Goal: Task Accomplishment & Management: Use online tool/utility

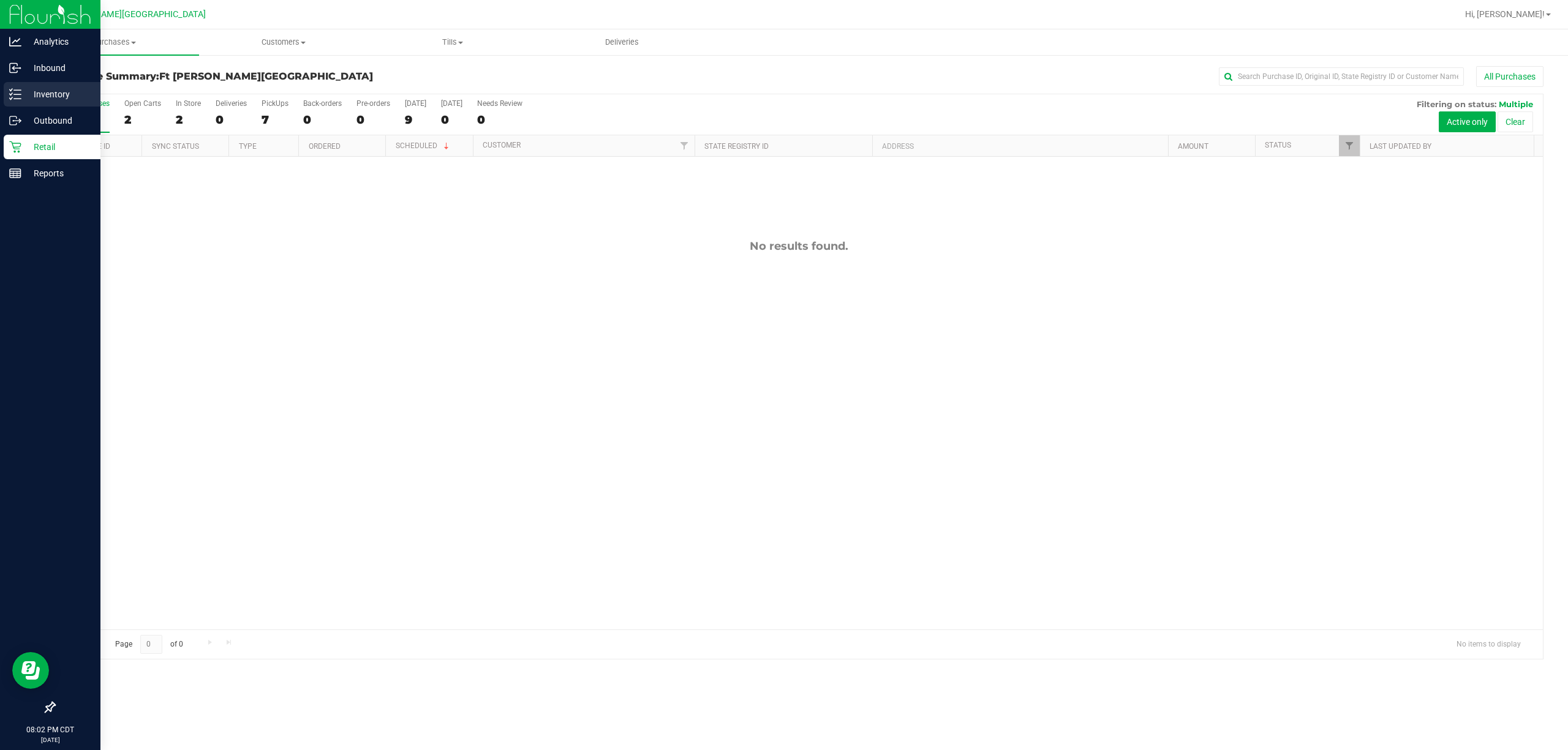
click at [40, 98] on p "Inventory" at bounding box center [58, 94] width 74 height 15
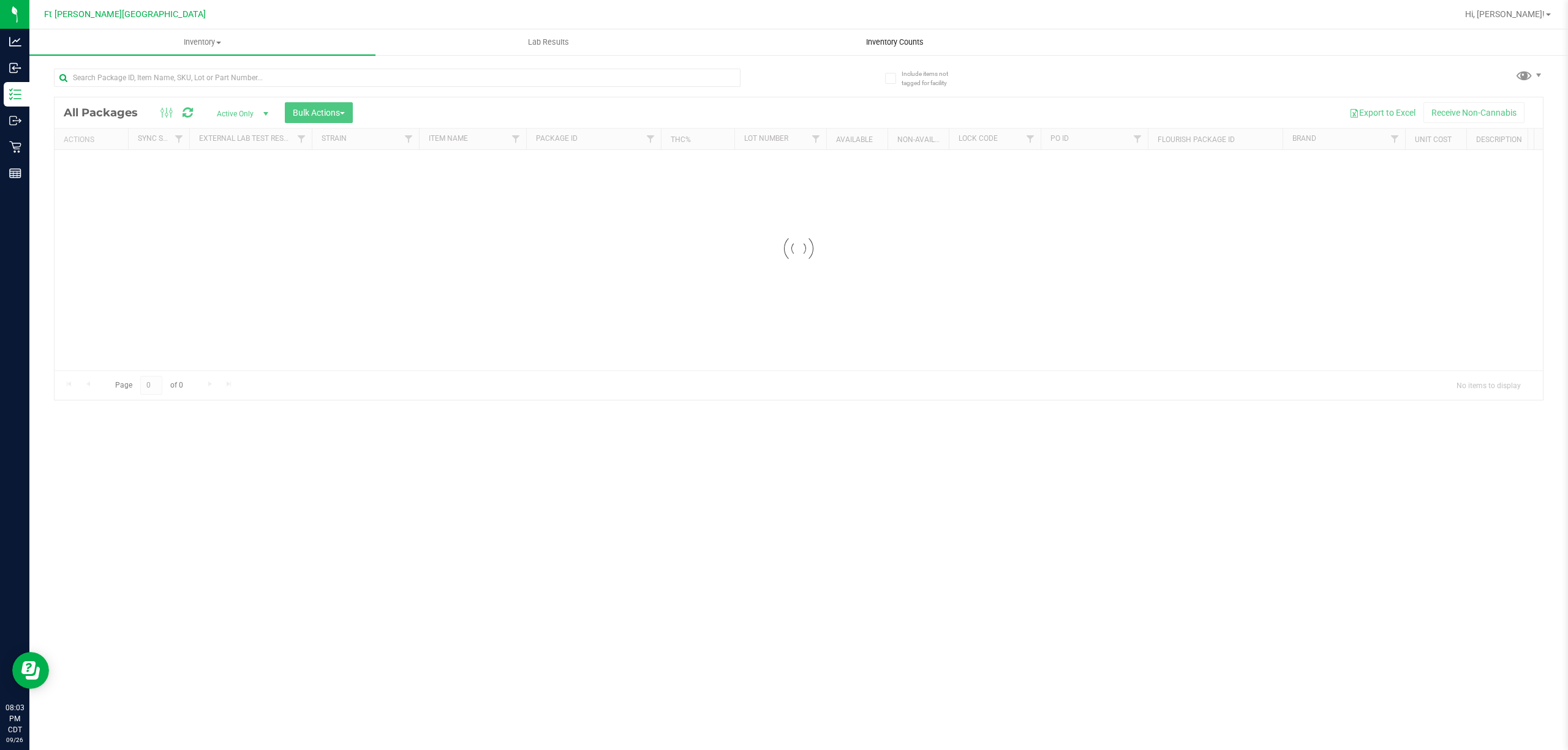
click at [782, 39] on span "Inventory Counts" at bounding box center [895, 42] width 90 height 11
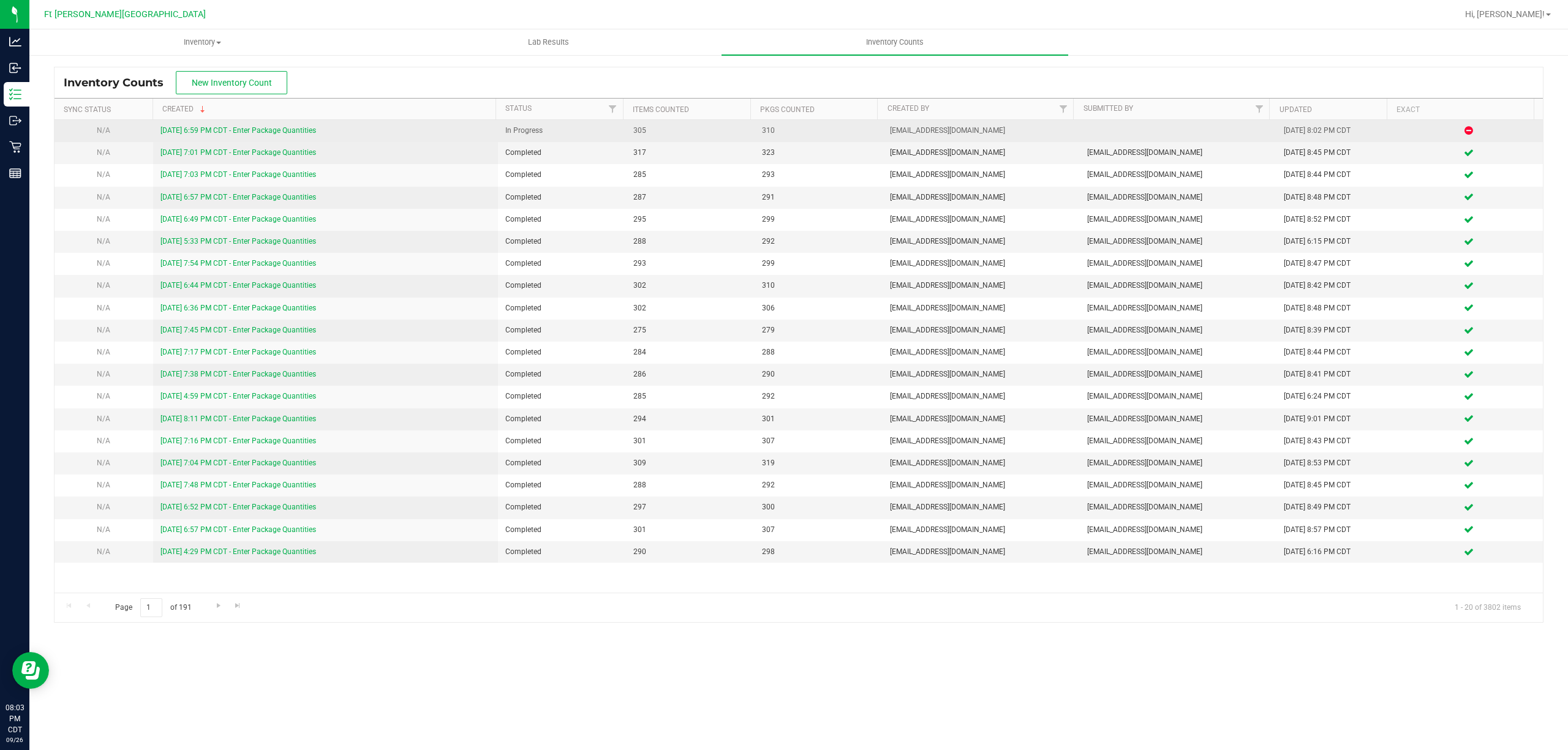
click at [208, 125] on div "[DATE] 6:59 PM CDT - Enter Package Quantities" at bounding box center [326, 131] width 330 height 12
click at [222, 128] on link "[DATE] 6:59 PM CDT - Enter Package Quantities" at bounding box center [238, 130] width 155 height 9
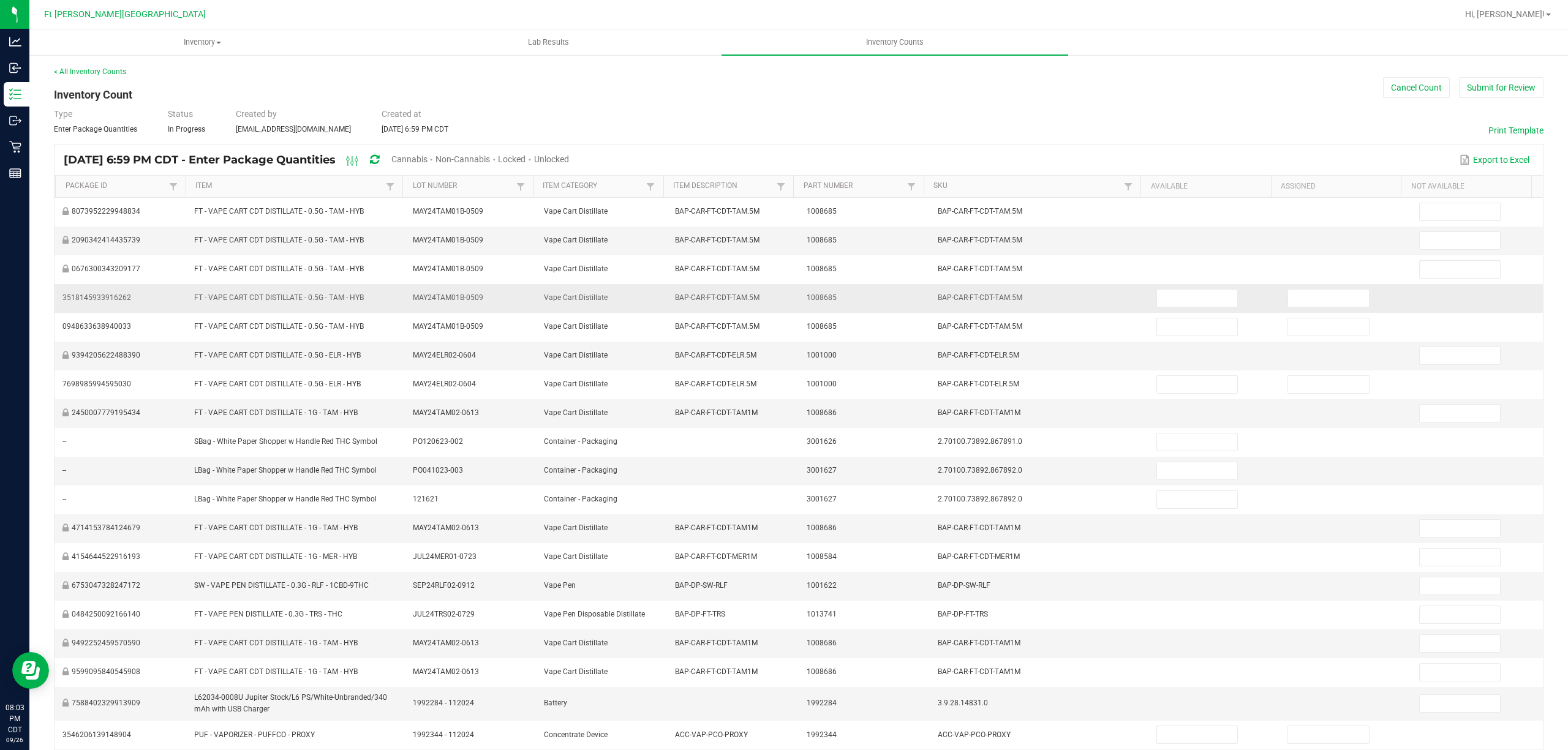
type input "12"
type input "0"
type input "1"
type input "0"
type input "8"
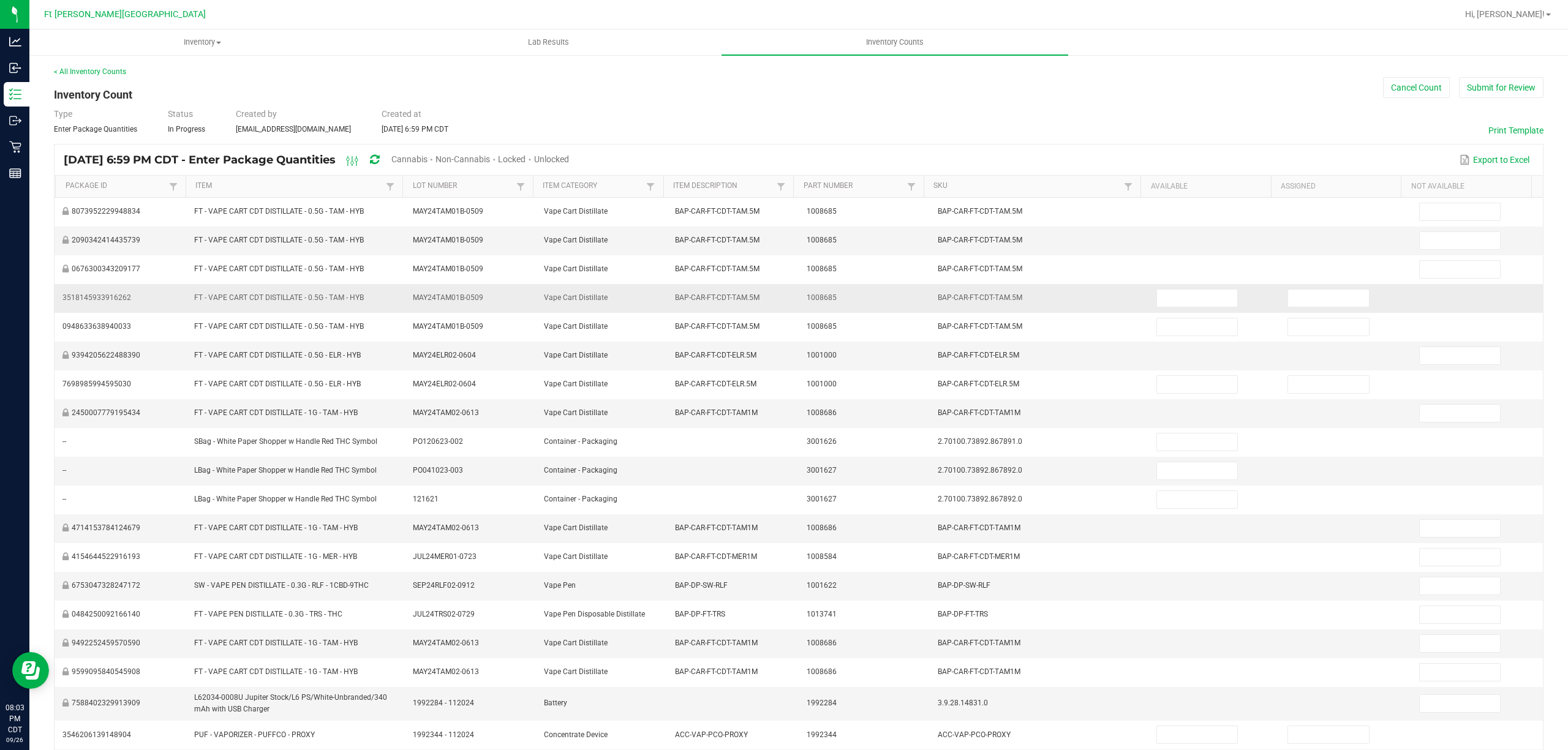
type input "0"
type input "11"
type input "0"
type input "2"
type input "0"
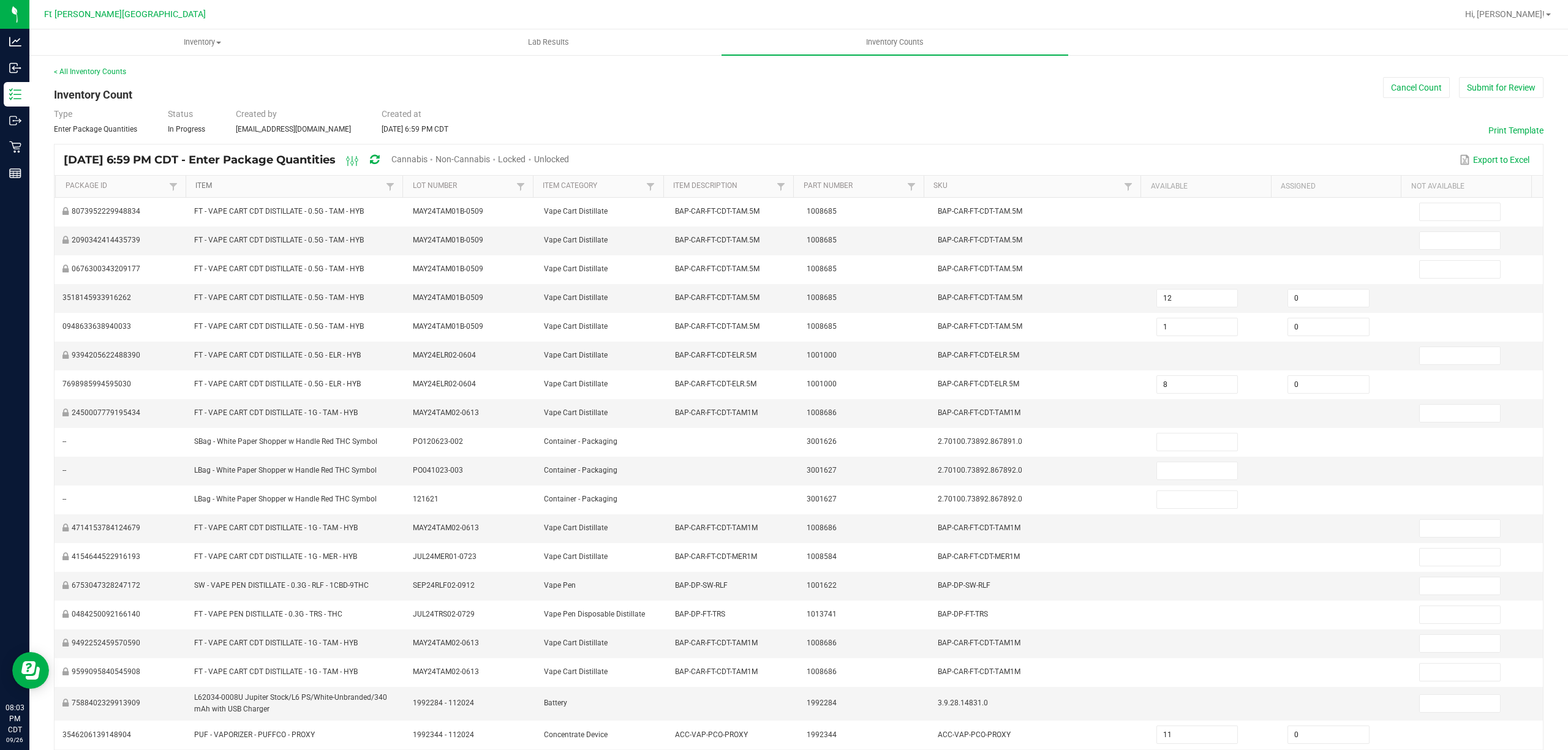
click at [226, 188] on link "Item" at bounding box center [289, 186] width 188 height 10
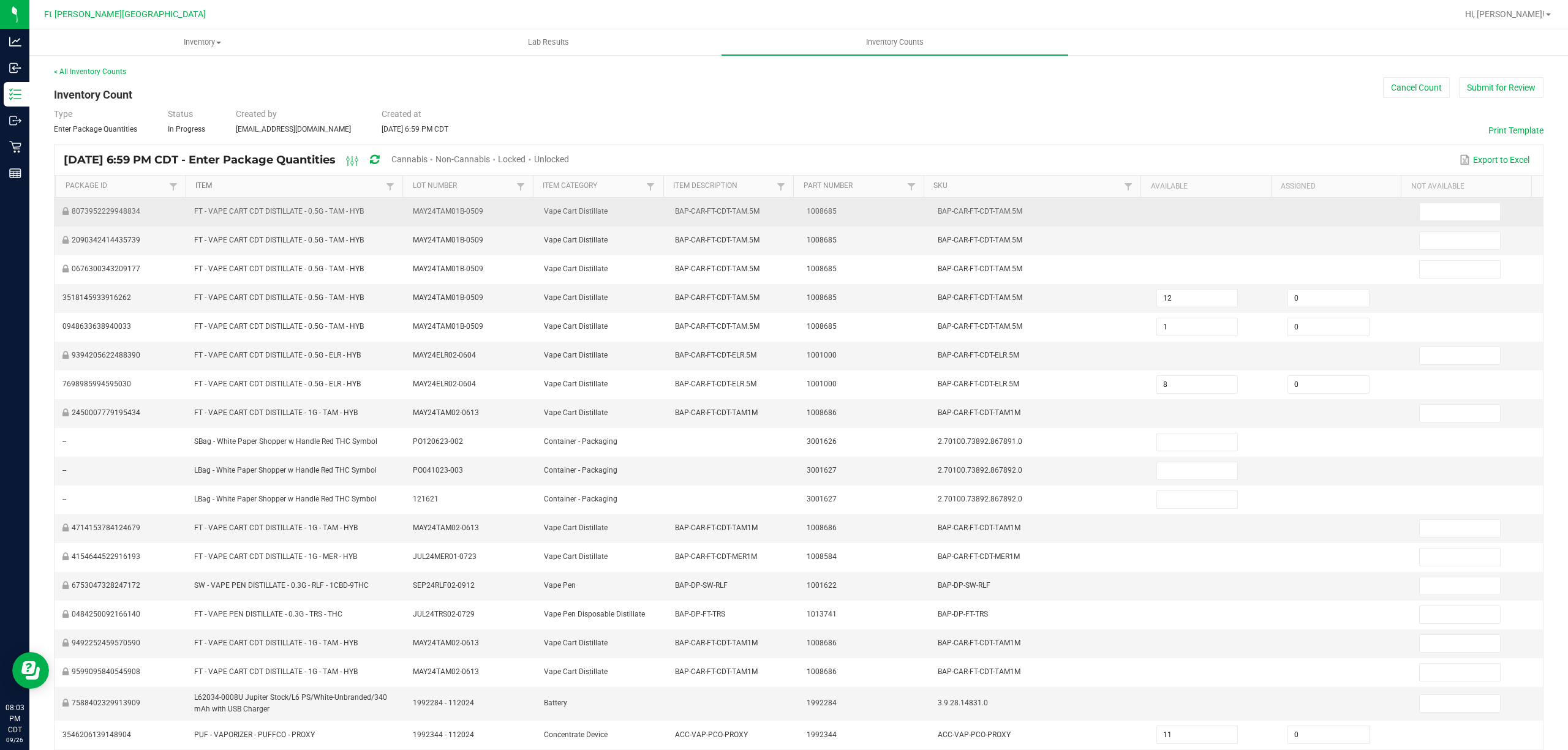
type input "12"
type input "5"
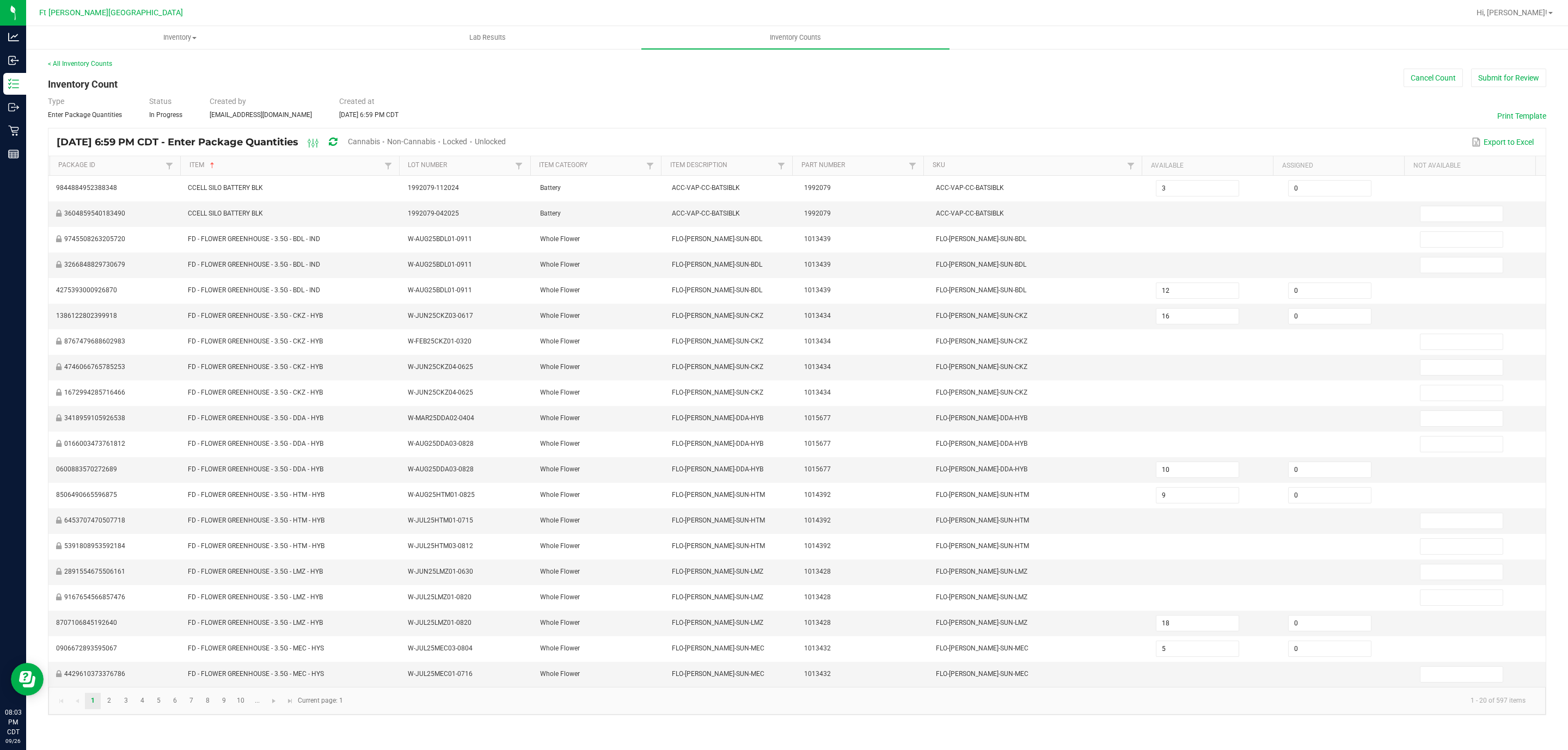
click at [506, 140] on span "Unlocked" at bounding box center [490, 142] width 31 height 8
type input "9"
type input "3"
type input "18"
type input "1"
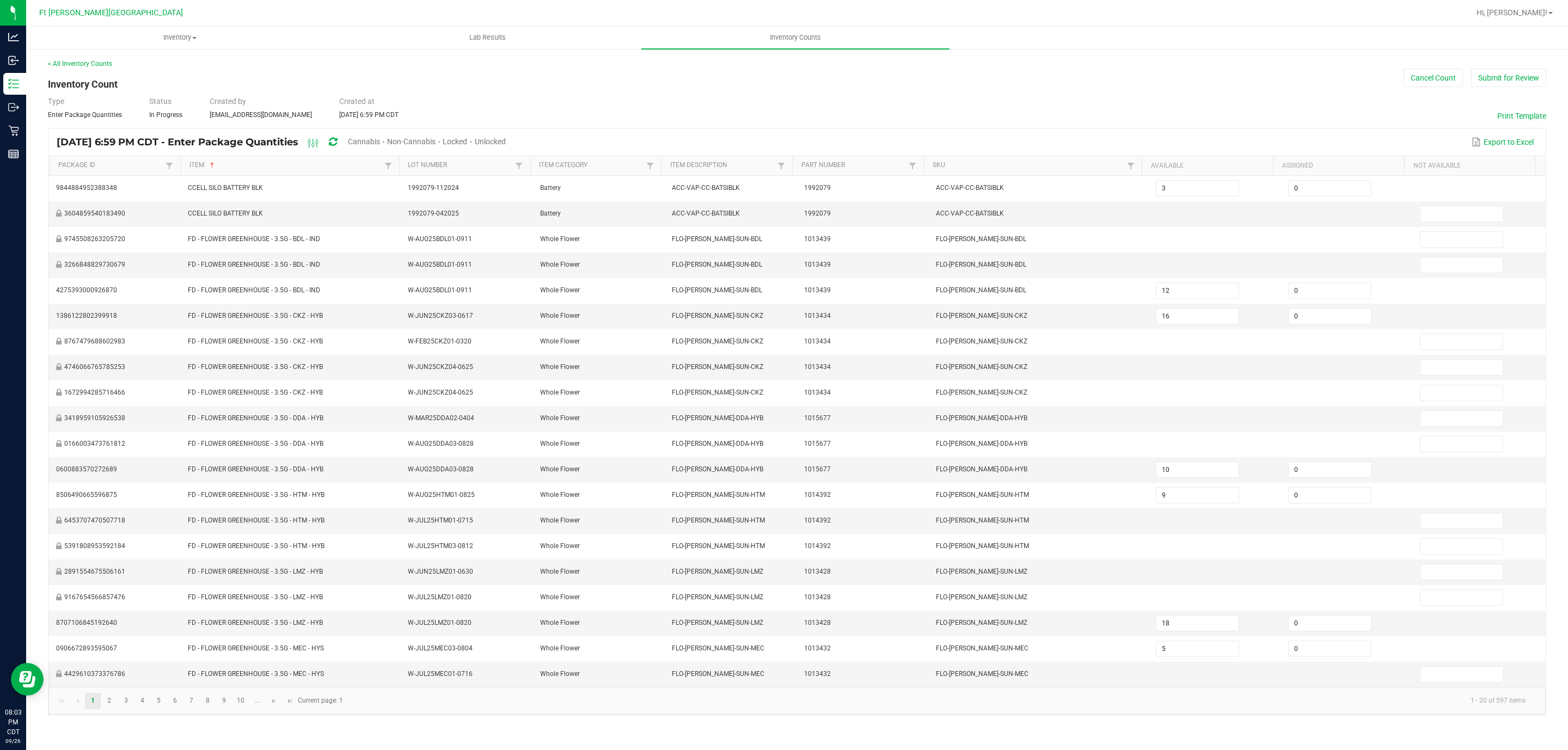
type input "7"
type input "8"
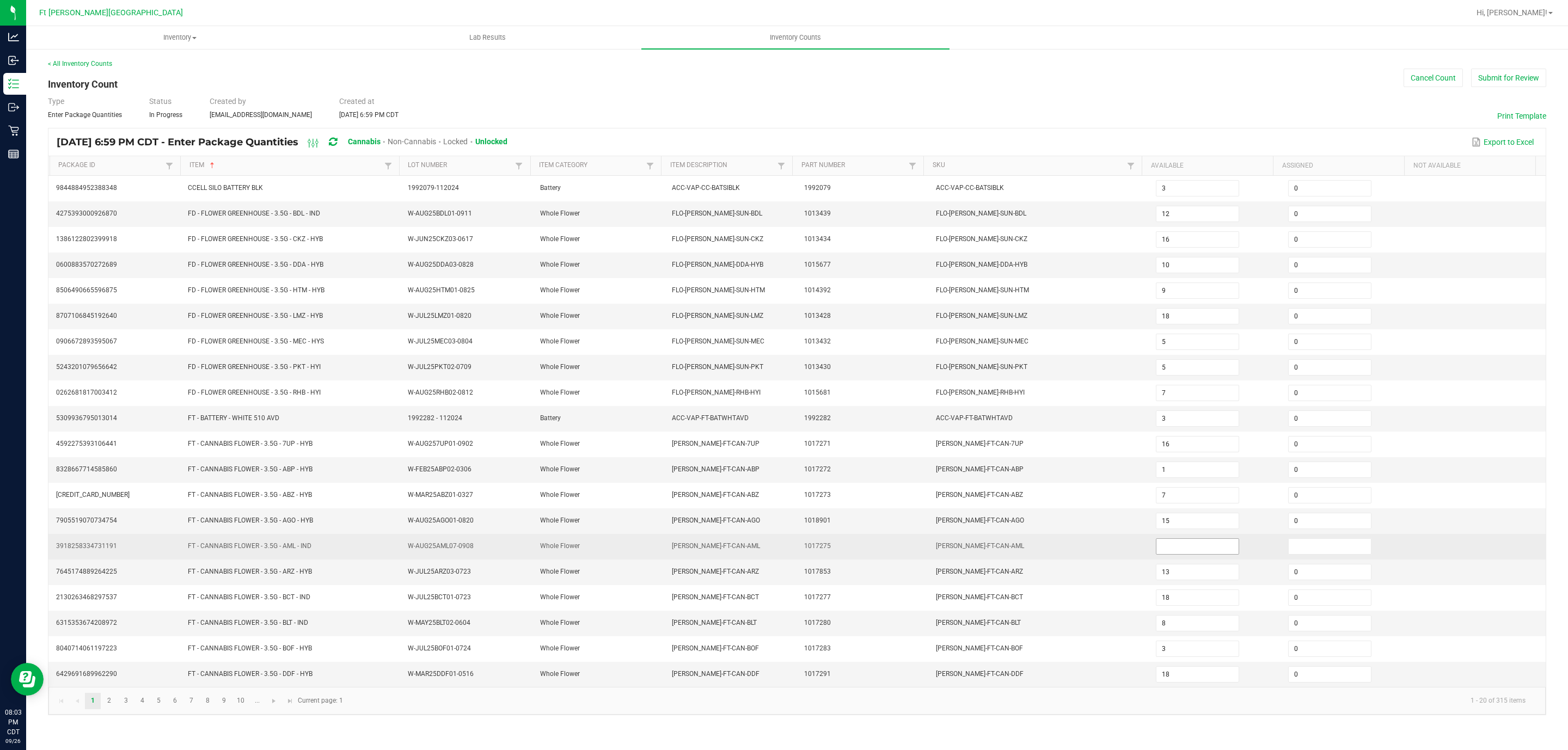
click at [695, 554] on input at bounding box center [1197, 546] width 82 height 15
type input "0"
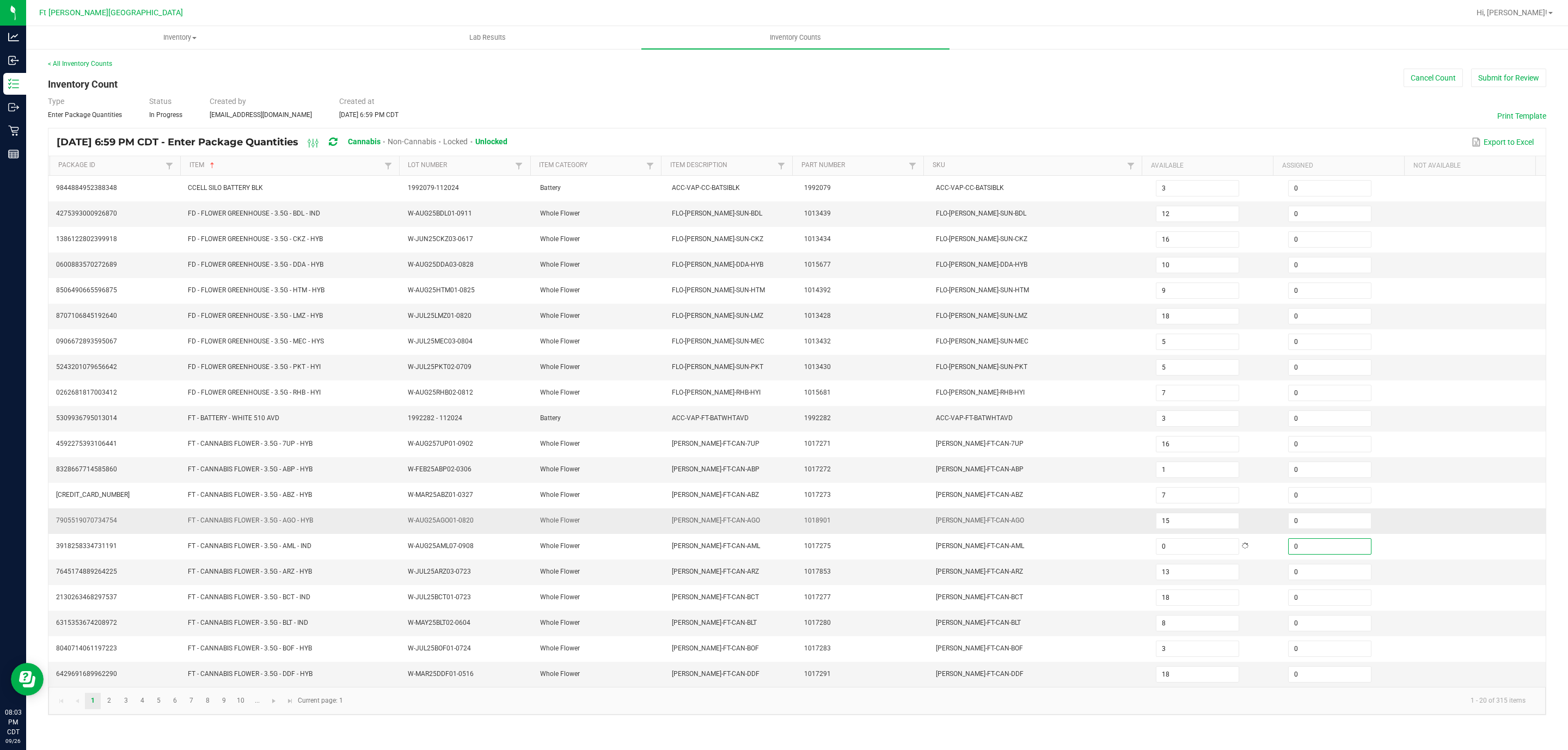
type input "0"
click at [695, 532] on td "[PERSON_NAME]-FT-CAN-AGO" at bounding box center [1039, 521] width 220 height 25
click at [272, 666] on span "Go to the next page" at bounding box center [274, 701] width 8 height 8
type input "17"
type input "6"
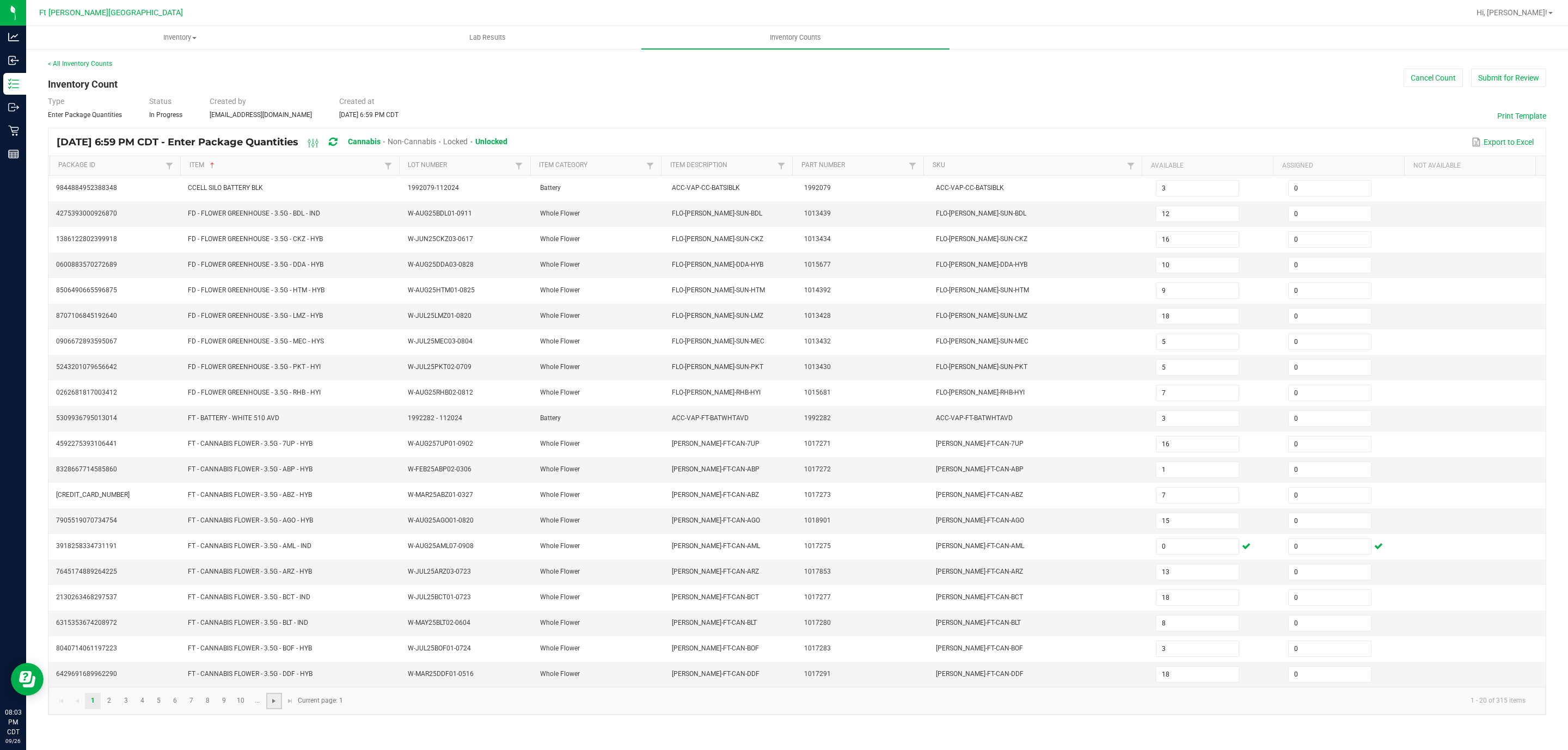
type input "8"
type input "17"
type input "16"
type input "9"
type input "20"
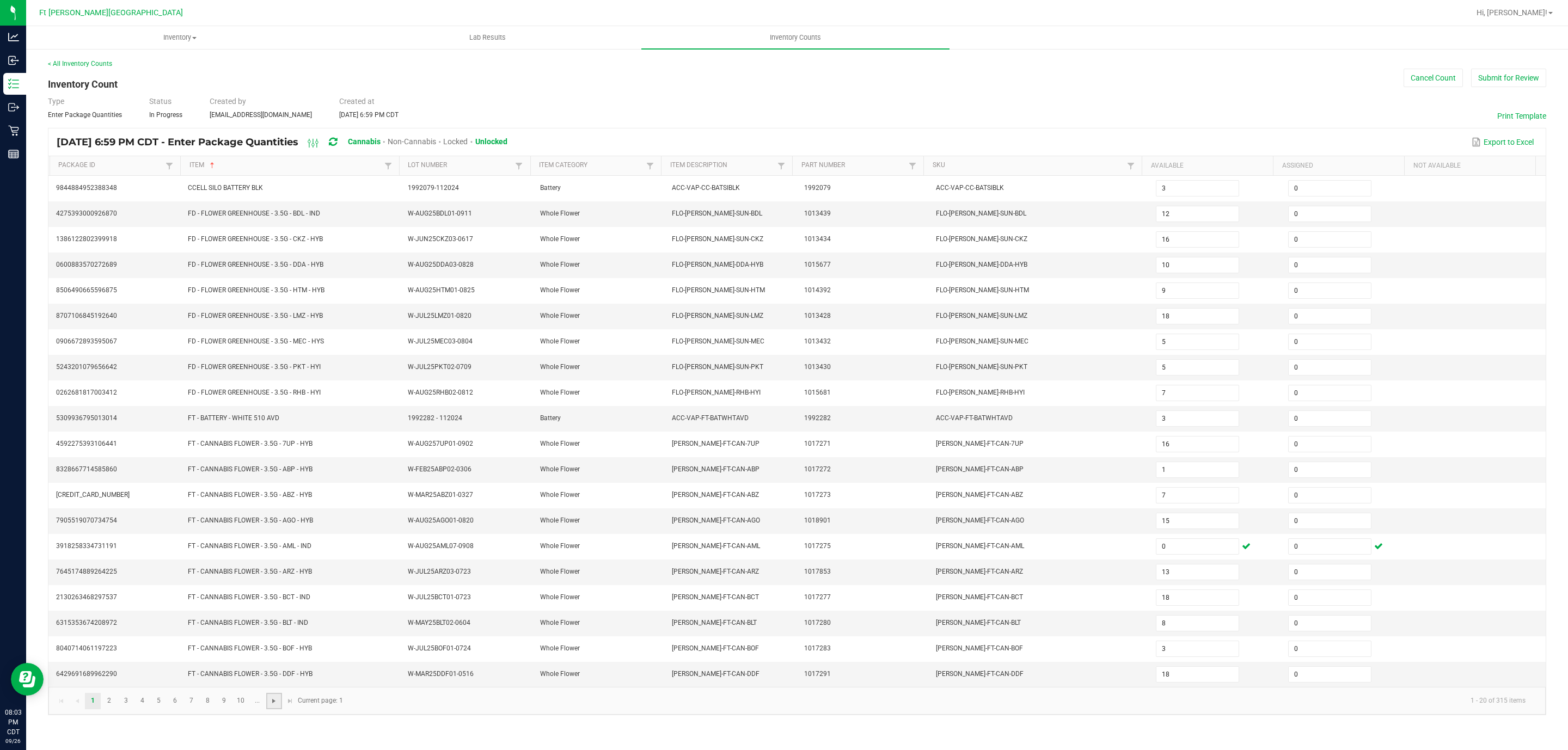
type input "11"
type input "20"
type input "3"
type input "4"
type input "1"
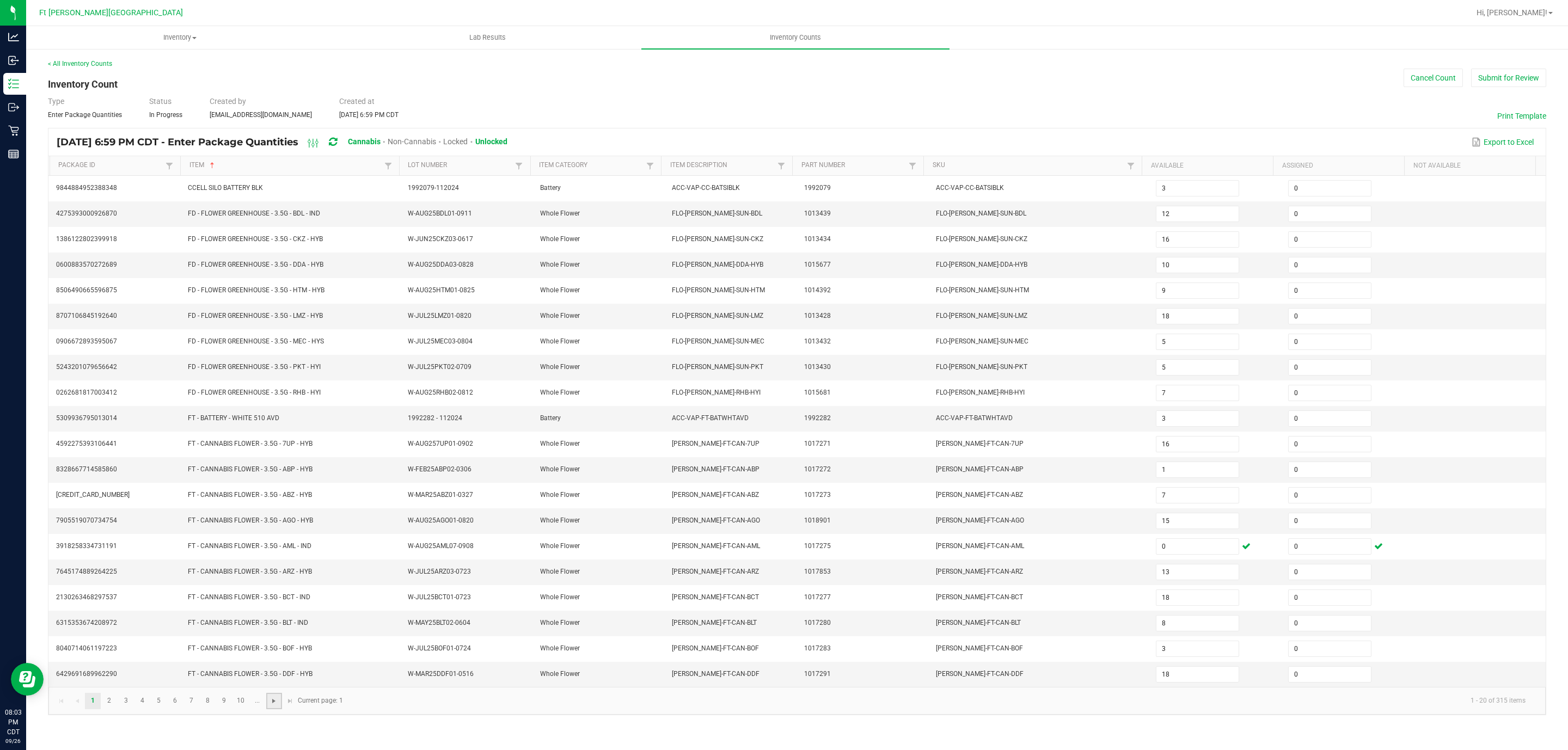
type input "20"
type input "6"
type input "5"
type input "11"
type input "18"
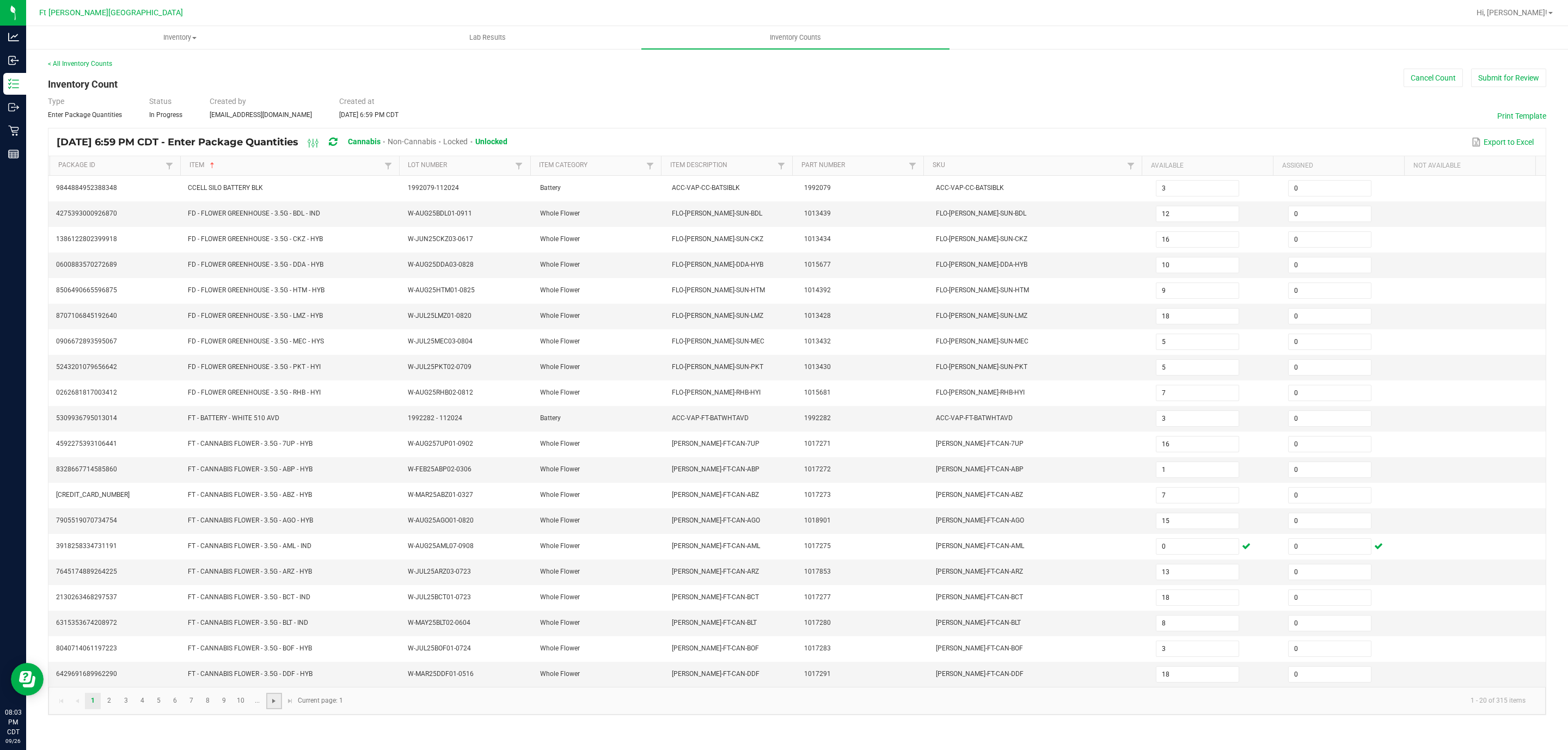
type input "2"
type input "4"
click at [275, 666] on span "Go to the next page" at bounding box center [274, 701] width 8 height 8
type input "16"
type input "10"
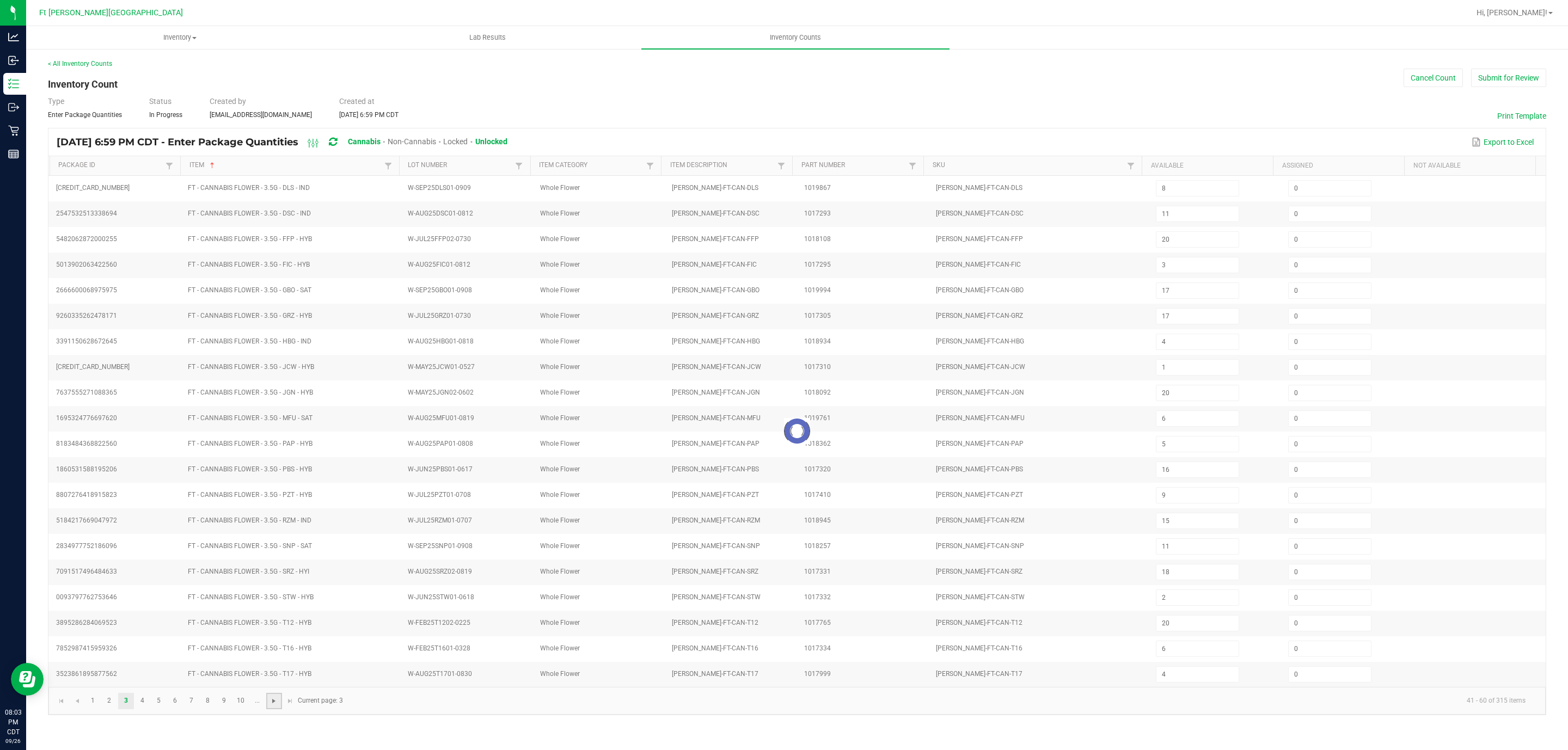
type input "12"
type input "2"
type input "6"
type input "3"
type input "12"
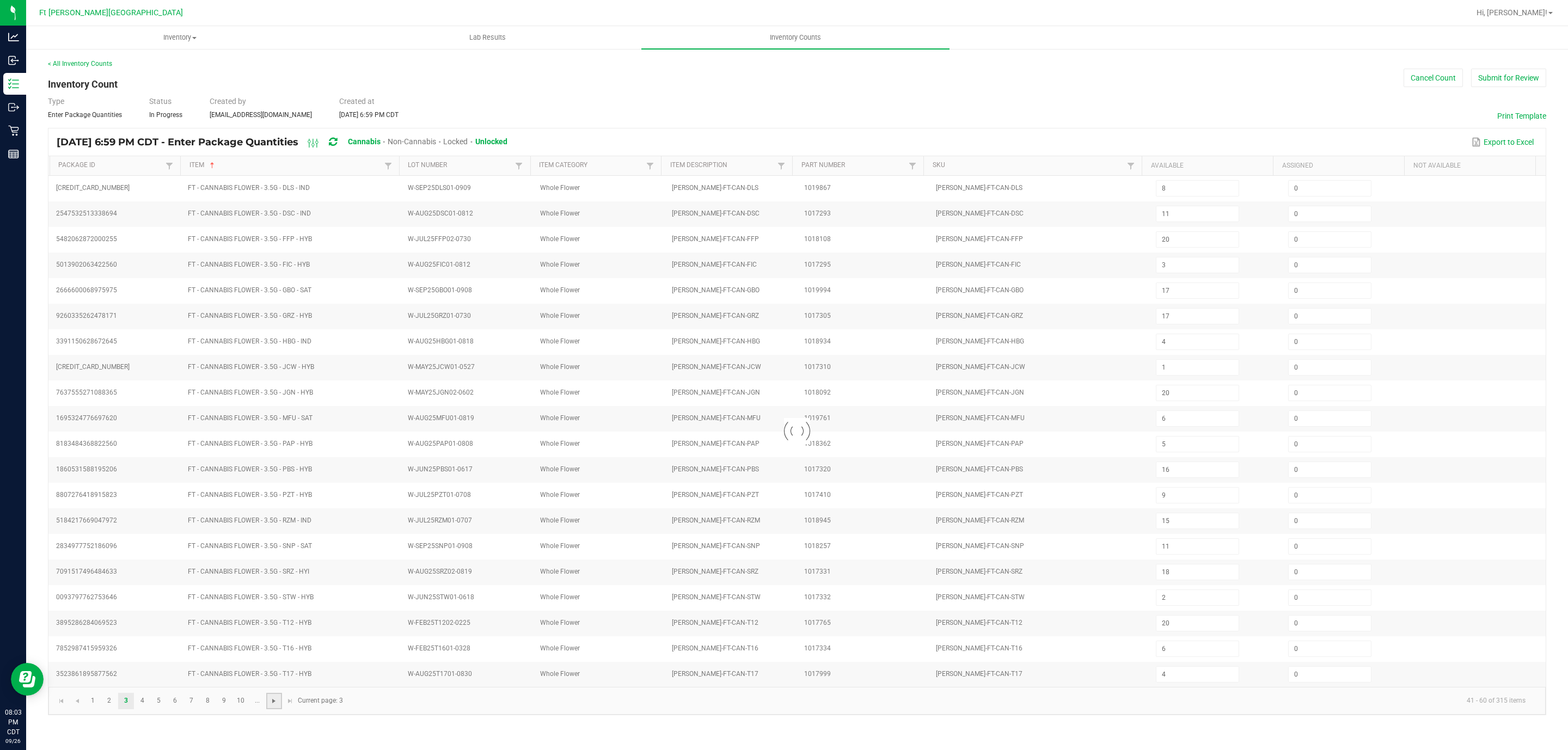
type input "19"
type input "10"
type input "2"
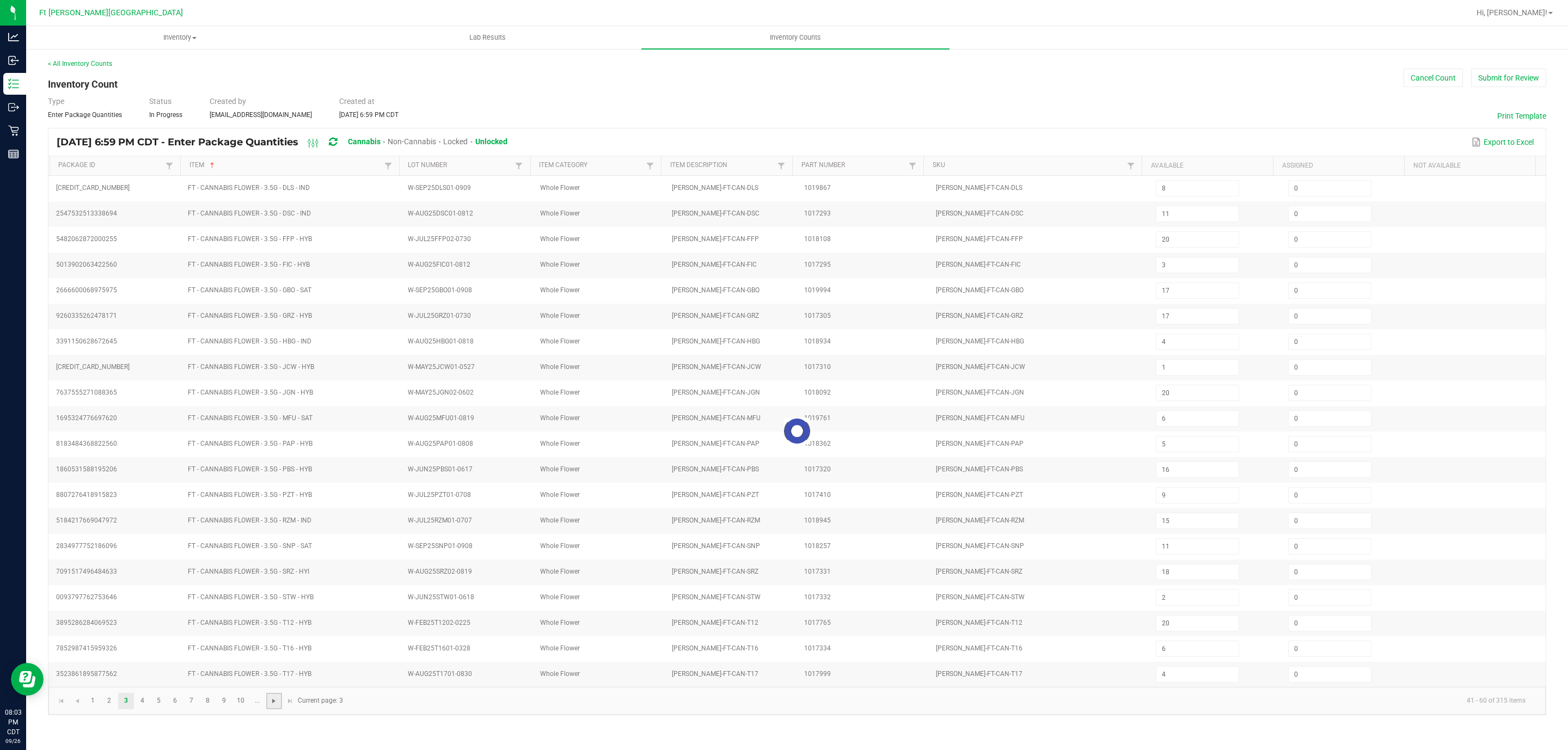
type input "1"
type input "8"
type input "2"
type input "1"
type input "2"
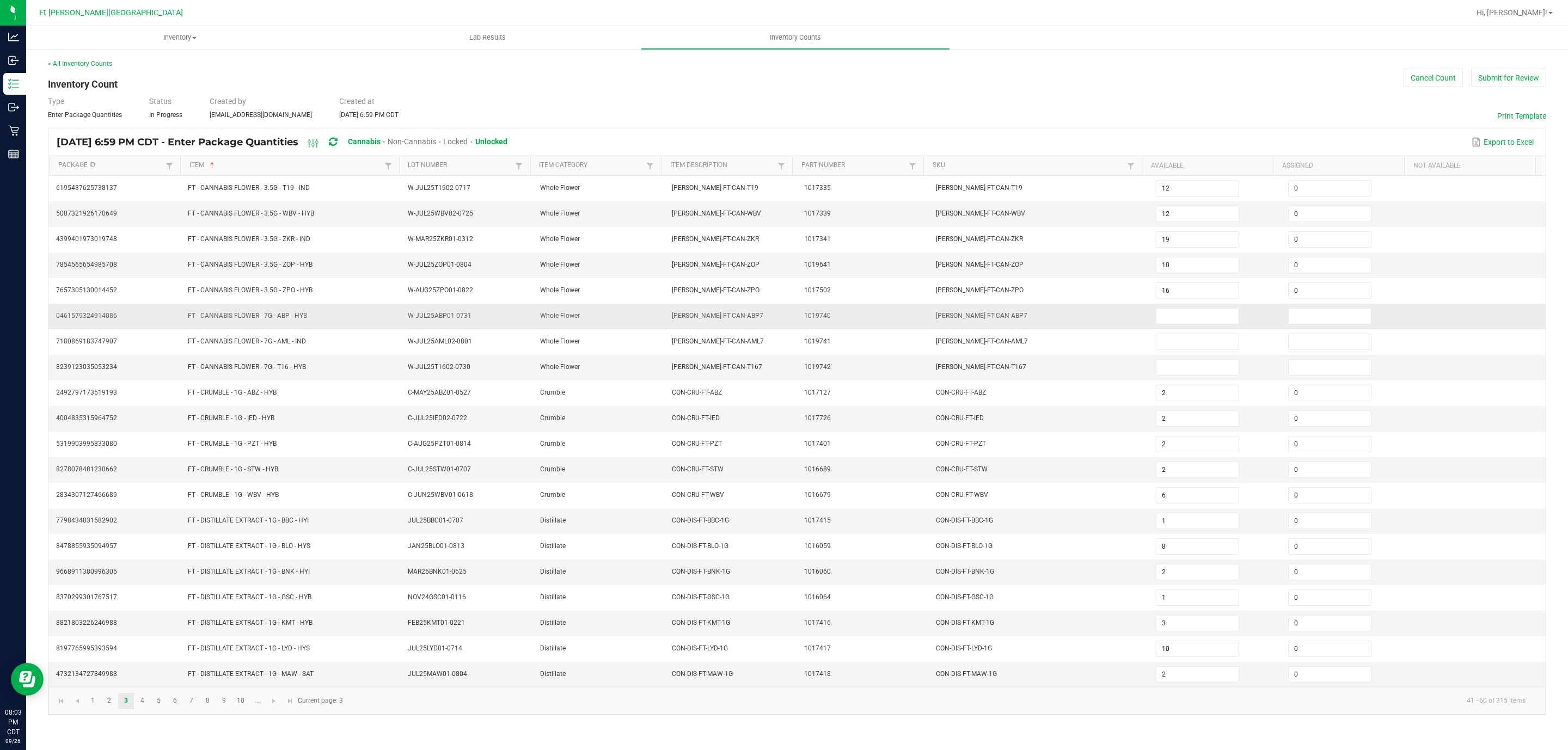
drag, startPoint x: 339, startPoint y: 319, endPoint x: 170, endPoint y: 323, distance: 169.0
click at [170, 323] on tr "0461579324914086 FT - CANNABIS FLOWER - 7G - ABP - HYB W-JUL25ABP01-0731 Whole …" at bounding box center [797, 316] width 1497 height 25
copy tr "FT - CANNABIS FLOWER - 7G - ABP - HYB"
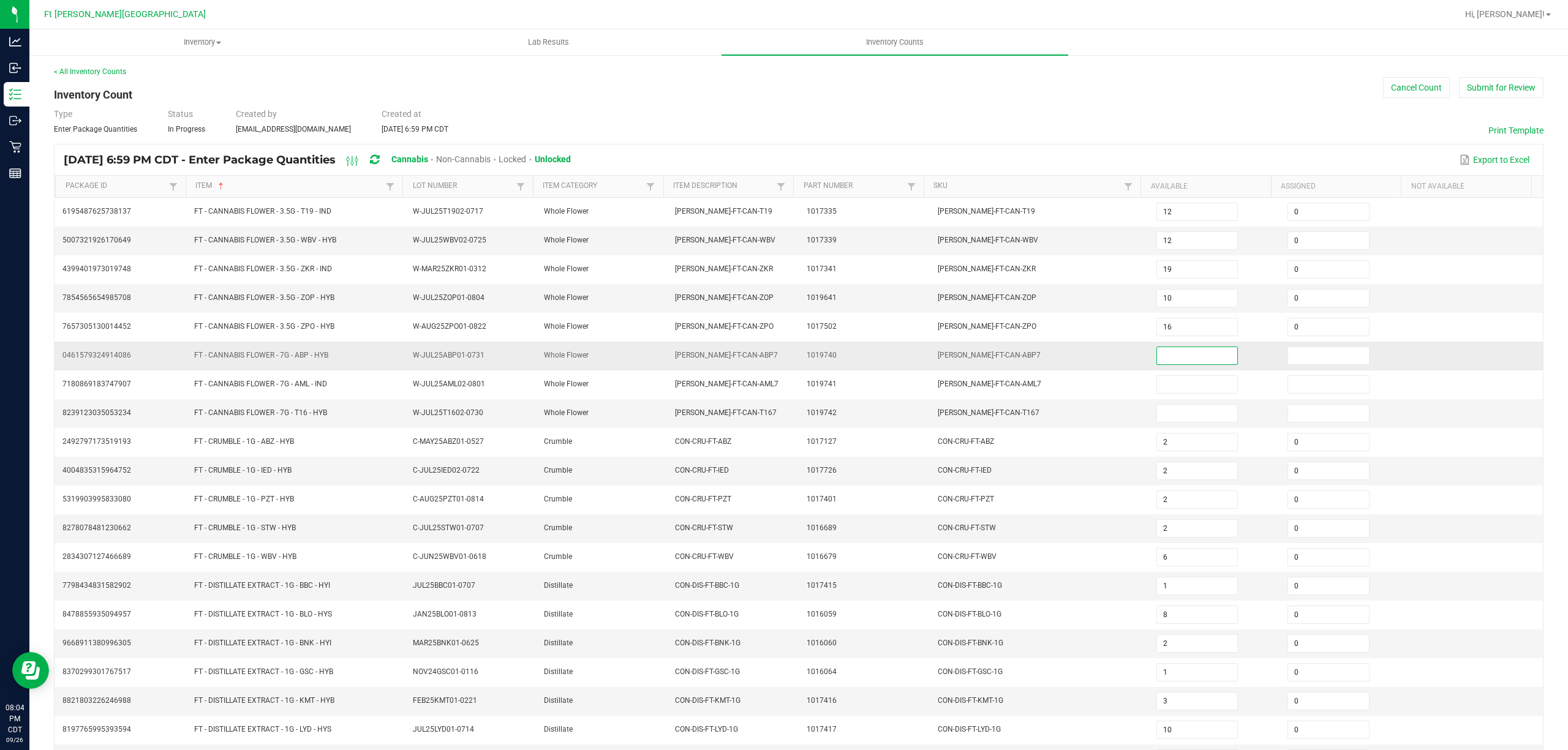
drag, startPoint x: 1172, startPoint y: 363, endPoint x: 1180, endPoint y: 367, distance: 8.9
click at [782, 364] on input at bounding box center [1196, 356] width 80 height 17
type input "11"
type input "0"
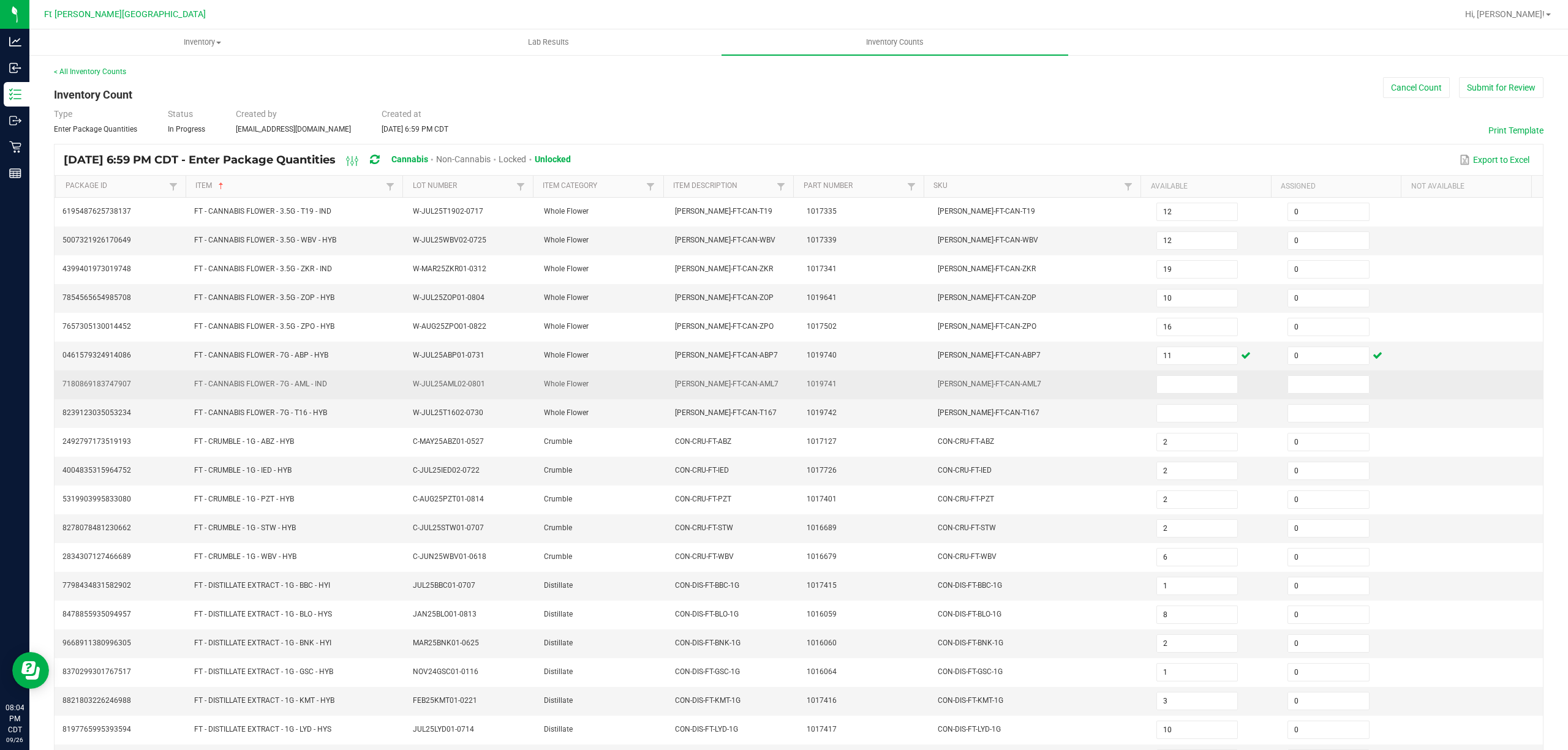
drag, startPoint x: 363, startPoint y: 387, endPoint x: 185, endPoint y: 388, distance: 178.0
click at [187, 388] on td "FT - CANNABIS FLOWER - 7G - AML - IND" at bounding box center [296, 385] width 219 height 29
copy span "FT - CANNABIS FLOWER - 7G - AML - IND"
click at [782, 393] on input at bounding box center [1196, 385] width 80 height 17
type input "1"
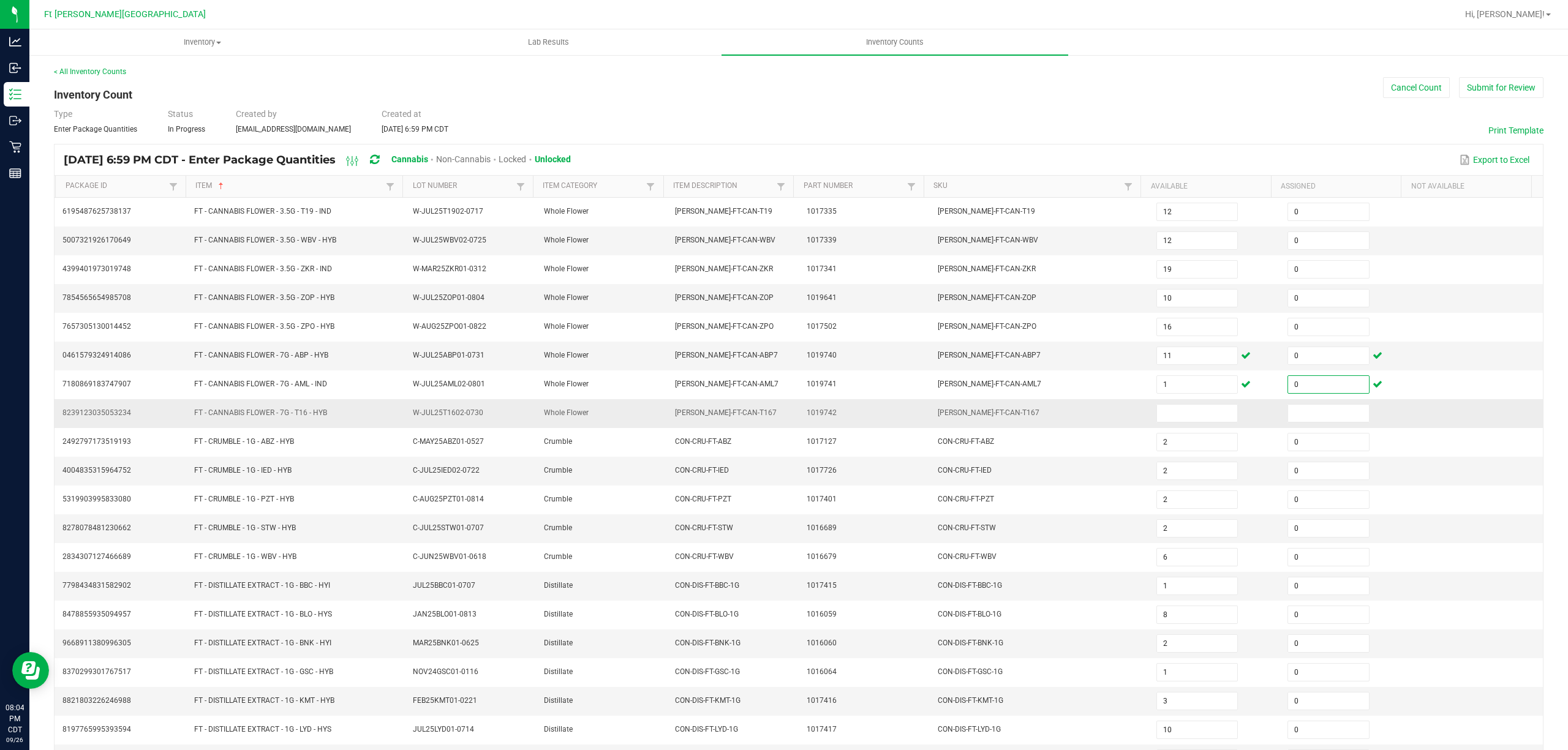
type input "0"
drag, startPoint x: 368, startPoint y: 408, endPoint x: 166, endPoint y: 417, distance: 202.2
click at [135, 417] on tr "8239123035053234 FT - CANNABIS FLOWER - 7G - T16 - HYB W-JUL25T1602-0730 Whole …" at bounding box center [799, 413] width 1489 height 29
copy tr "FT - CANNABIS FLOWER - 7G - T16 - HYB"
click at [782, 420] on input at bounding box center [1196, 413] width 80 height 17
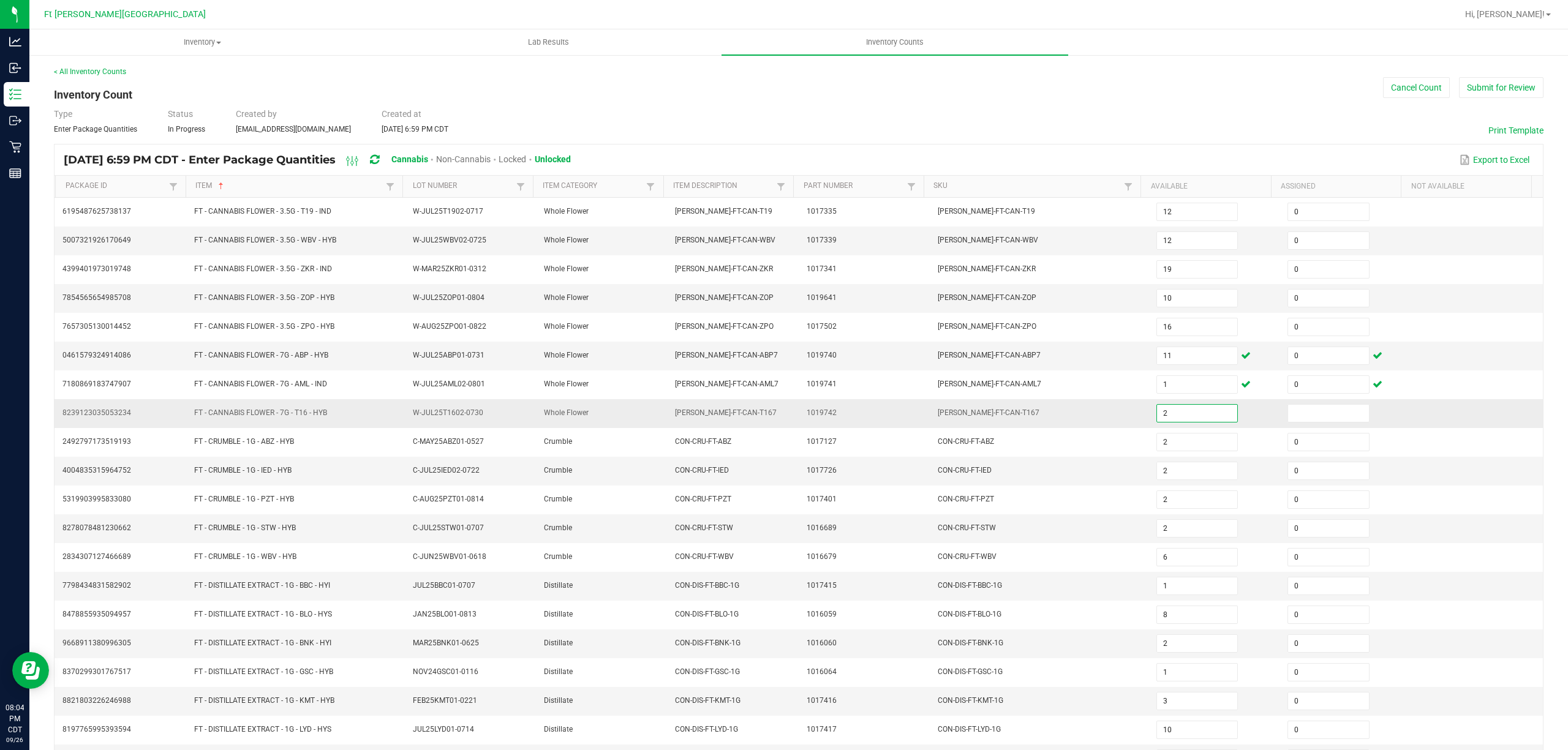
type input "2"
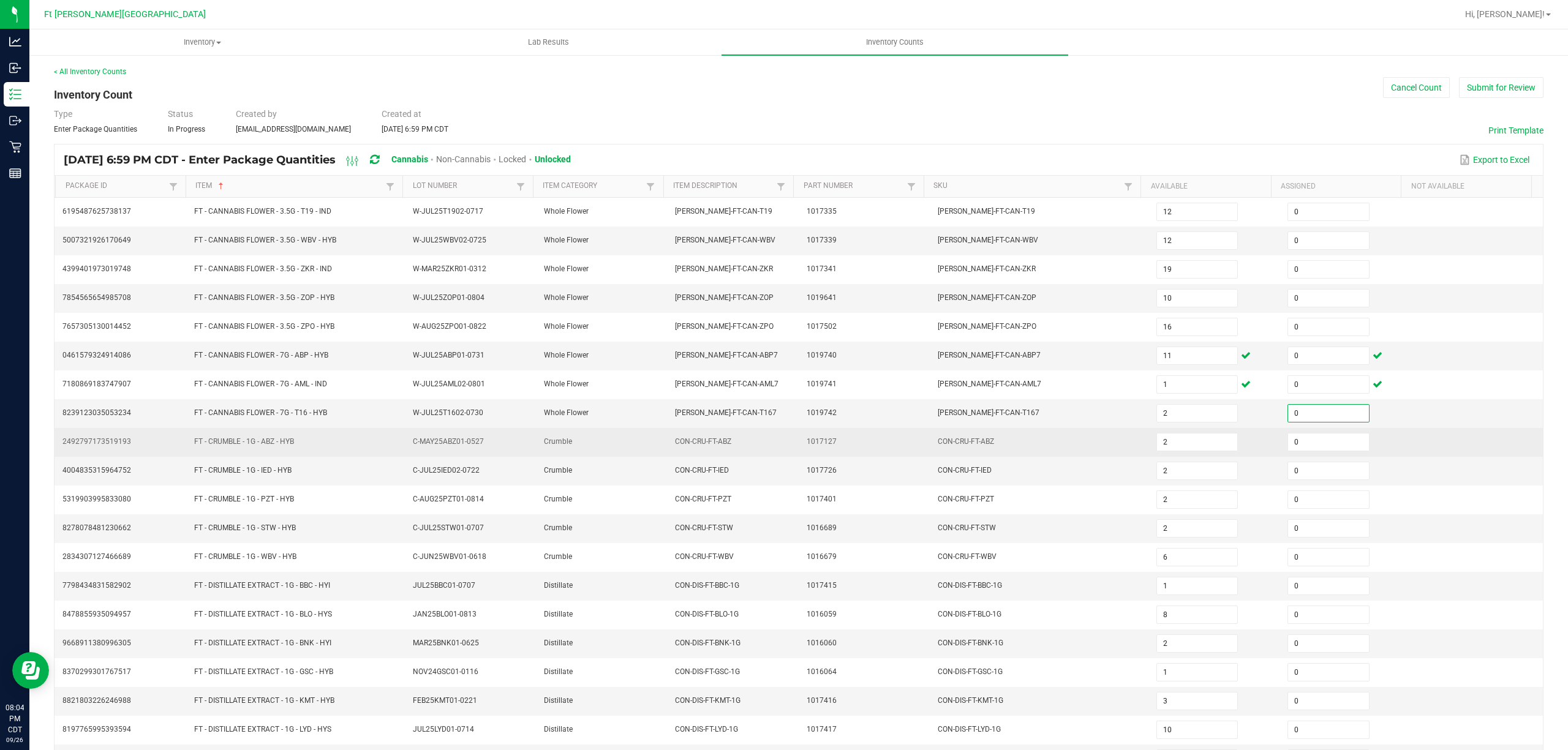
type input "0"
click at [782, 457] on td "CON-CRU-FT-ABZ" at bounding box center [1040, 442] width 219 height 29
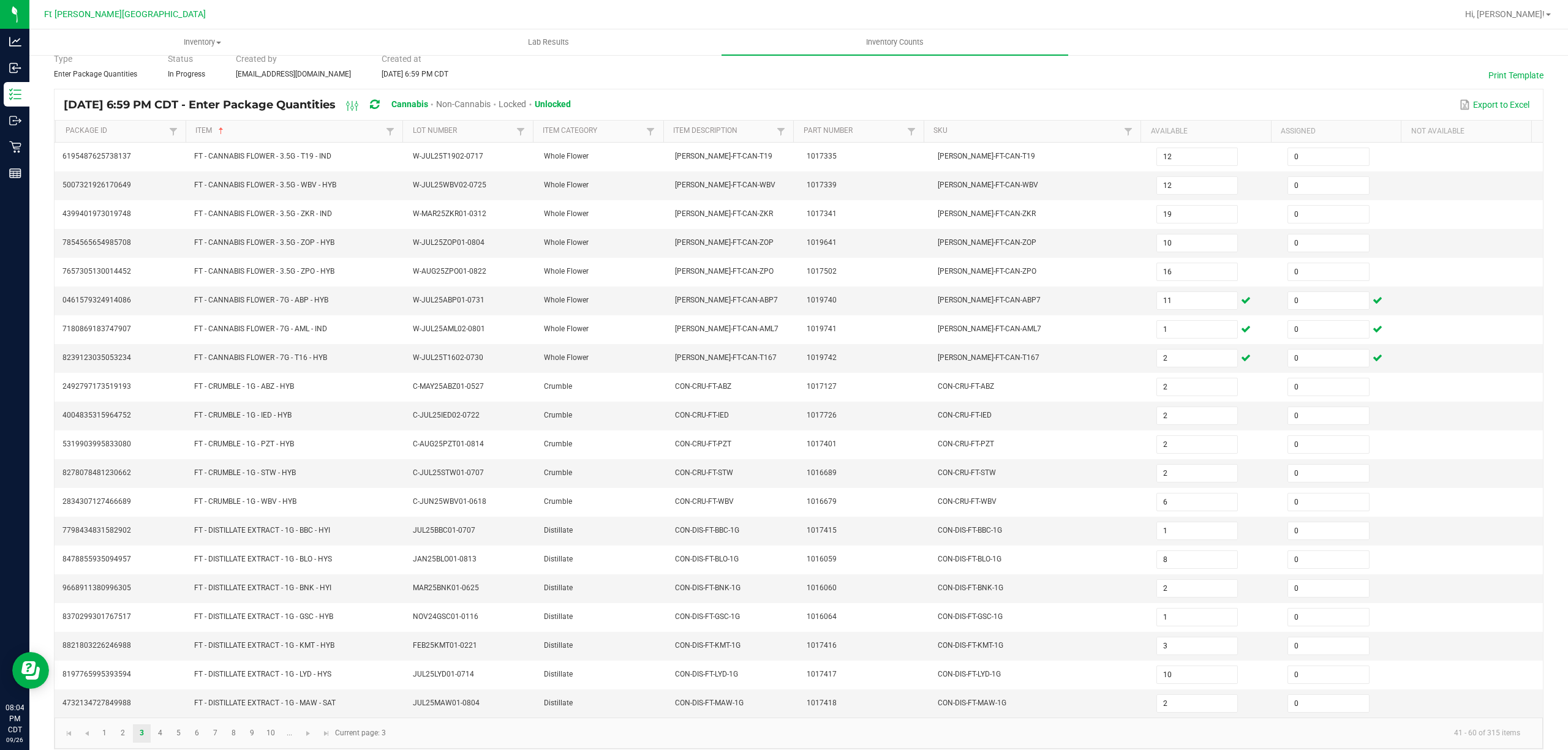
scroll to position [80, 0]
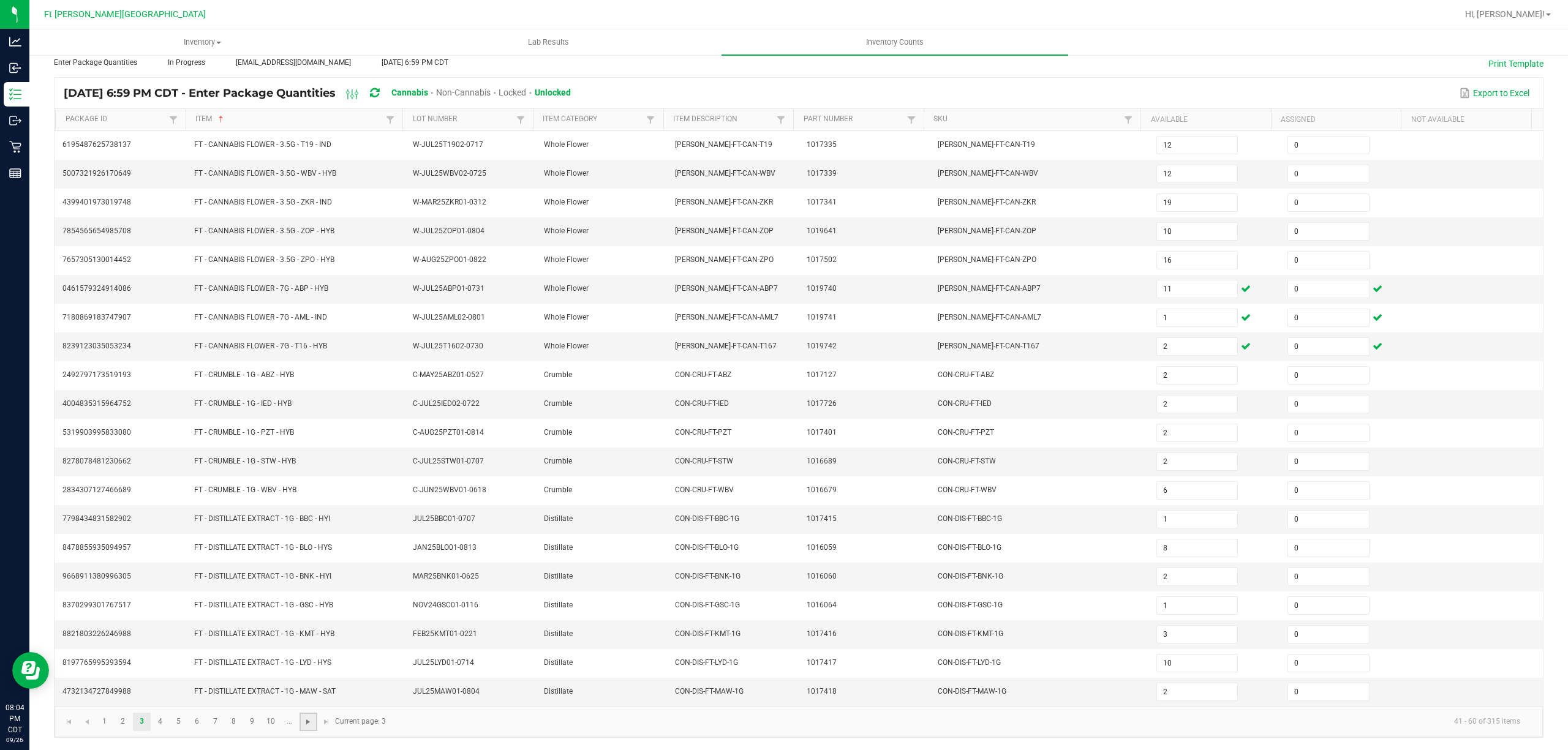
click at [303, 718] on span "Go to the next page" at bounding box center [308, 721] width 10 height 10
type input "5"
type input "16"
type input "2"
type input "4"
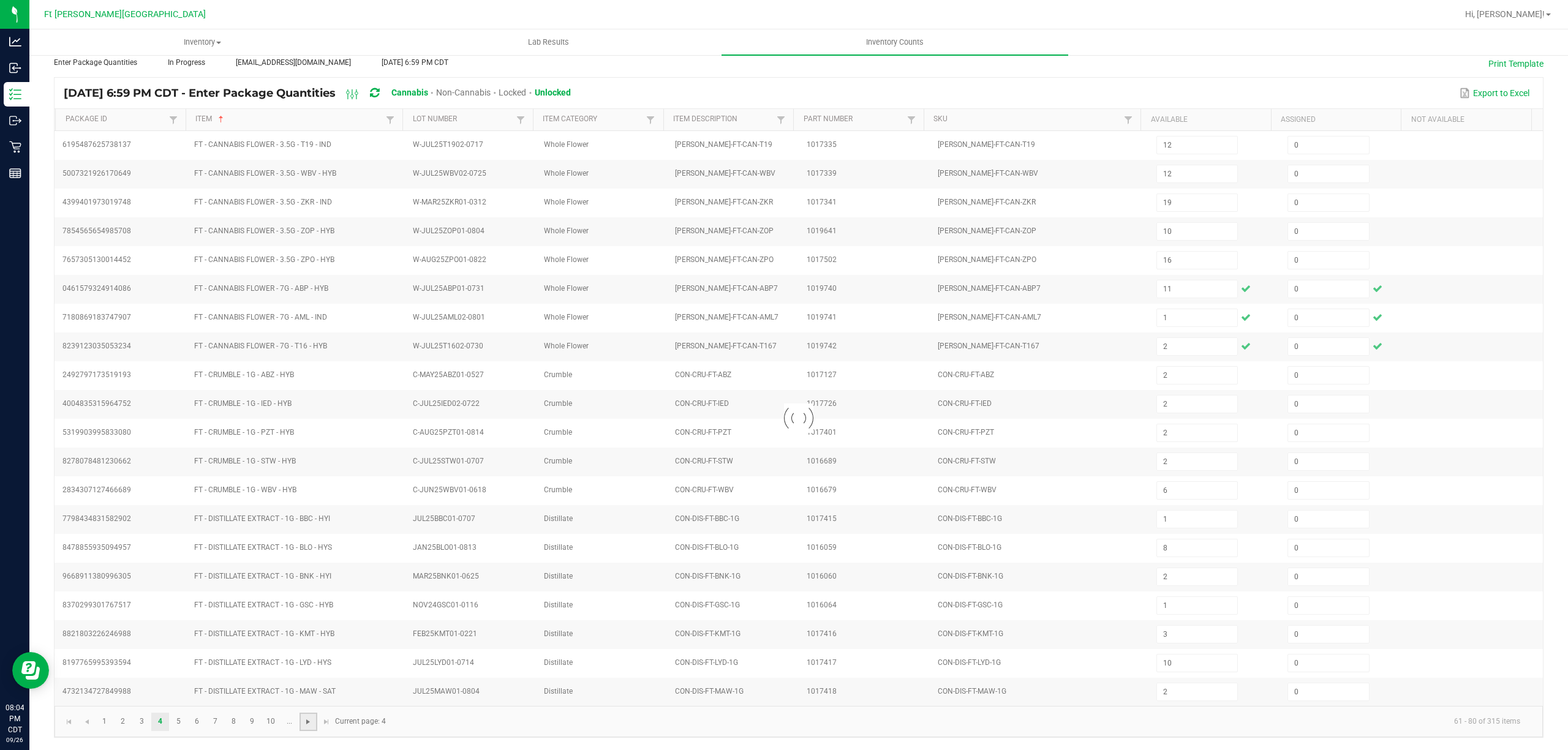
type input "4"
type input "7"
type input "2"
type input "9"
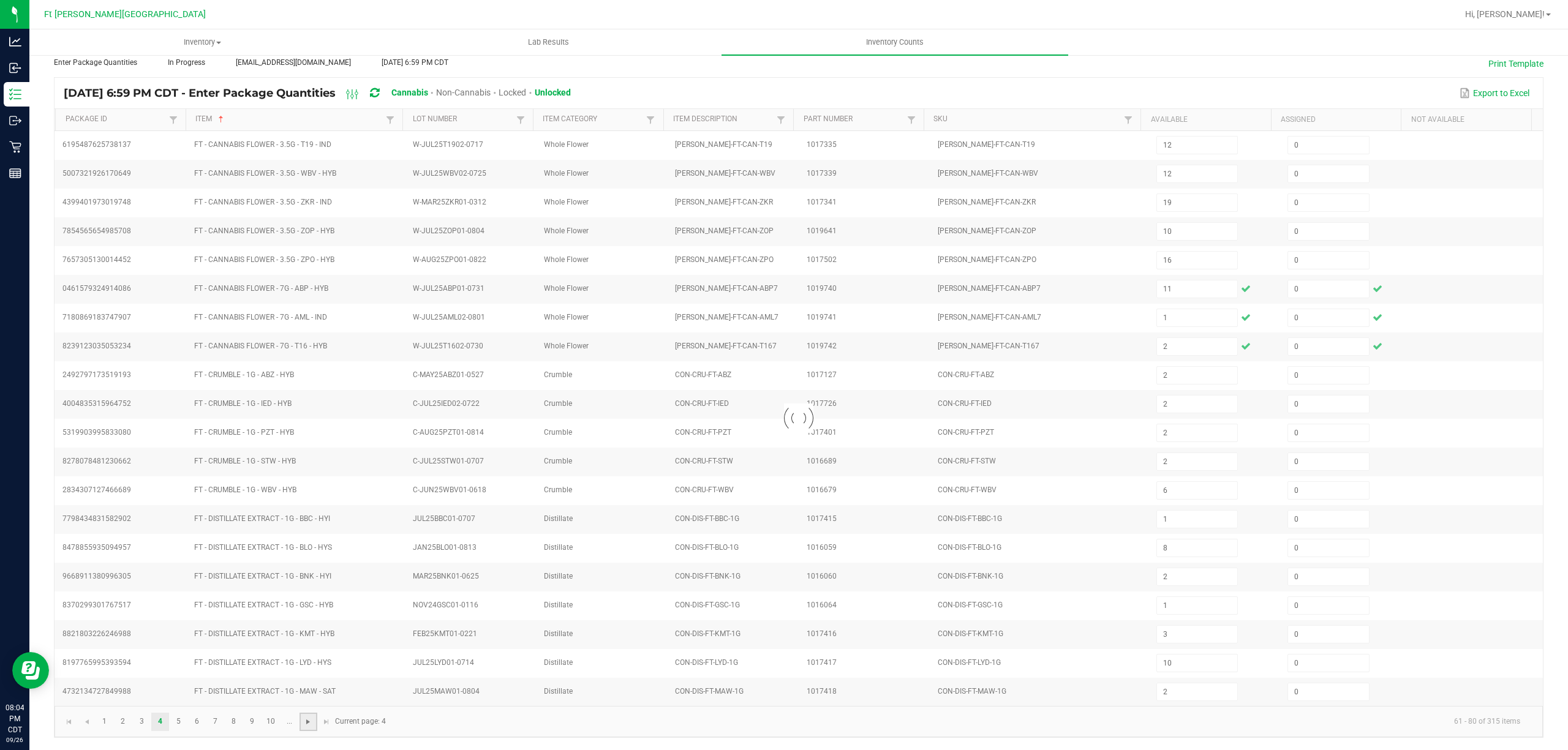
type input "17"
type input "8"
type input "1"
type input "3"
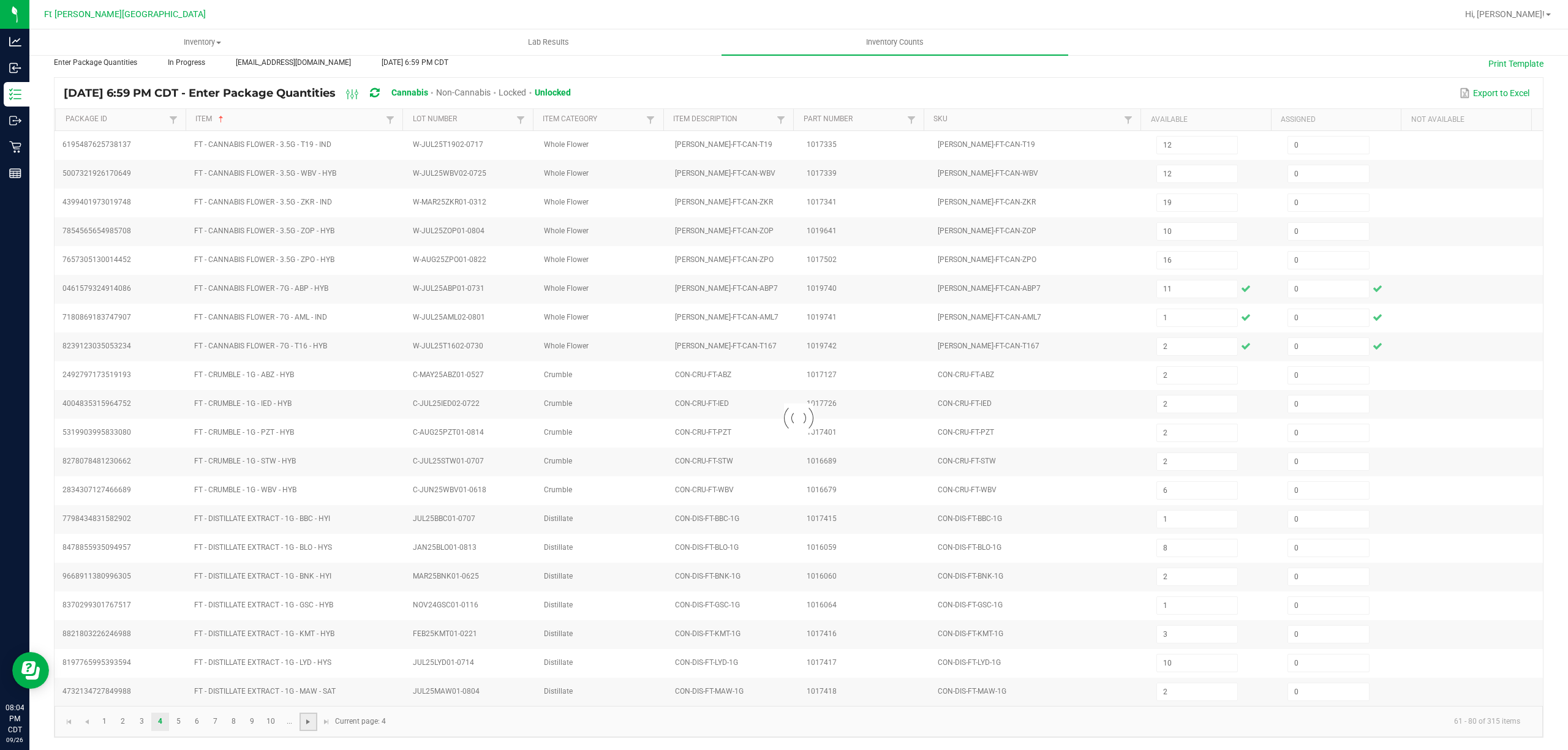
type input "7"
type input "3"
type input "13"
click at [303, 718] on span "Go to the next page" at bounding box center [308, 721] width 10 height 10
type input "20"
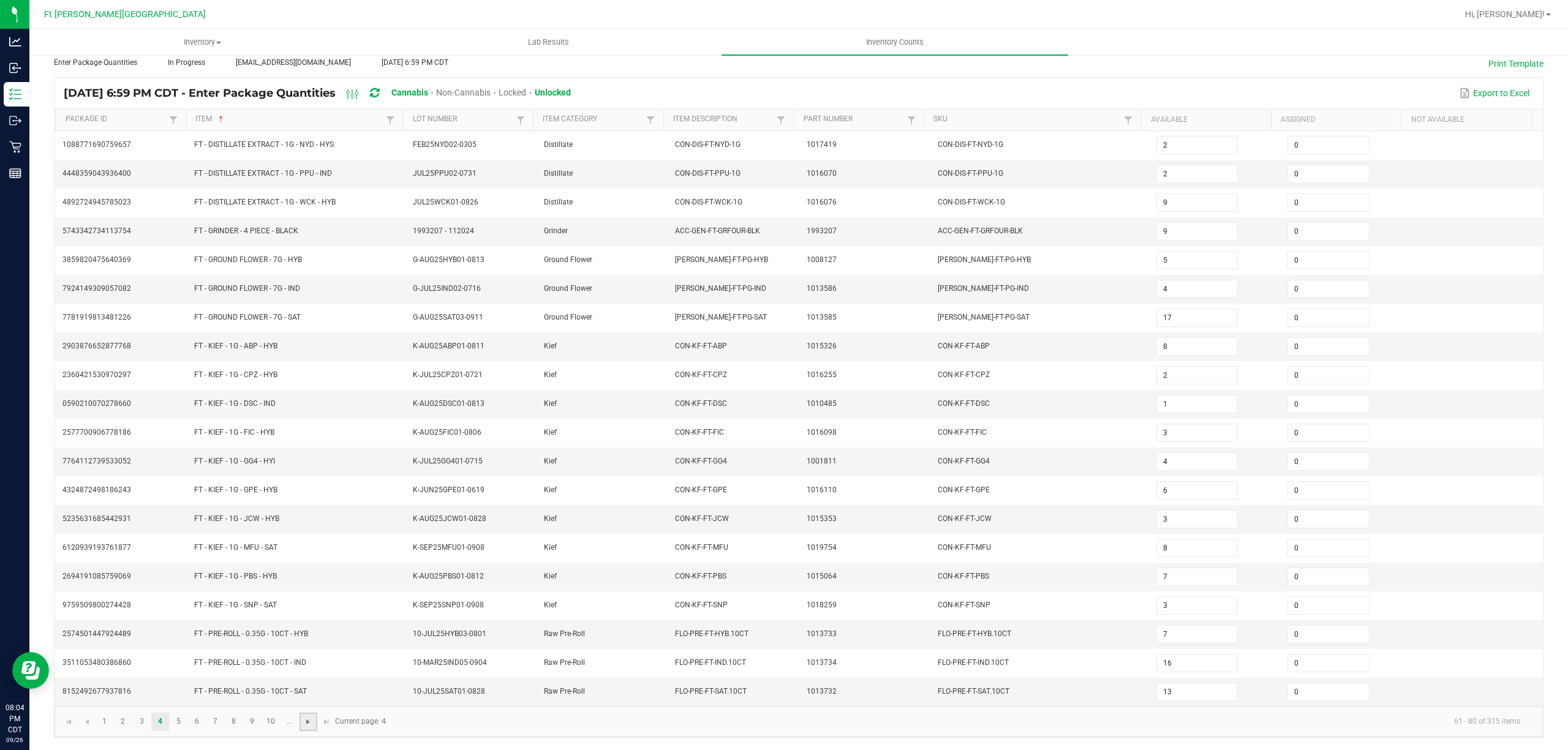
type input "8"
type input "21"
type input "25"
type input "5"
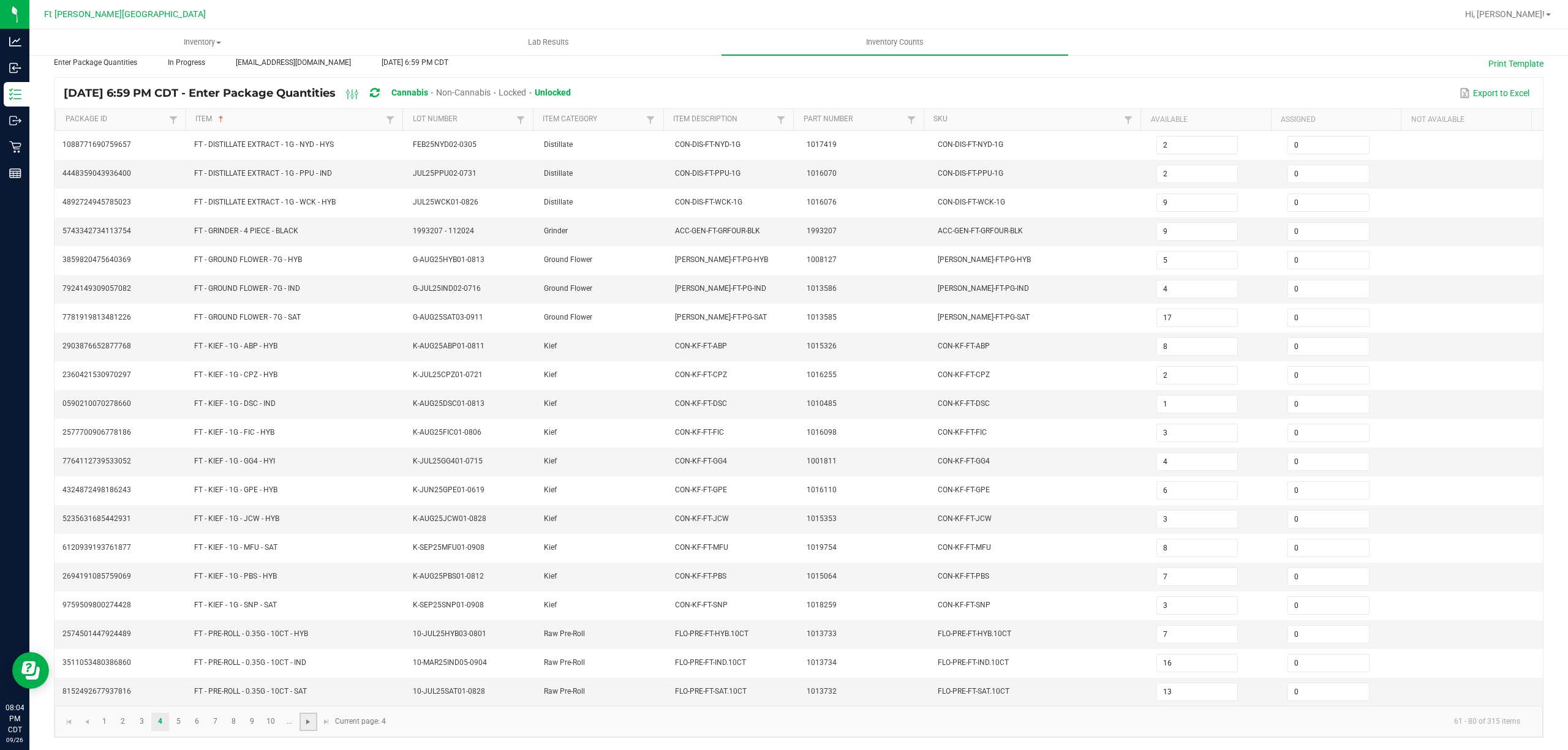
type input "4"
type input "13"
type input "22"
type input "2"
type input "20"
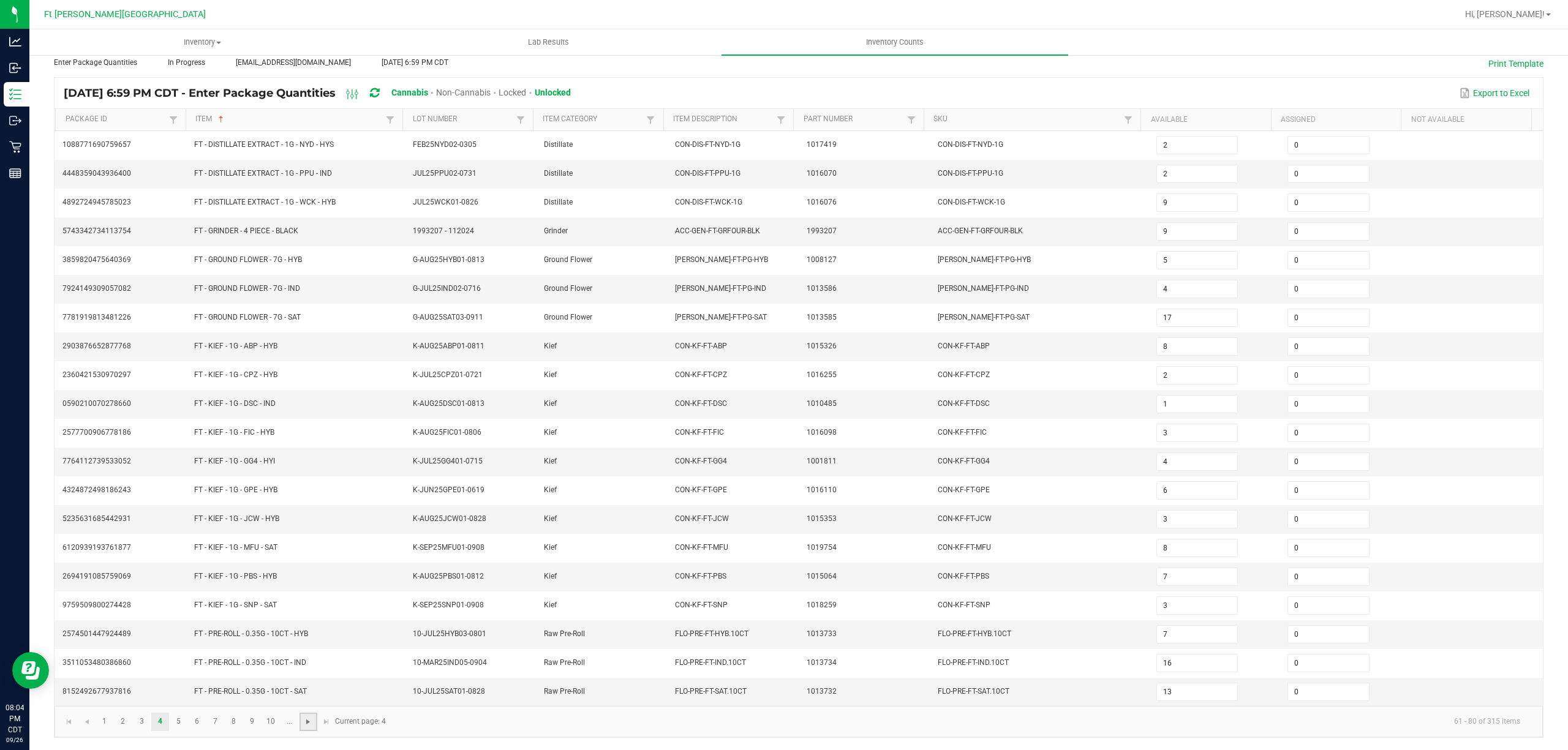
type input "10"
type input "18"
type input "10"
type input "2"
type input "9"
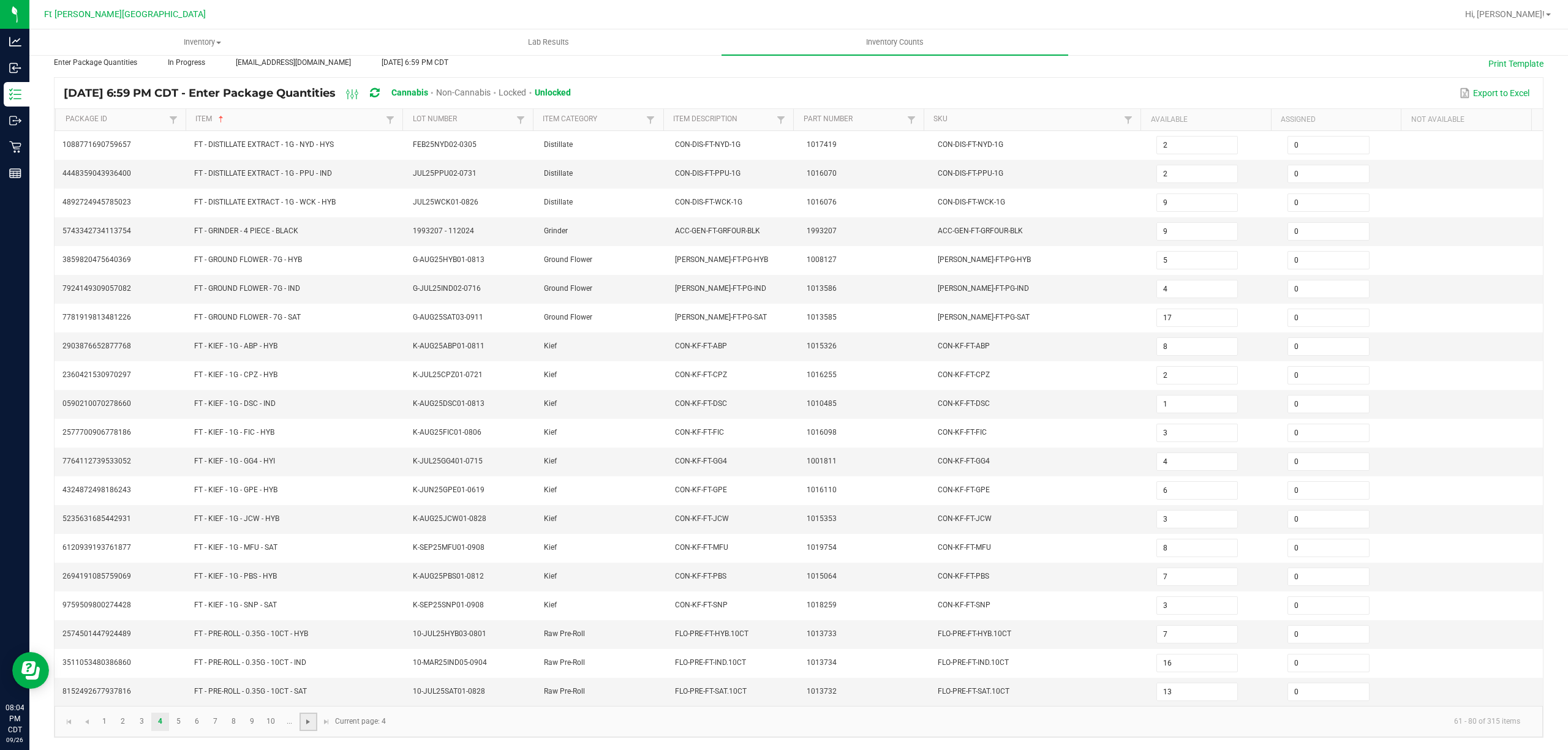
type input "11"
type input "6"
type input "10"
click at [307, 723] on span "Go to the next page" at bounding box center [308, 721] width 10 height 10
type input "12"
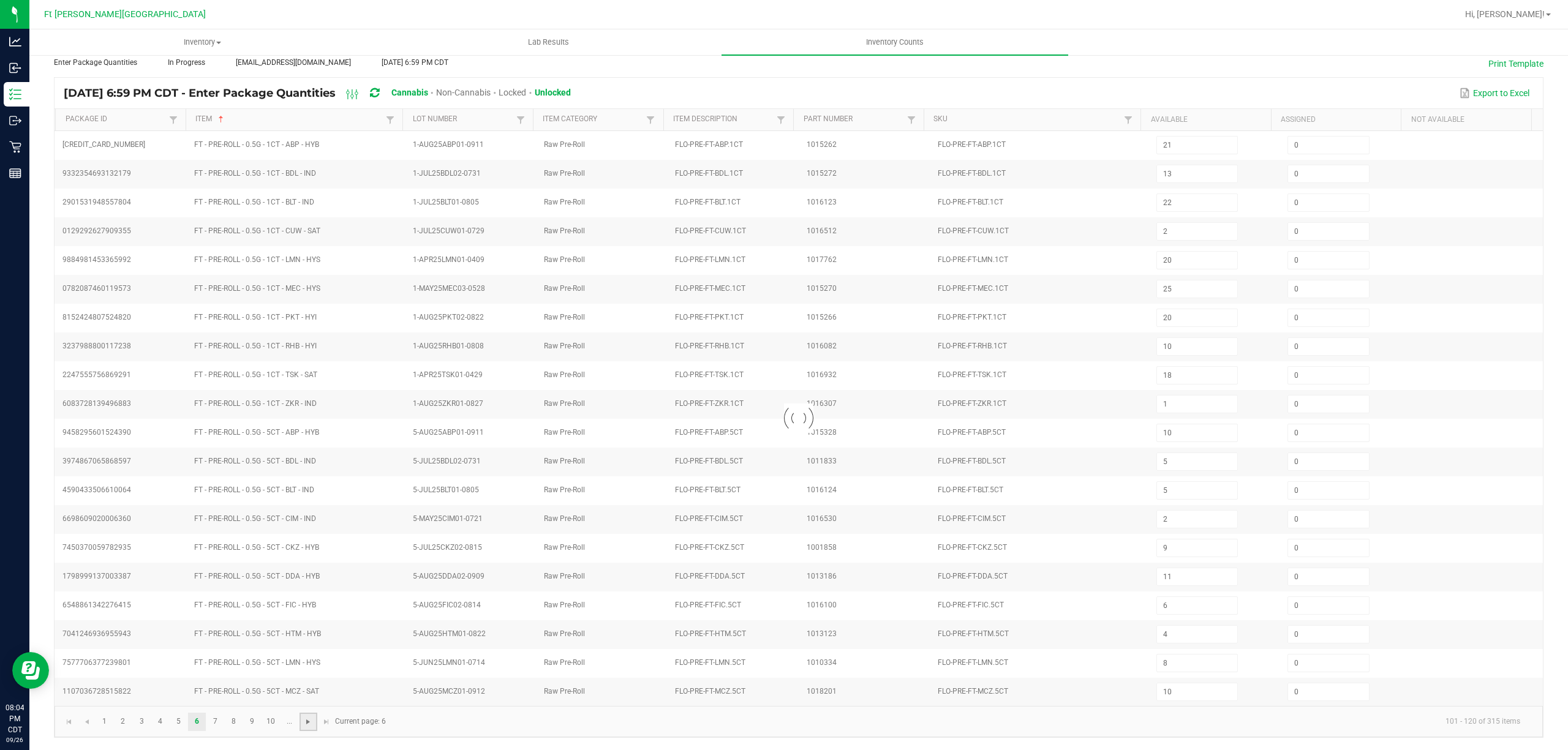
type input "1"
type input "12"
type input "13"
type input "18"
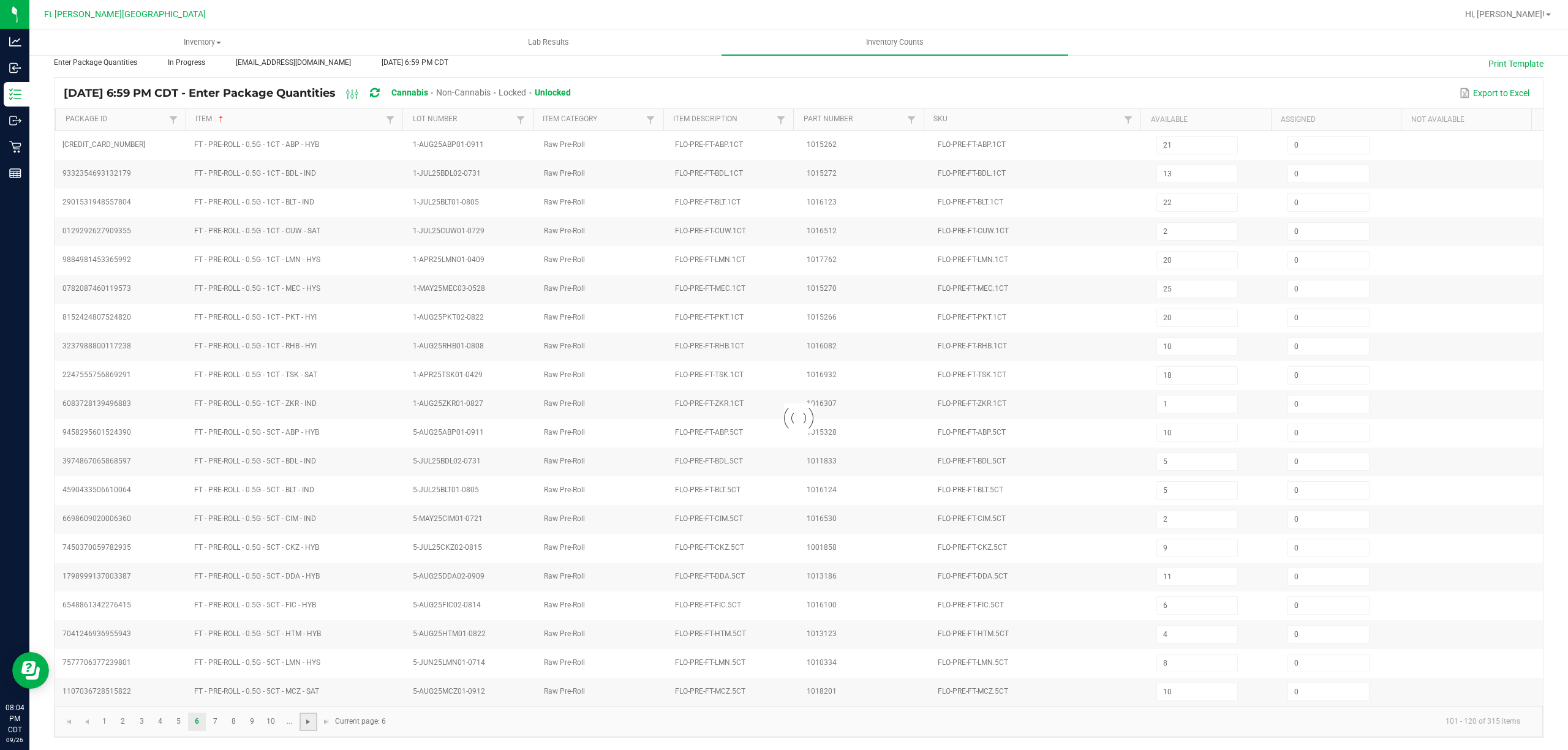
type input "2"
type input "1"
type input "12"
type input "5"
type input "20"
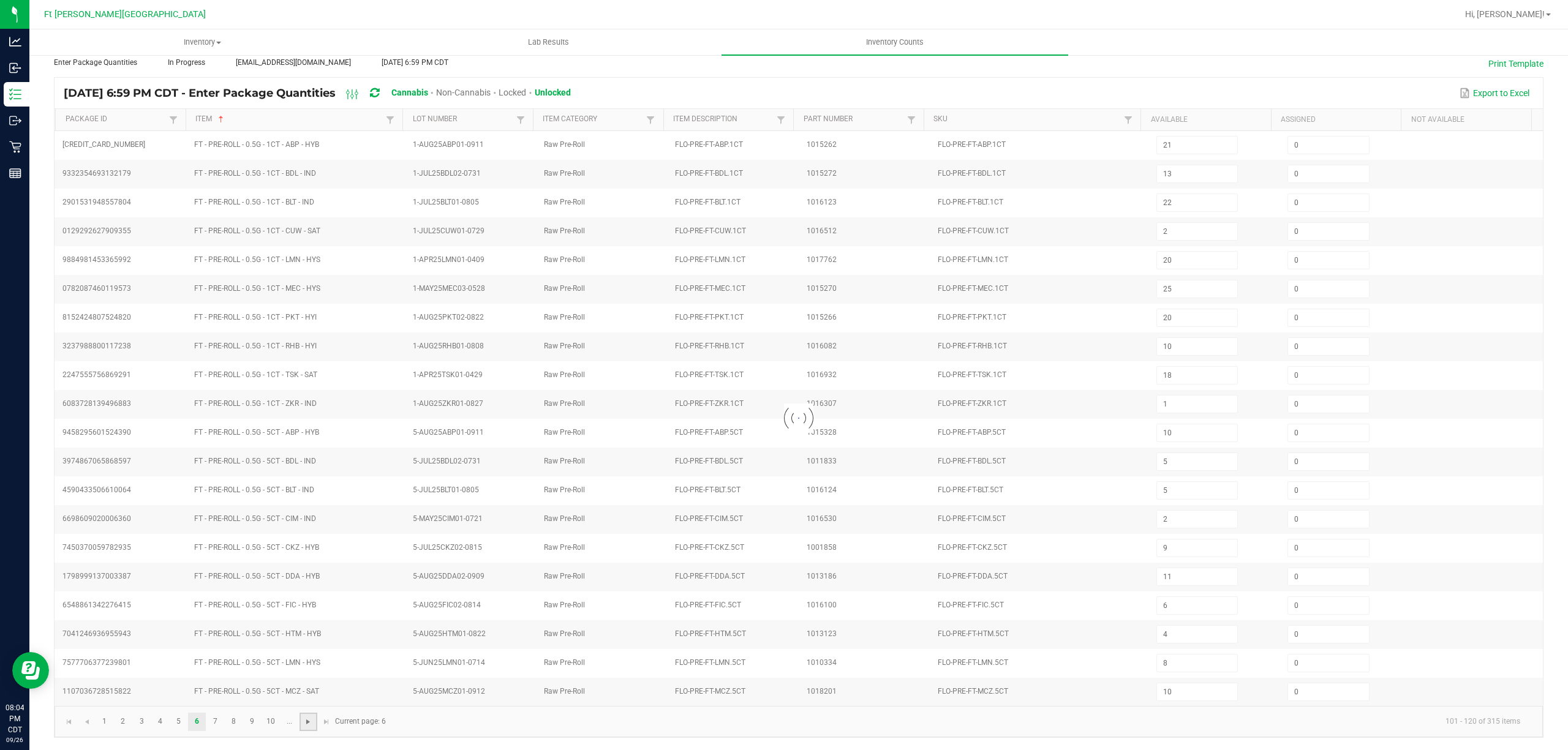
type input "22"
type input "24"
type input "1"
type input "17"
type input "24"
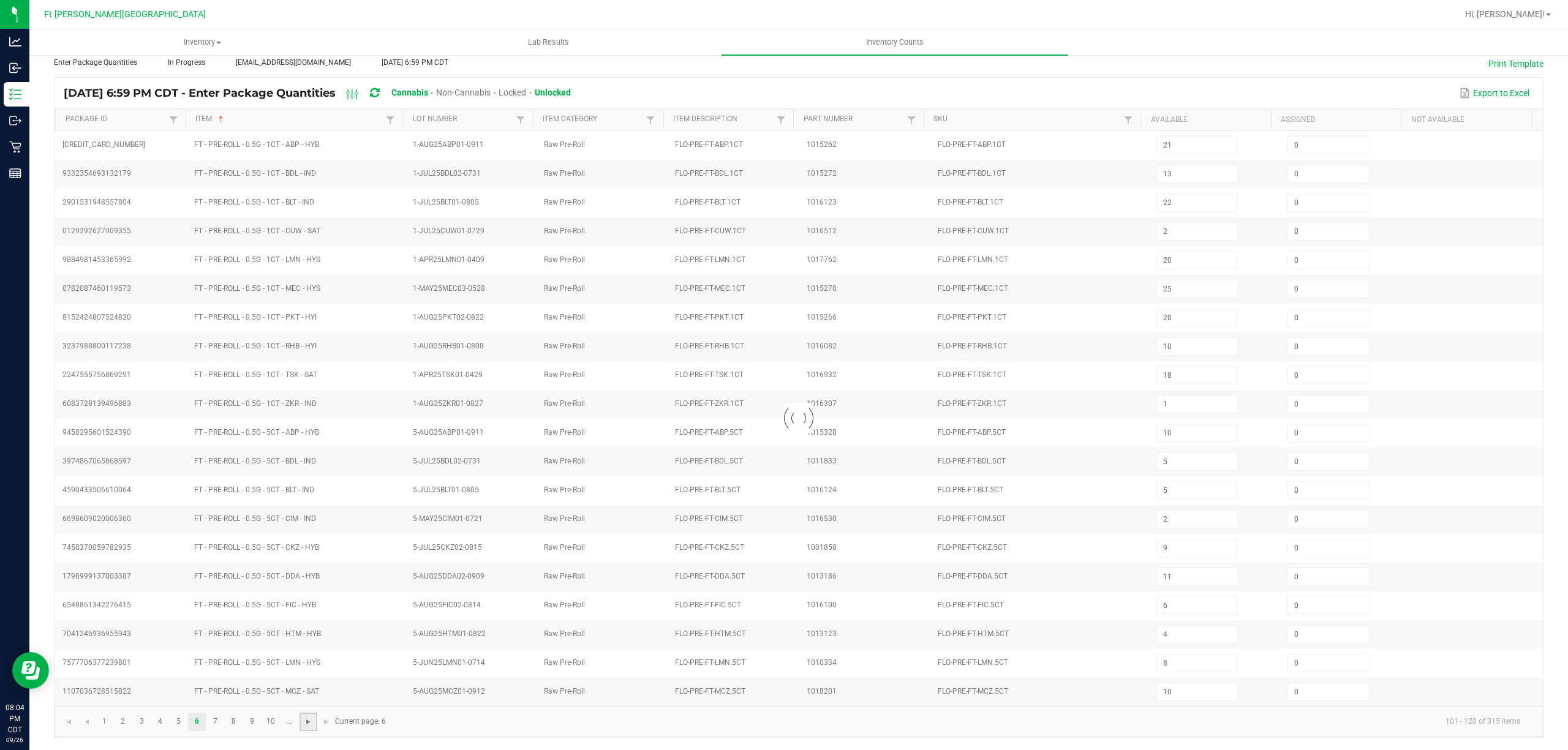
type input "24"
type input "7"
type input "3"
click at [307, 723] on span "Go to the next page" at bounding box center [308, 721] width 10 height 10
type input "1"
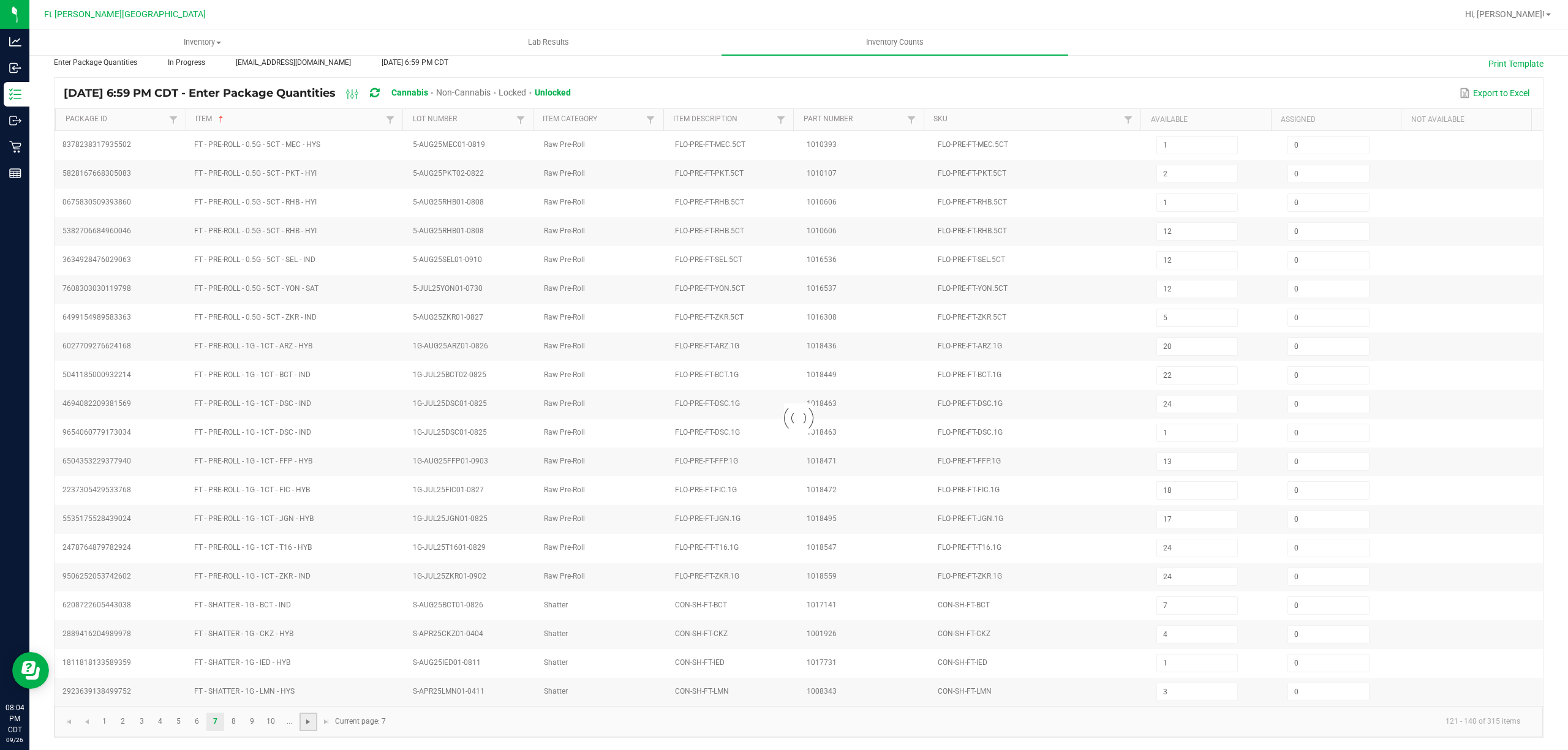
type input "9"
type input "3"
type input "4"
type input "3"
type input "5"
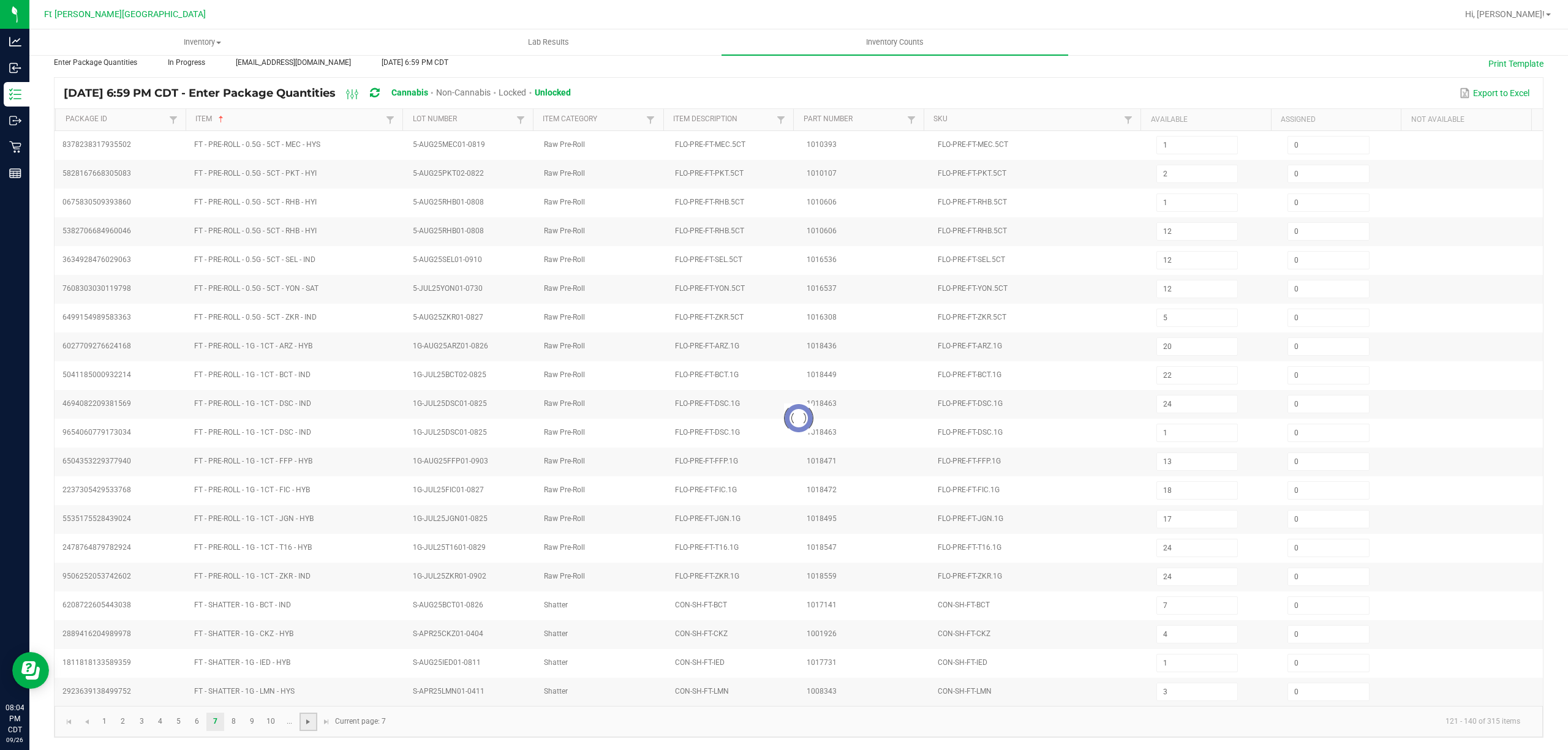
type input "7"
type input "8"
type input "6"
type input "3"
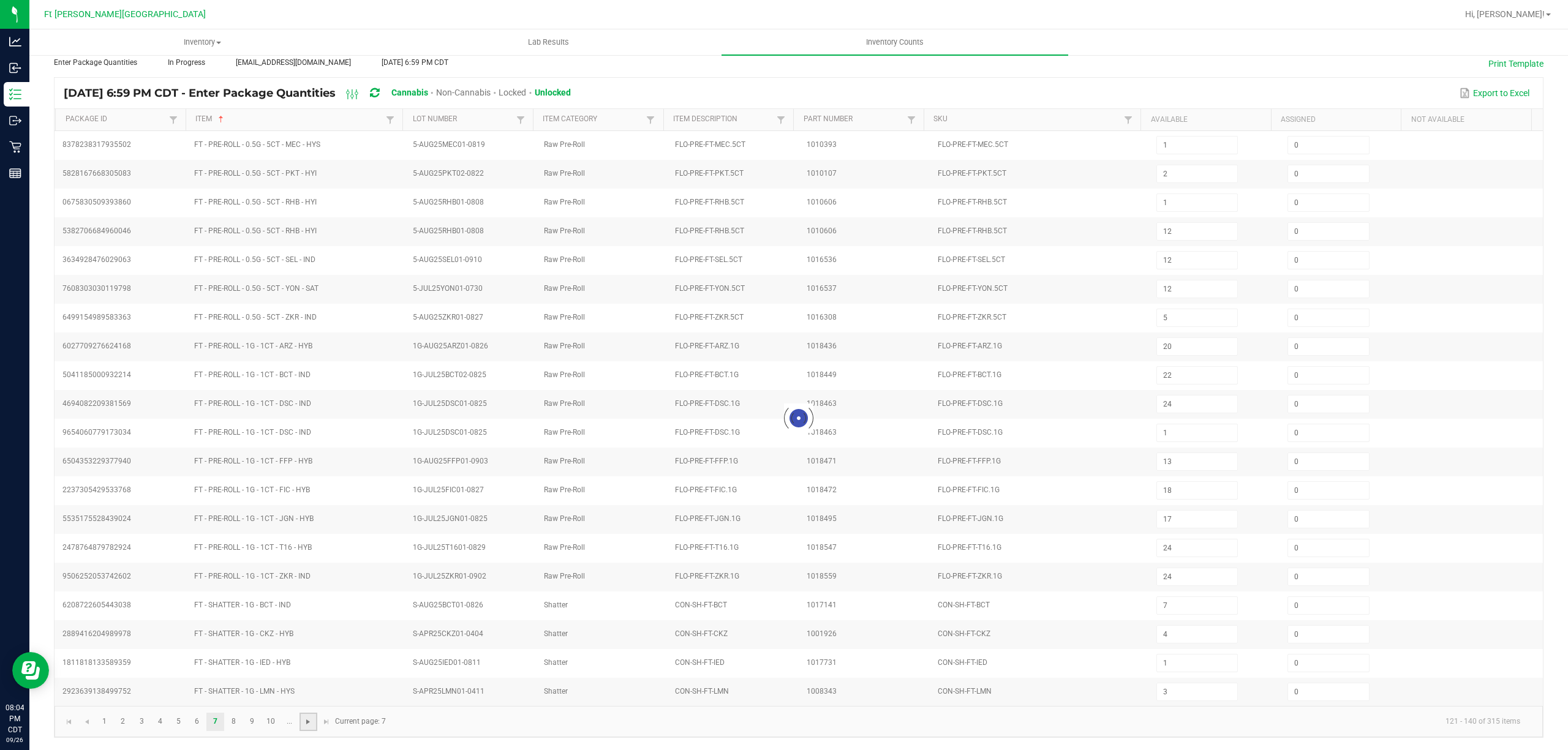
type input "7"
type input "6"
type input "5"
type input "6"
type input "7"
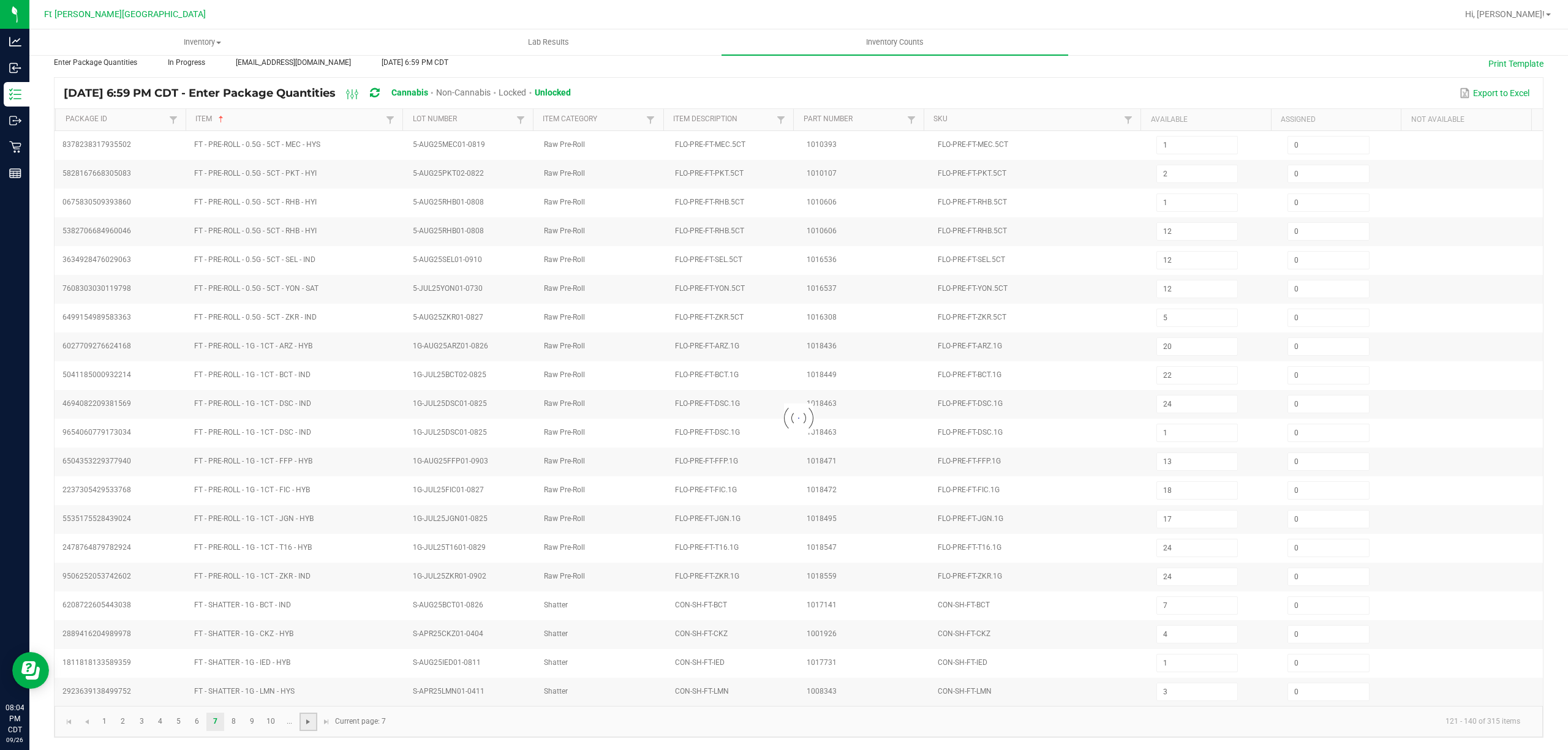
type input "6"
type input "7"
type input "8"
type input "5"
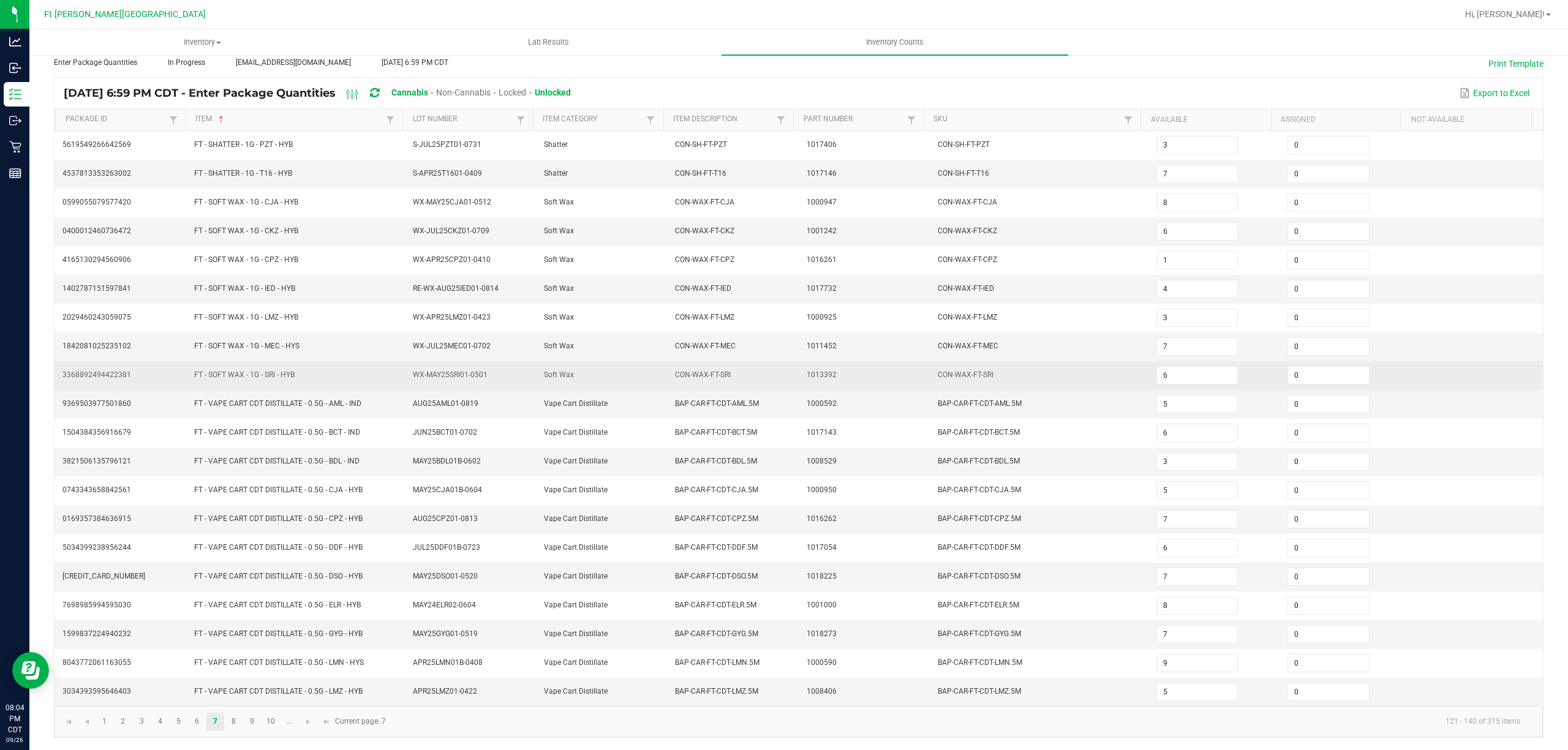
click at [782, 368] on tr "3368892494422381 FT - SOFT WAX - 1G - SRI - HYB WX-MAY25SRI01-0501 Soft Wax CON…" at bounding box center [799, 375] width 1489 height 29
drag, startPoint x: 1192, startPoint y: 366, endPoint x: 1067, endPoint y: 378, distance: 125.6
click at [782, 378] on tr "3368892494422381 FT - SOFT WAX - 1G - SRI - HYB WX-MAY25SRI01-0501 Soft Wax CON…" at bounding box center [799, 375] width 1489 height 29
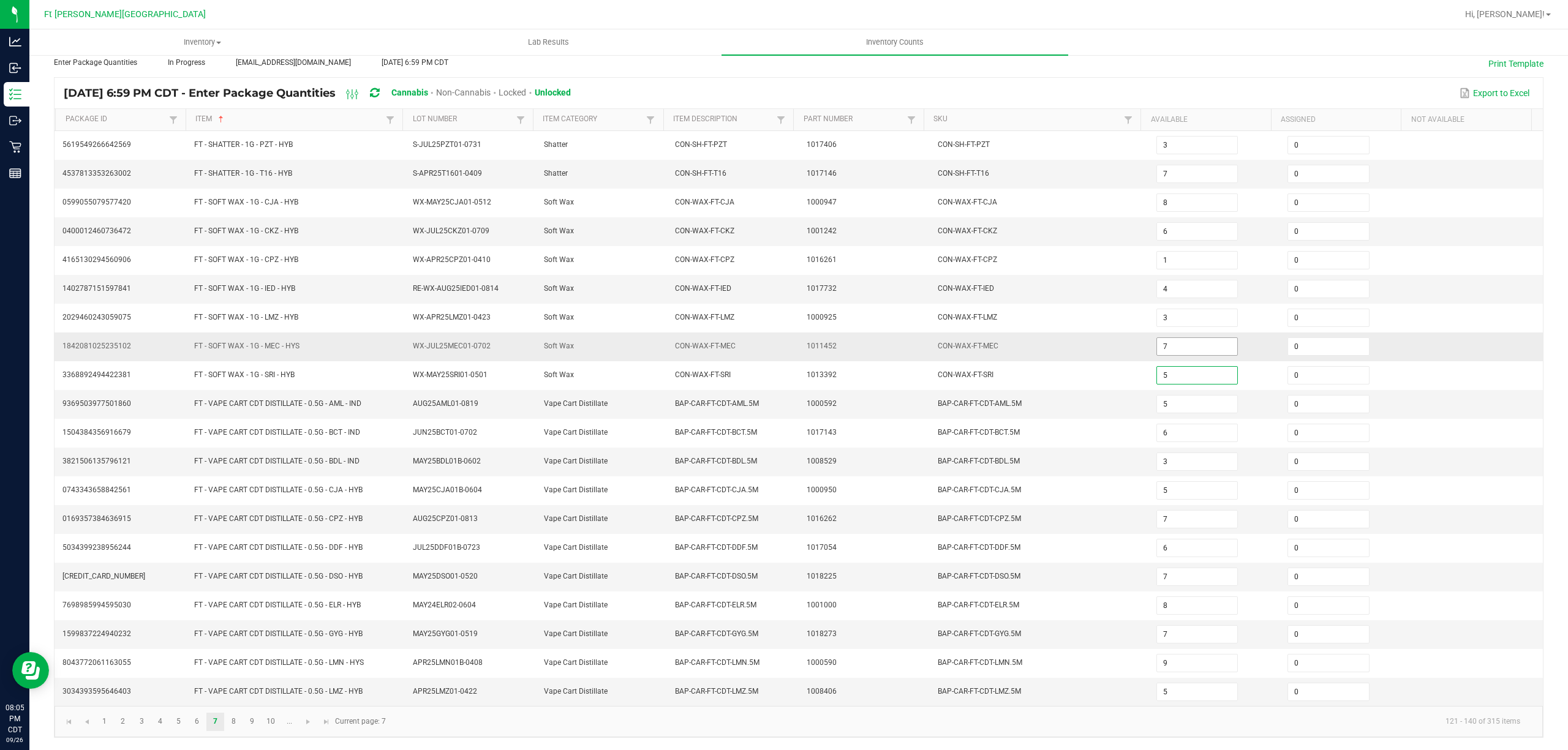
type input "5"
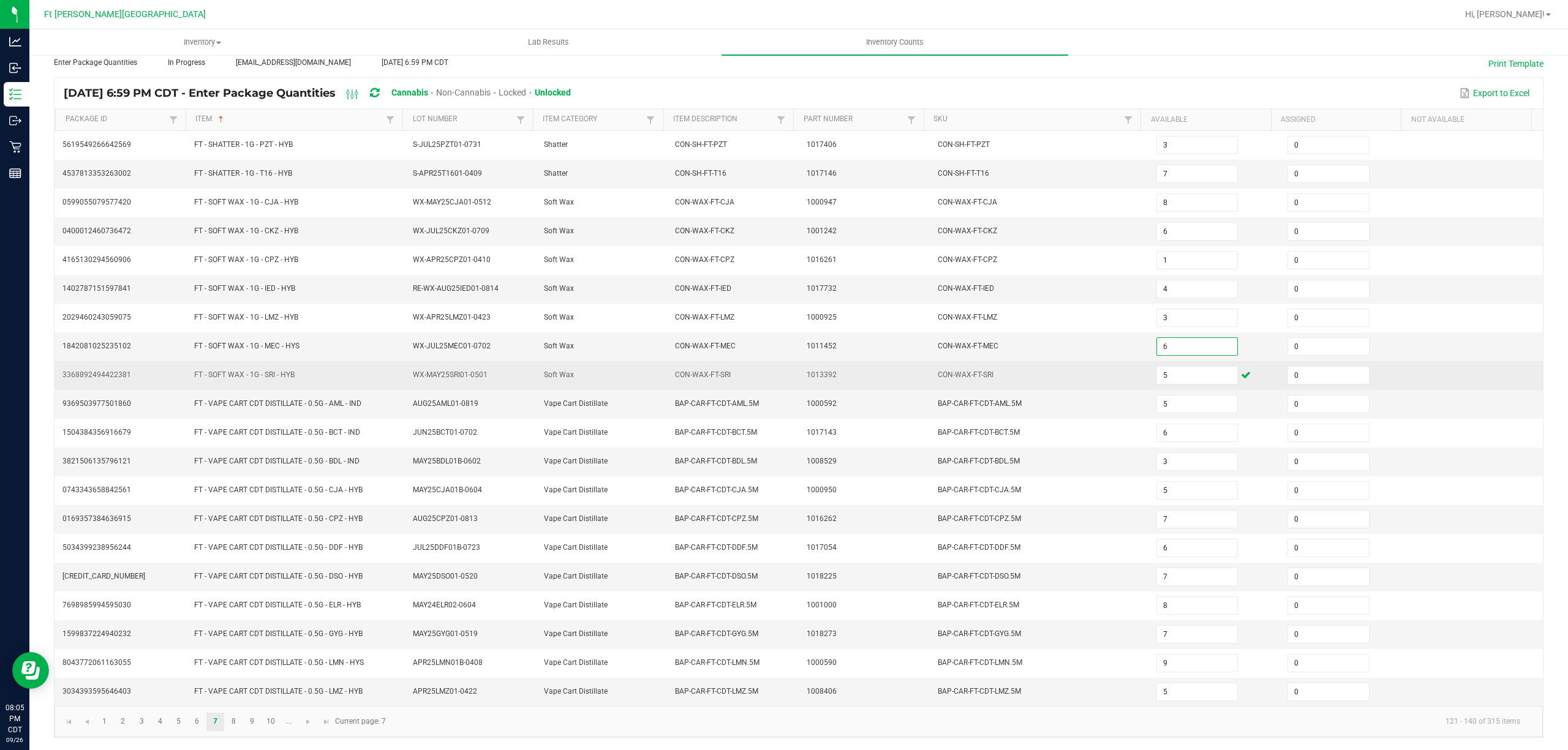
type input "6"
click at [782, 367] on td "CON-WAX-FT-SRI" at bounding box center [1040, 375] width 219 height 29
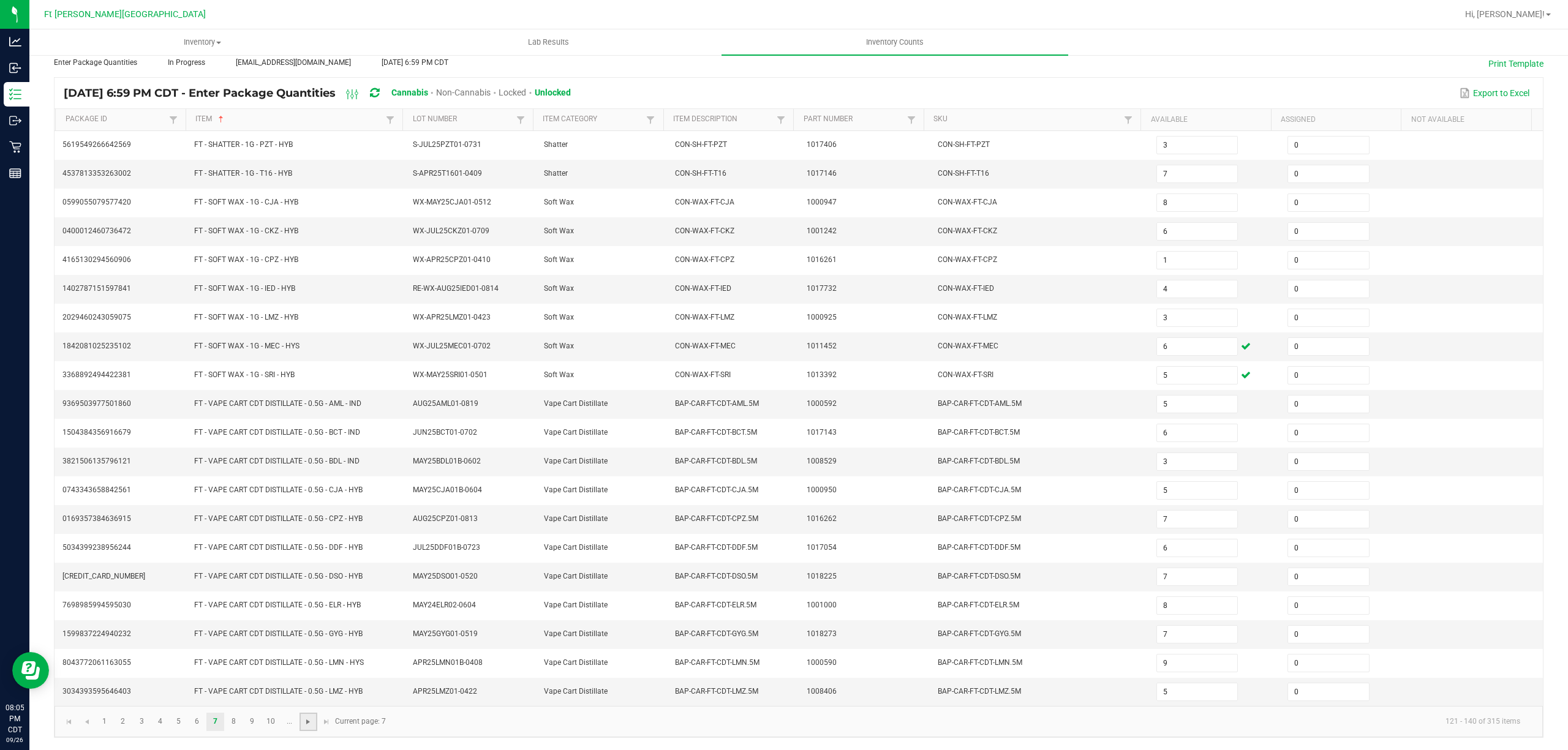
click at [307, 720] on span "Go to the next page" at bounding box center [308, 721] width 10 height 10
type input "11"
type input "12"
type input "1"
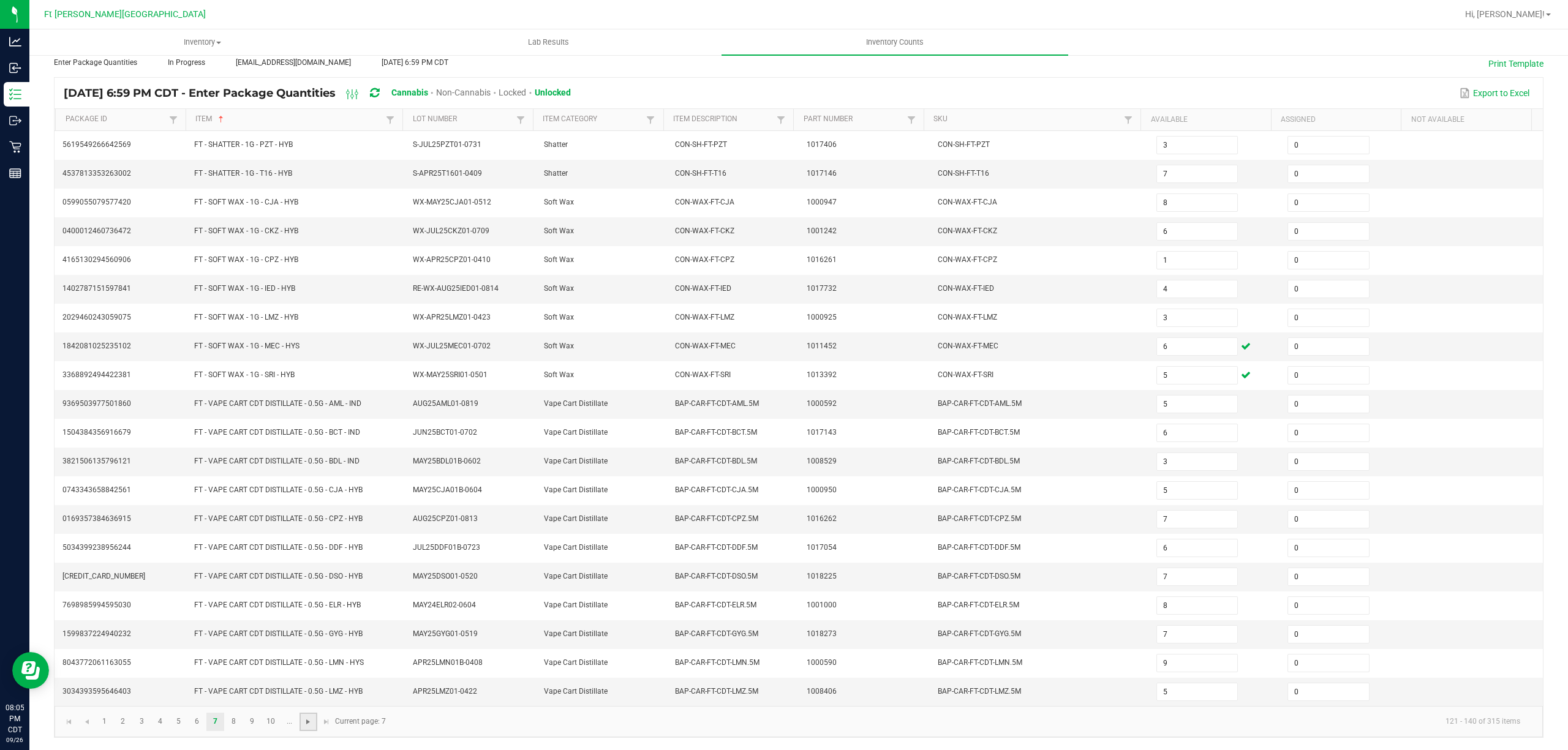
type input "2"
type input "7"
type input "1"
type input "12"
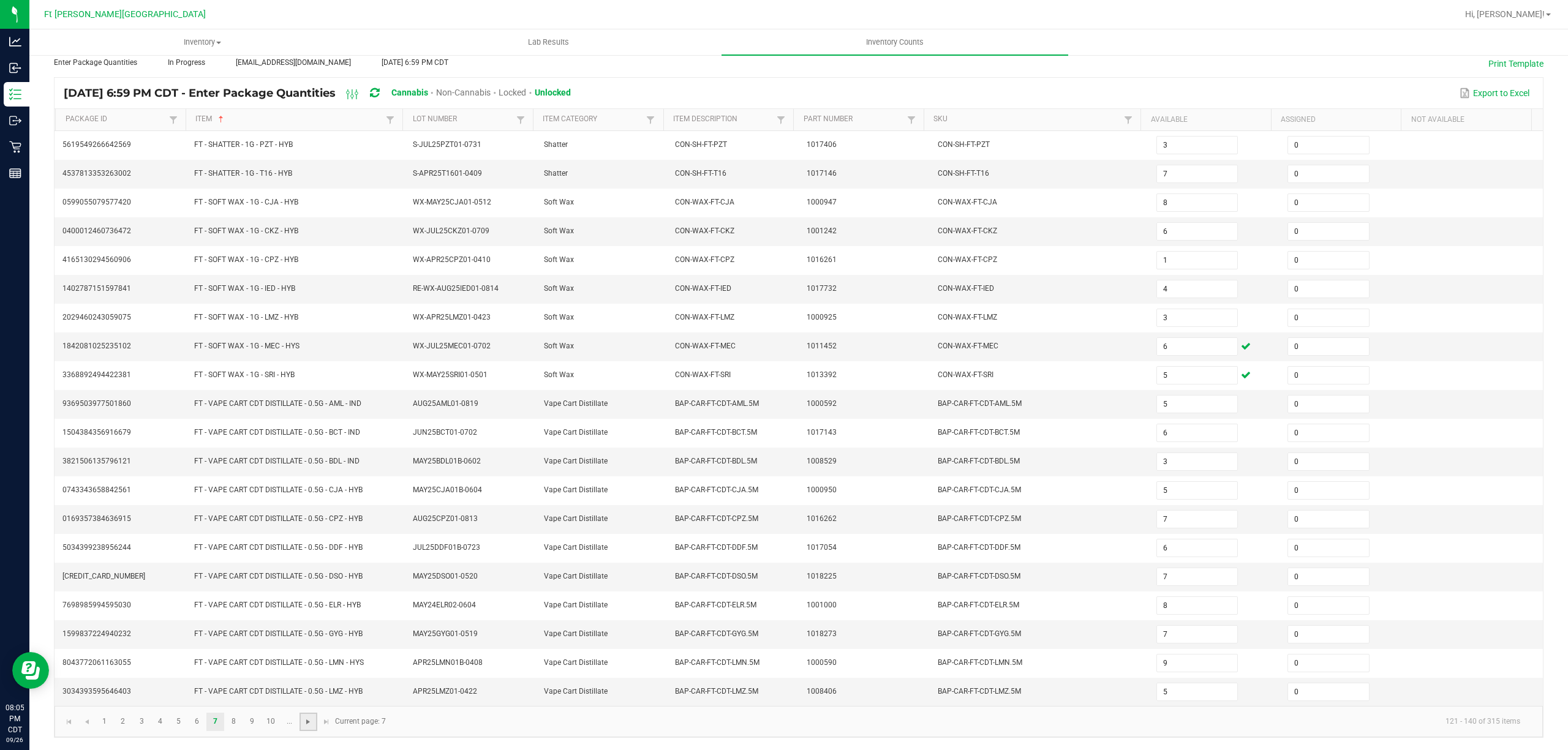
type input "12"
type input "1"
type input "2"
type input "10"
type input "9"
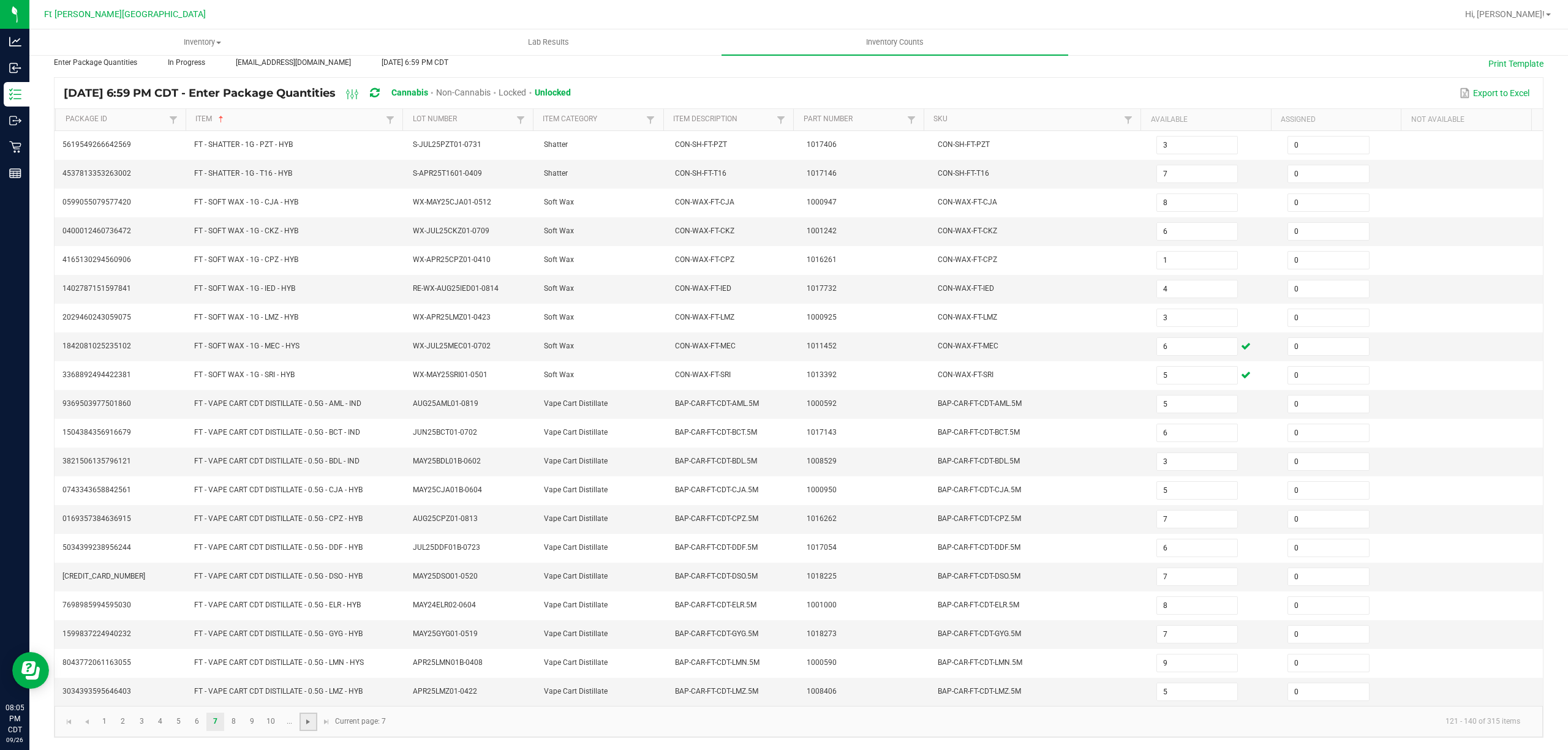
type input "11"
type input "5"
type input "10"
type input "1"
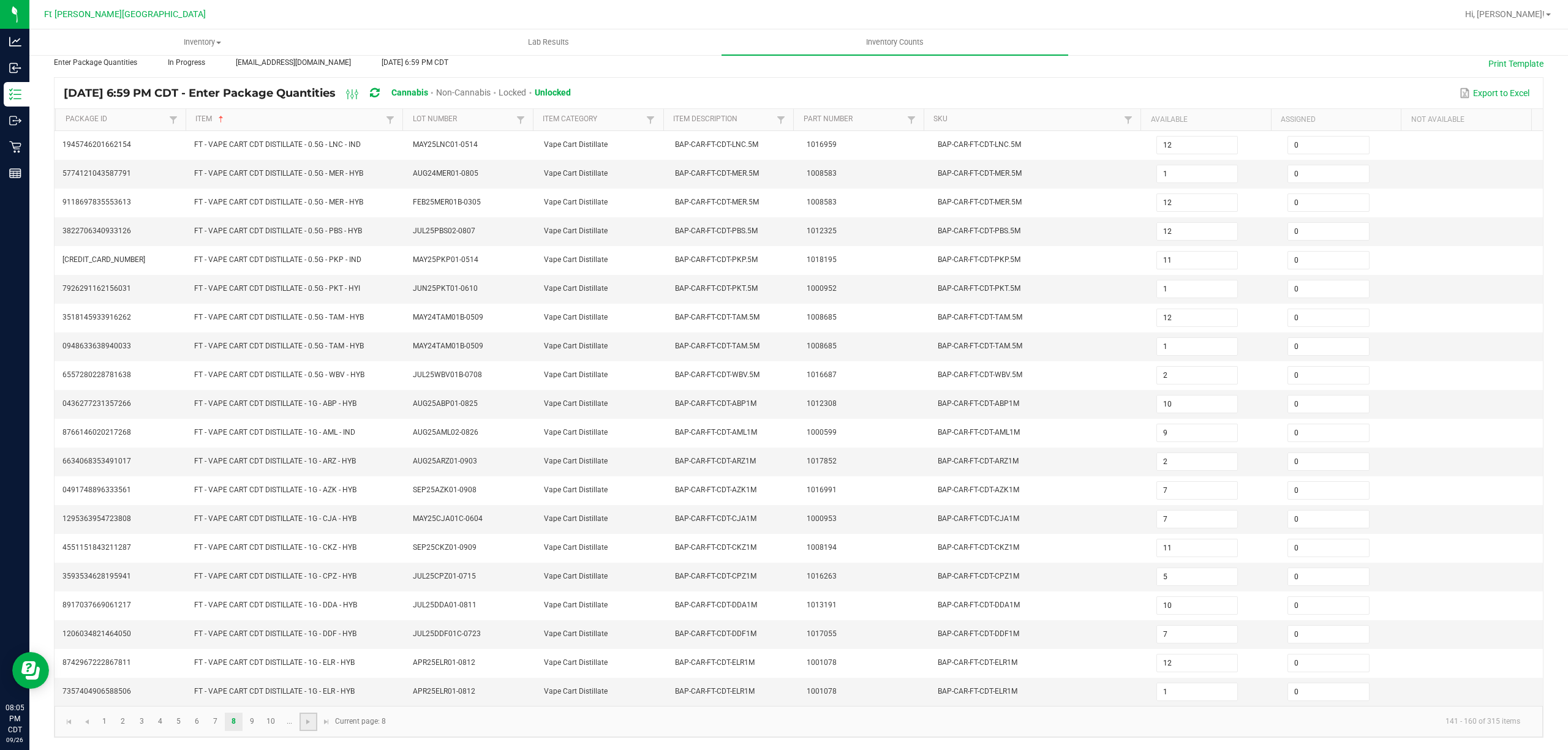
click at [316, 718] on link at bounding box center [308, 721] width 17 height 18
type input "12"
type input "1"
type input "10"
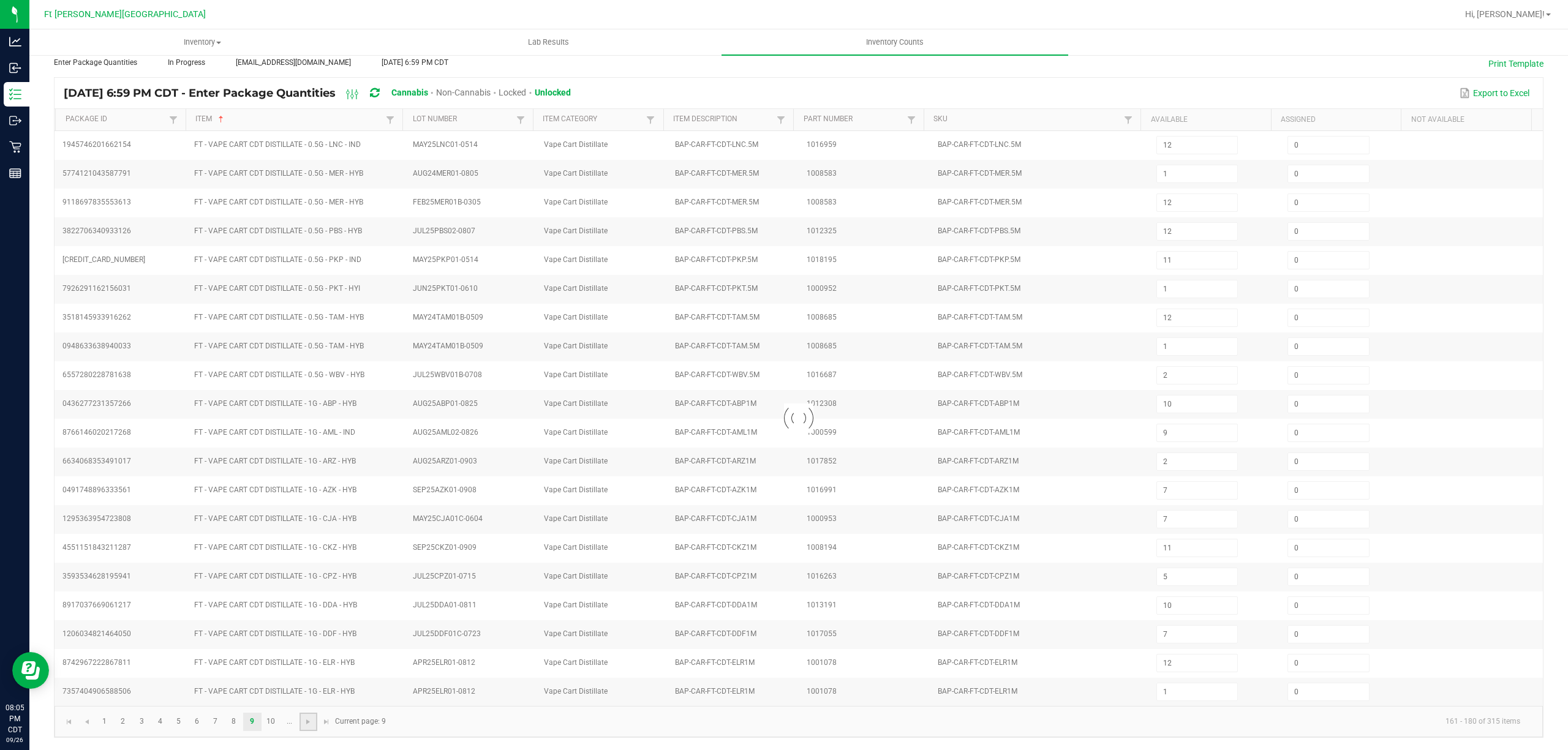
type input "1"
type input "12"
type input "4"
type input "5"
type input "12"
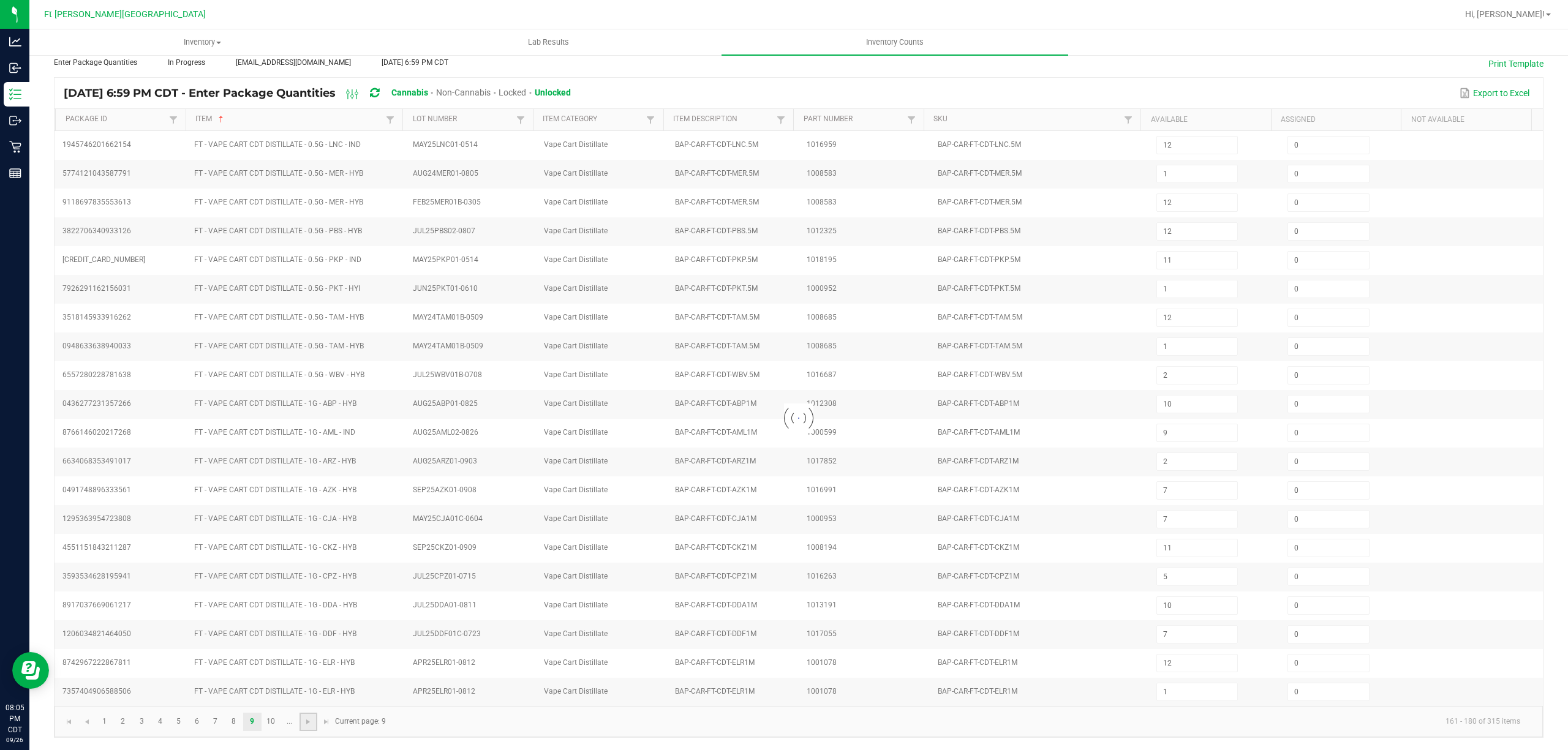
type input "12"
type input "3"
type input "2"
type input "3"
type input "2"
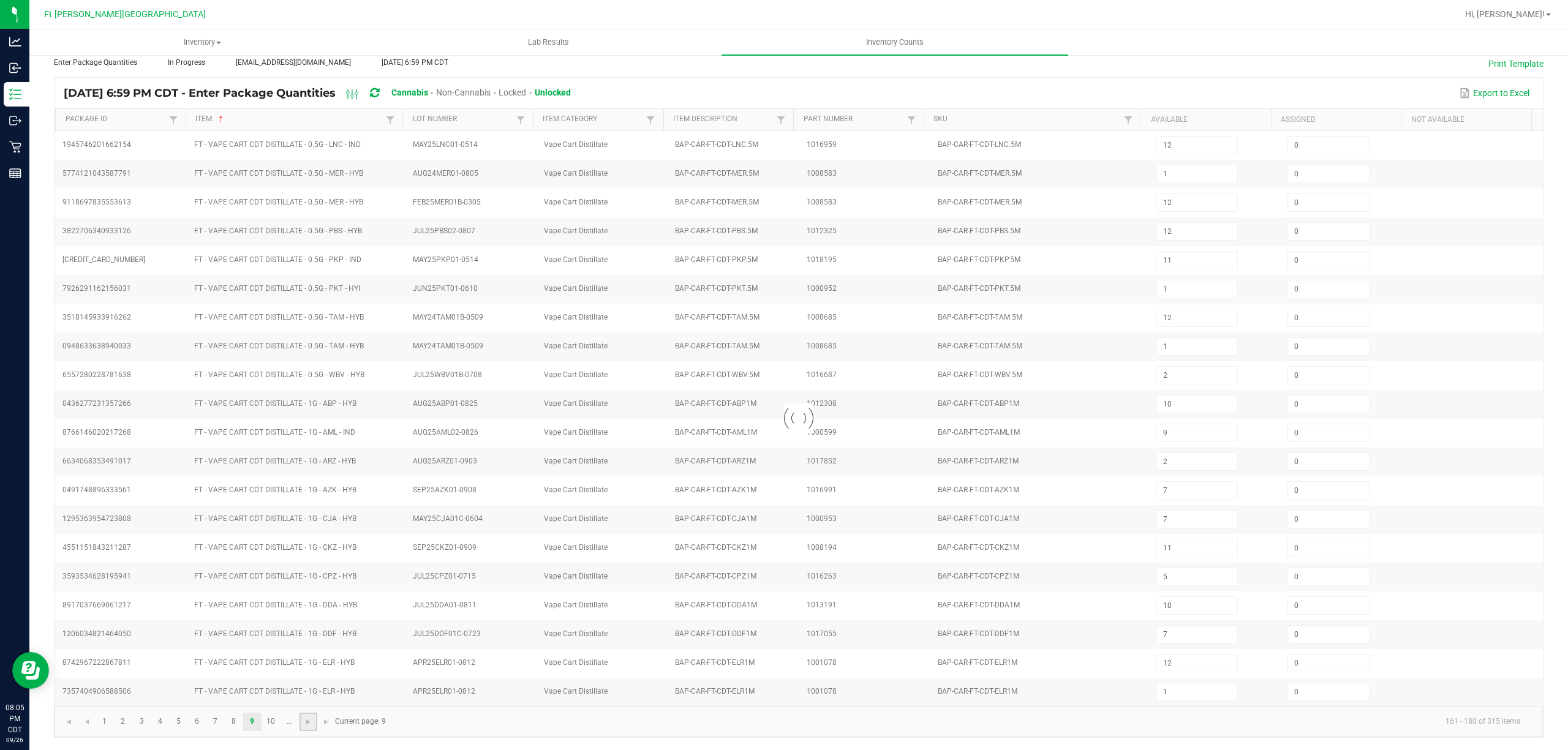
type input "9"
type input "10"
click at [316, 718] on link at bounding box center [308, 721] width 17 height 18
type input "7"
type input "6"
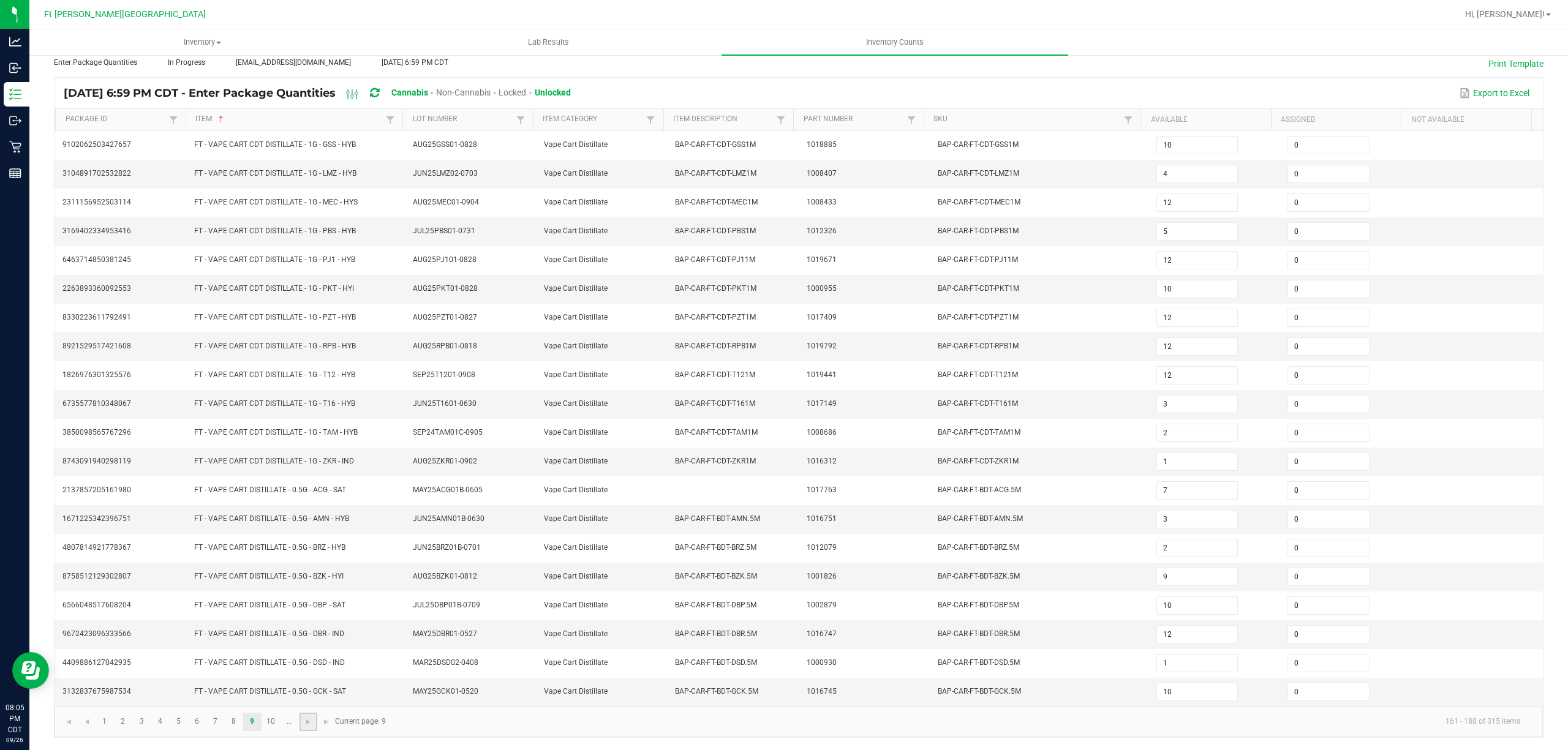
type input "8"
type input "10"
type input "8"
type input "10"
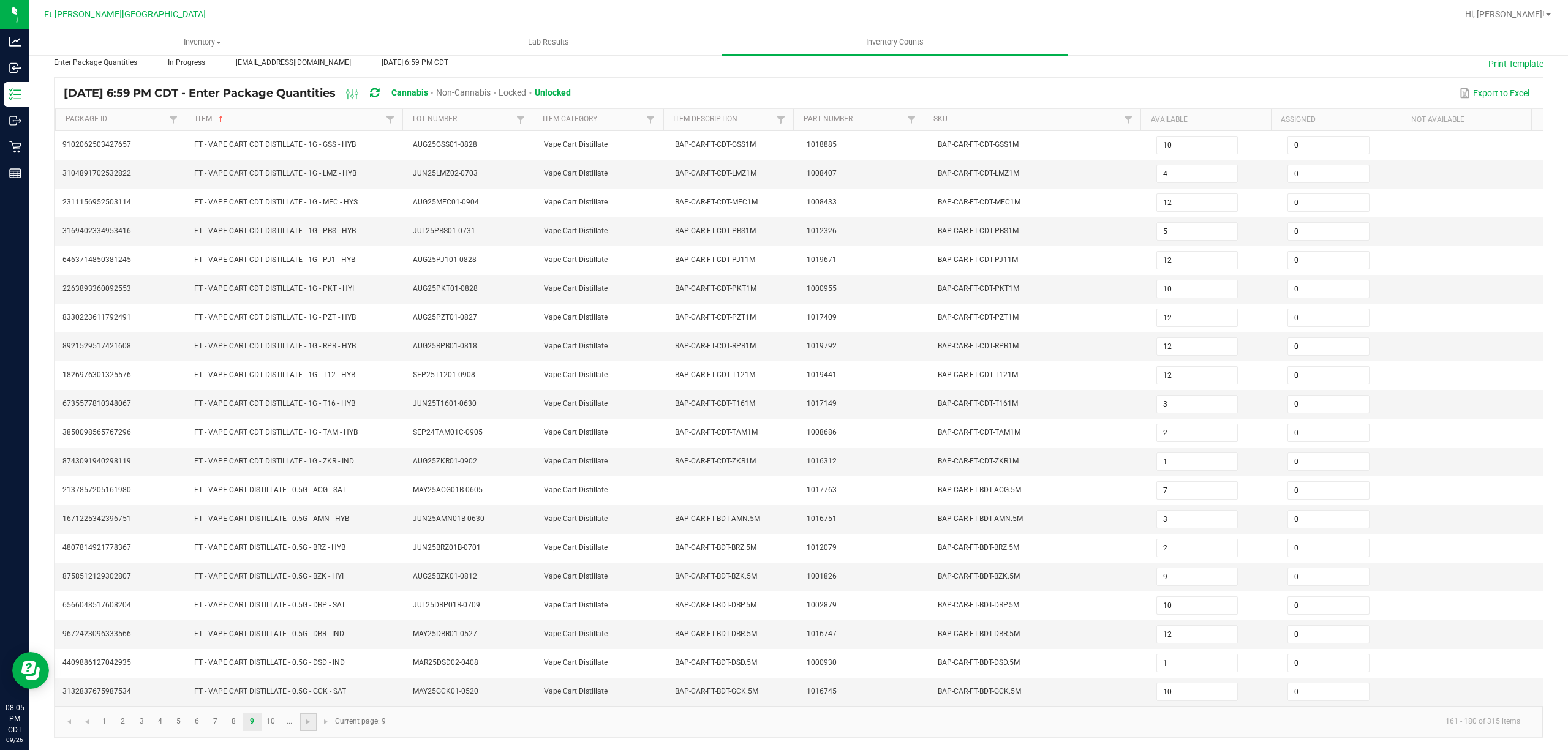
type input "8"
type input "7"
type input "4"
type input "10"
type input "2"
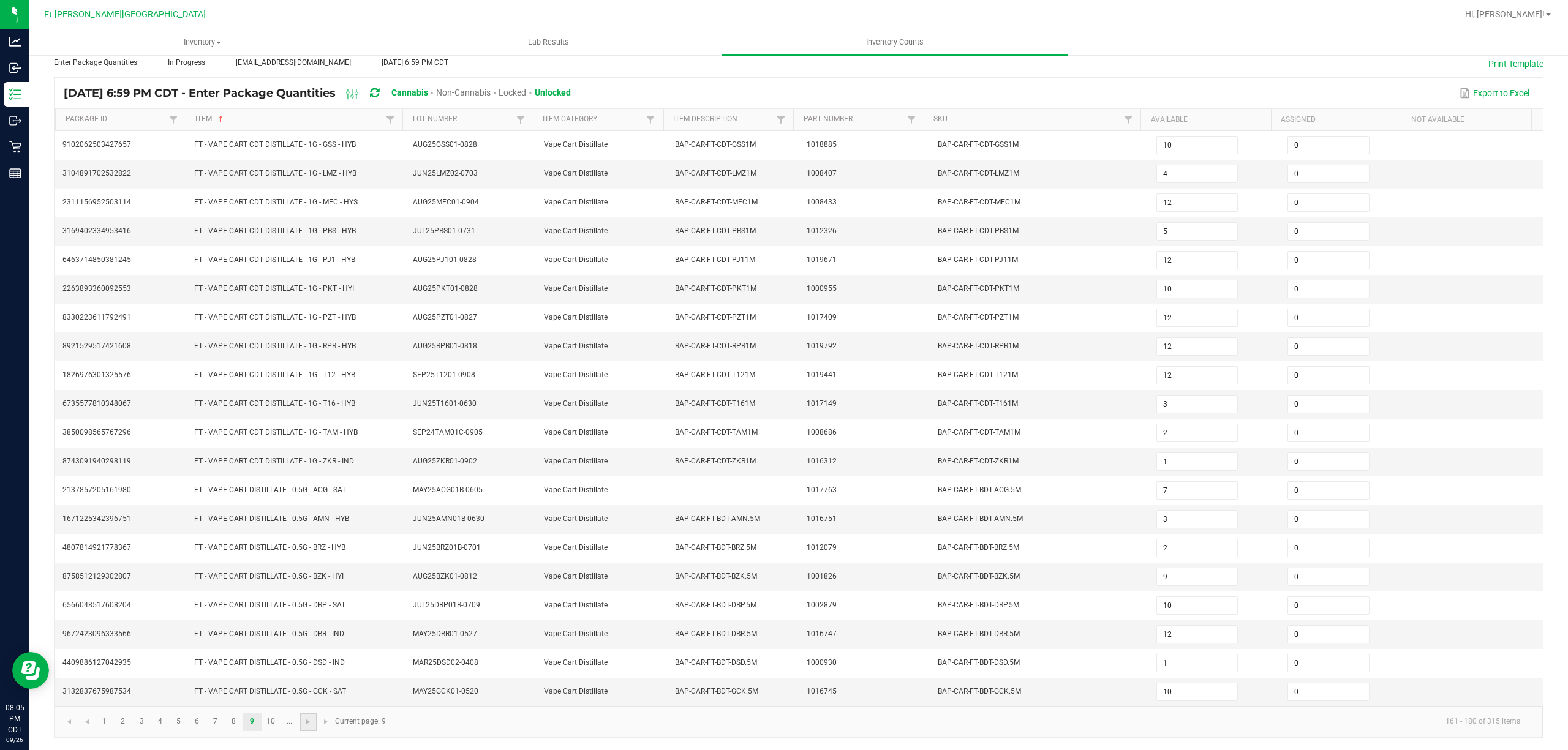
type input "3"
type input "8"
type input "12"
type input "6"
type input "10"
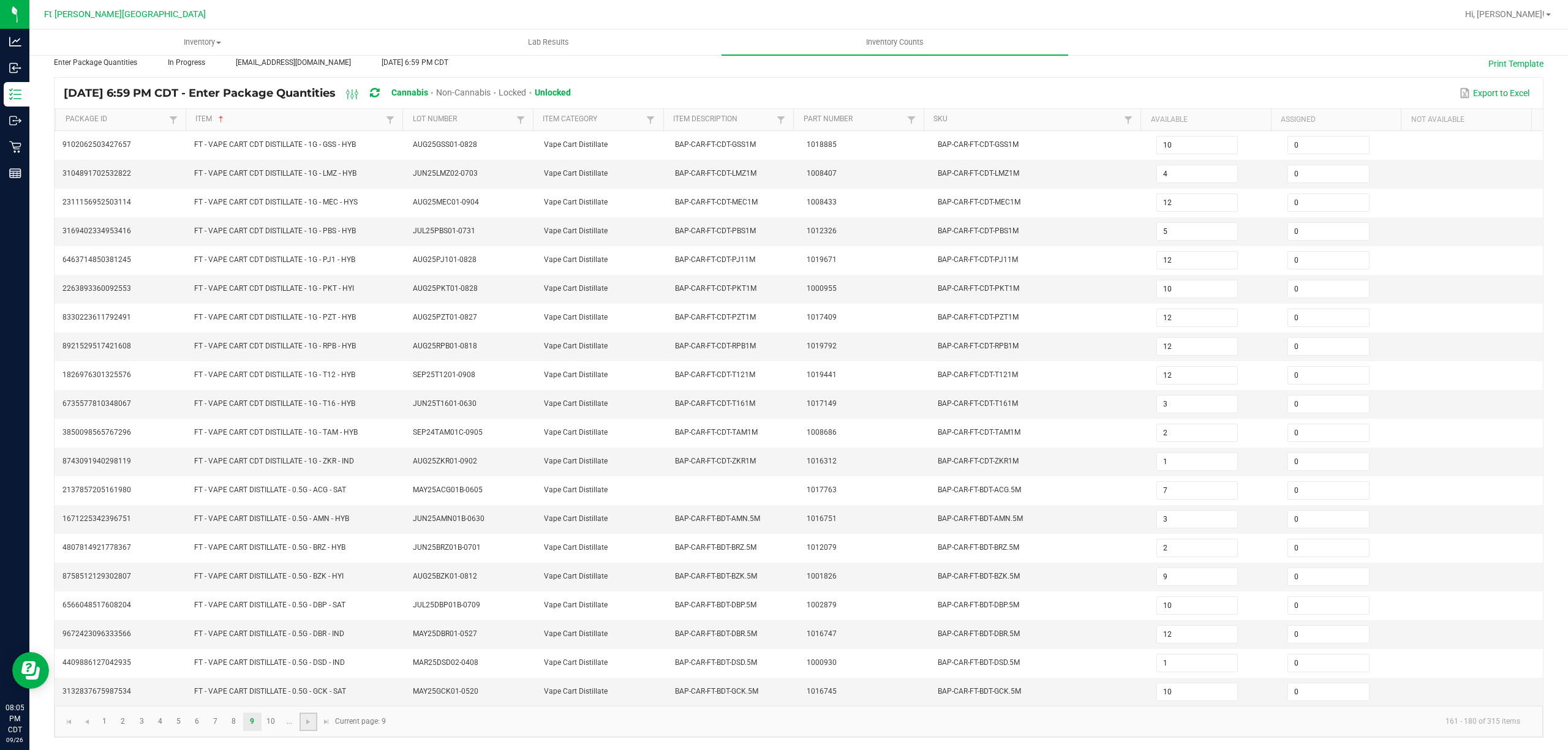
type input "6"
type input "3"
click at [316, 718] on link at bounding box center [308, 721] width 17 height 18
type input "12"
type input "20"
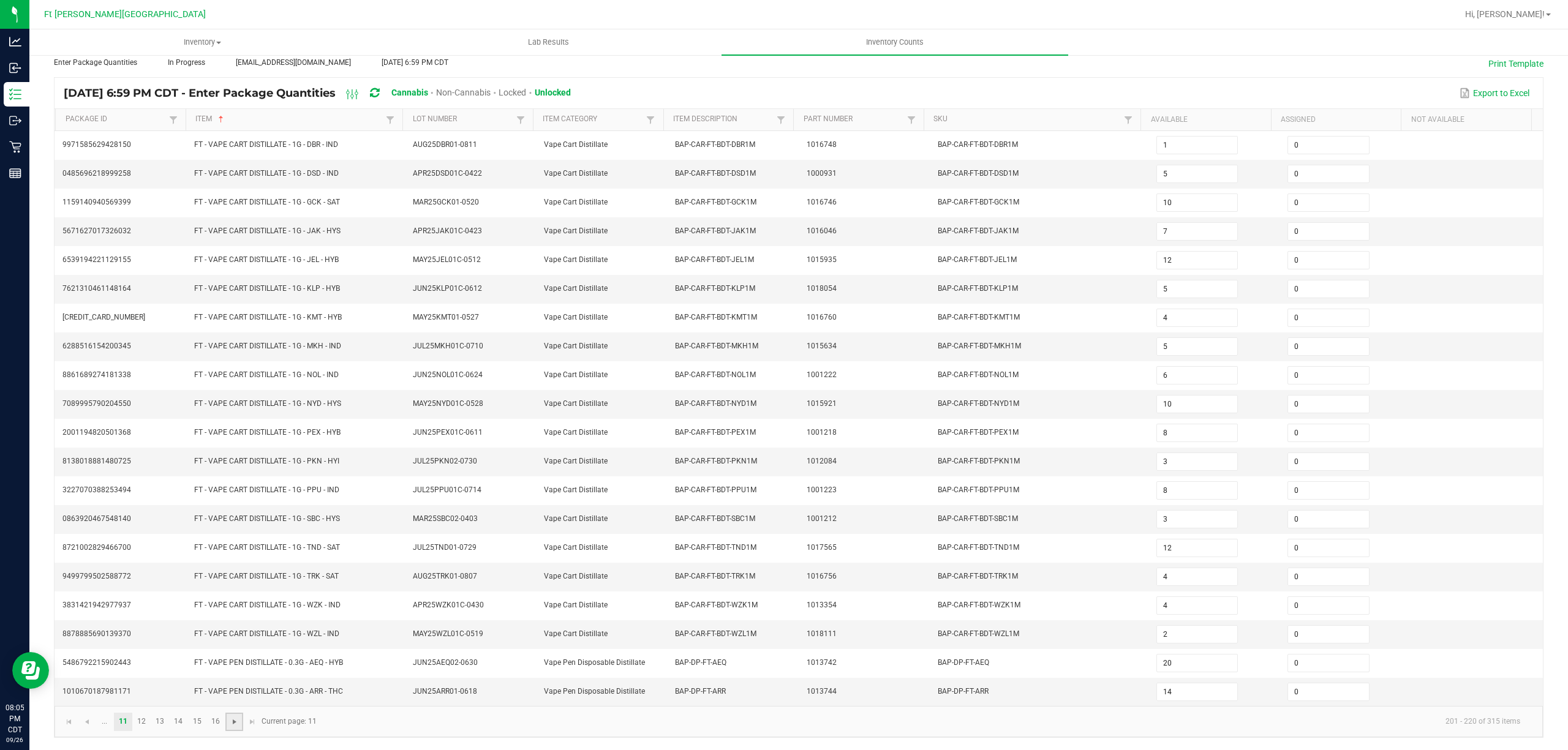
click at [238, 722] on span "Go to the next page" at bounding box center [235, 721] width 10 height 10
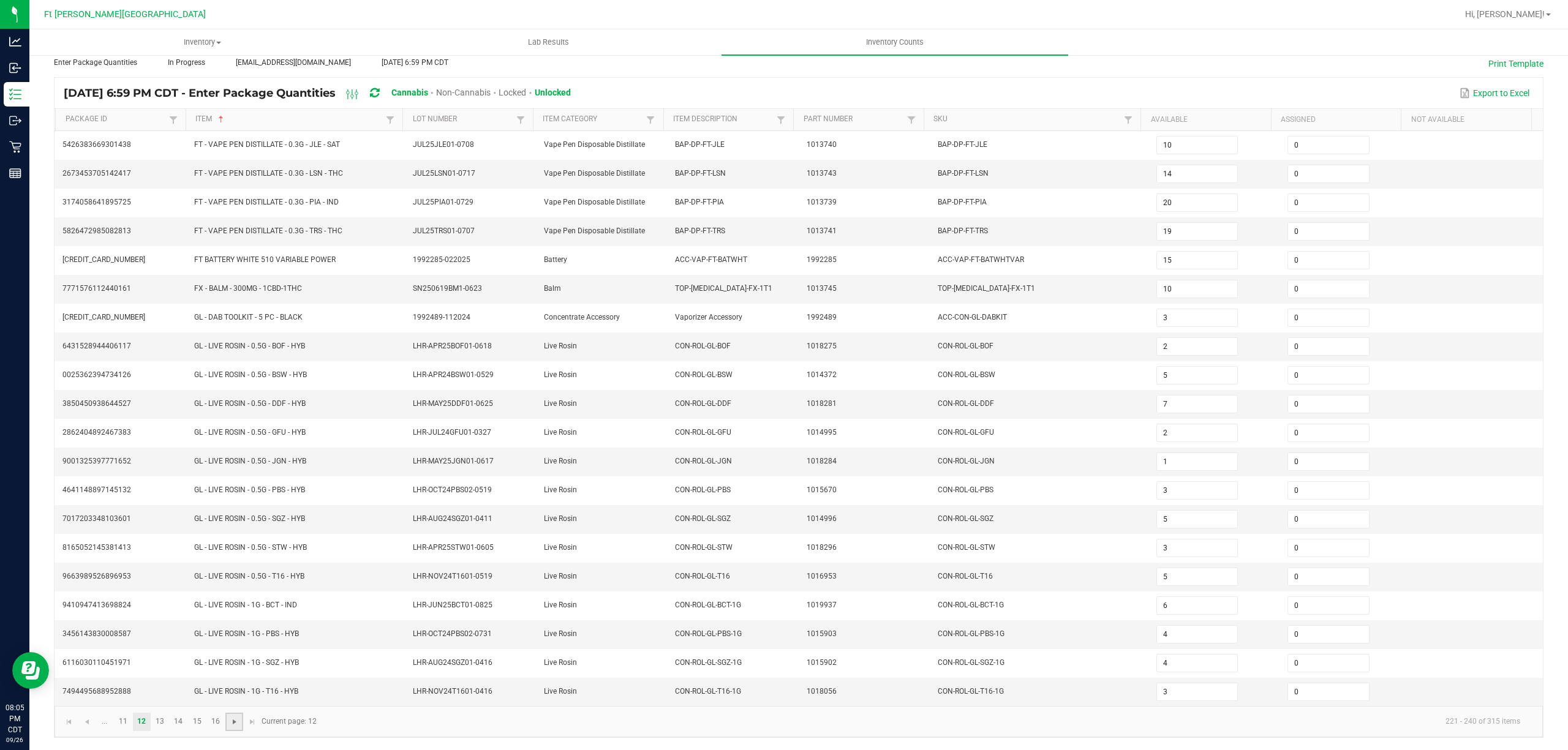
click at [238, 725] on span "Go to the next page" at bounding box center [235, 721] width 10 height 10
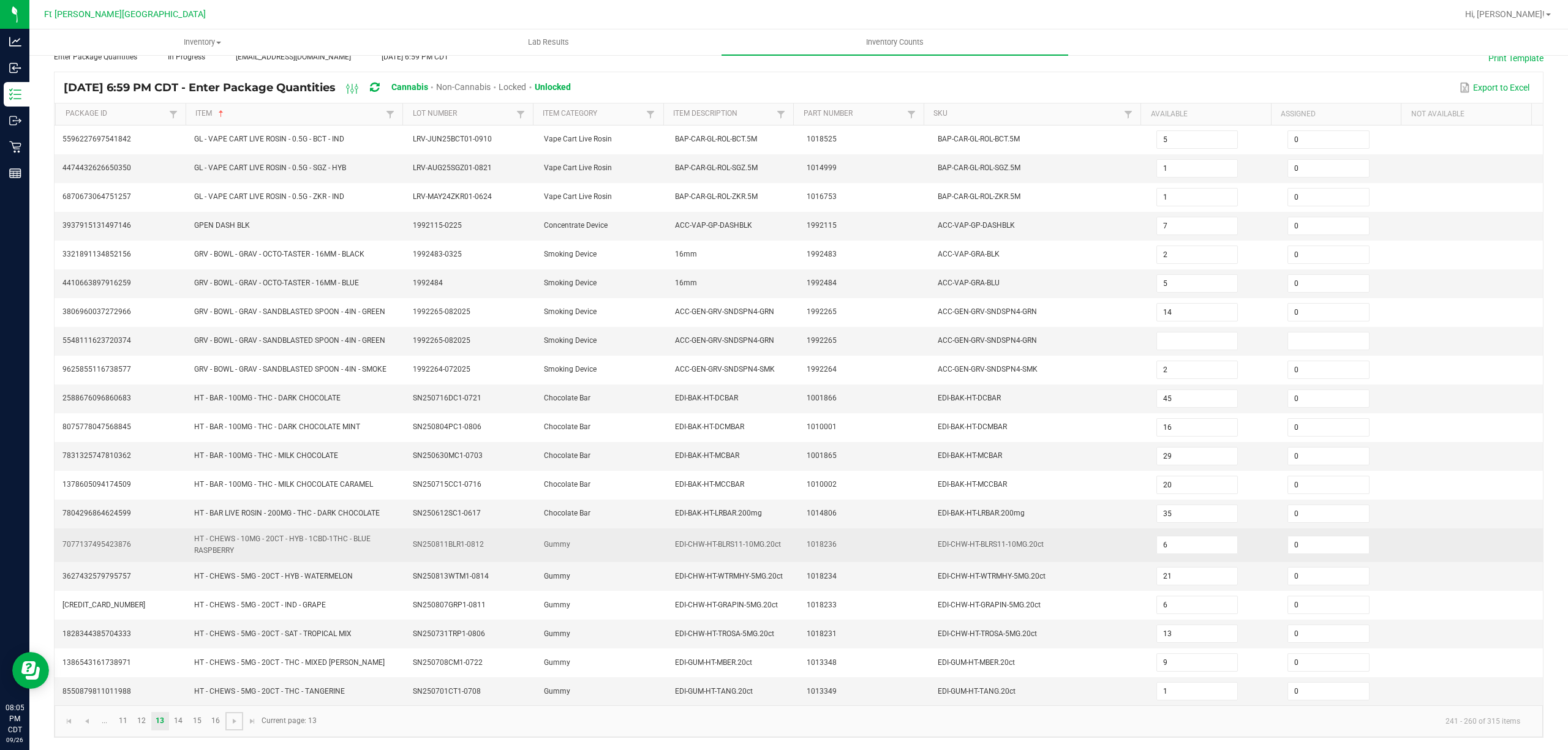
scroll to position [85, 0]
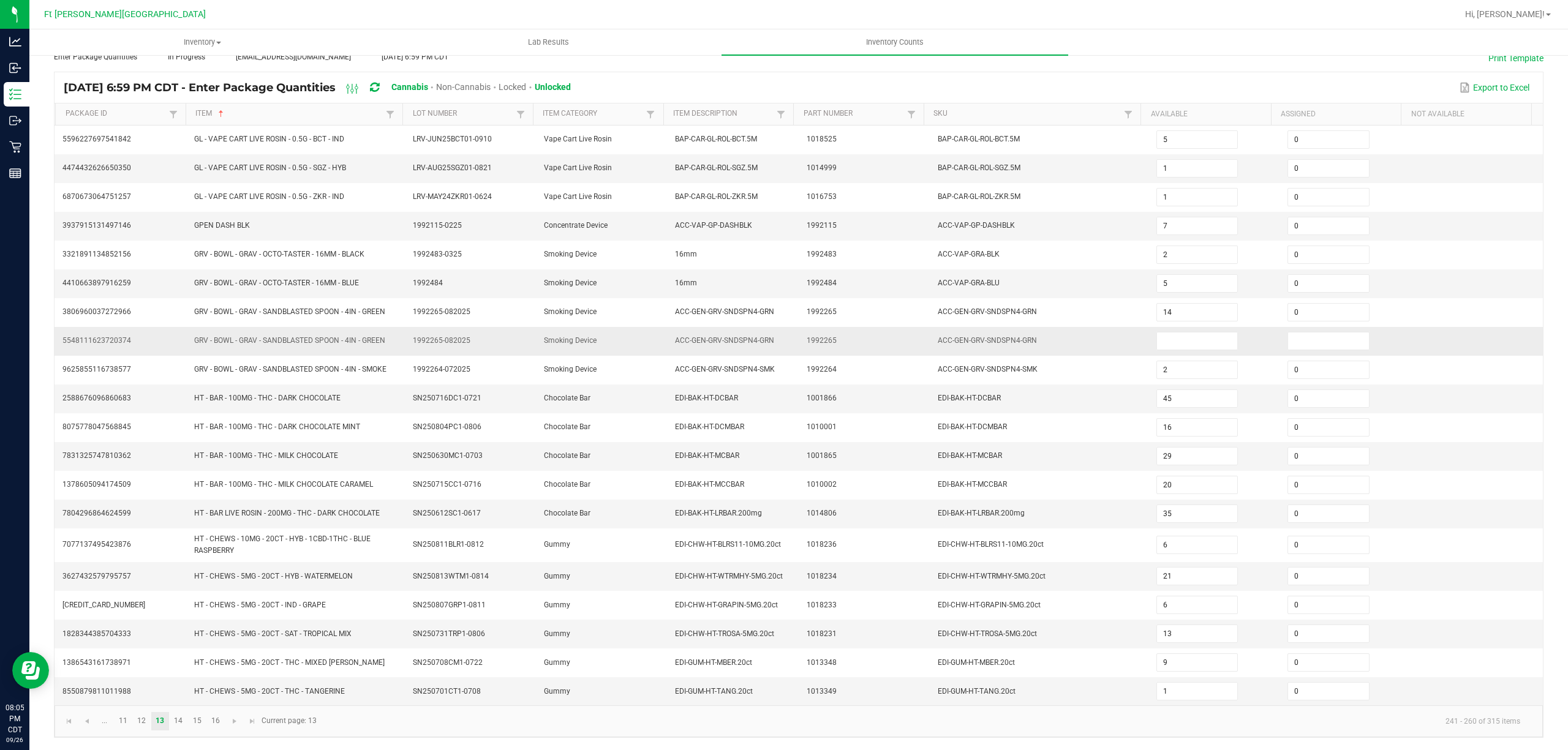
drag, startPoint x: 385, startPoint y: 339, endPoint x: 196, endPoint y: 331, distance: 189.2
click at [175, 333] on tr "5548111623720374 GRV - BOWL - GRAV - SANDBLASTED SPOON - 4IN - GREEN 1992265-08…" at bounding box center [799, 341] width 1489 height 29
copy tr "GRV - BOWL - GRAV - SANDBLASTED SPOON - 4IN - GREEN"
click at [782, 333] on input at bounding box center [1196, 341] width 80 height 17
click at [227, 720] on link at bounding box center [235, 721] width 17 height 18
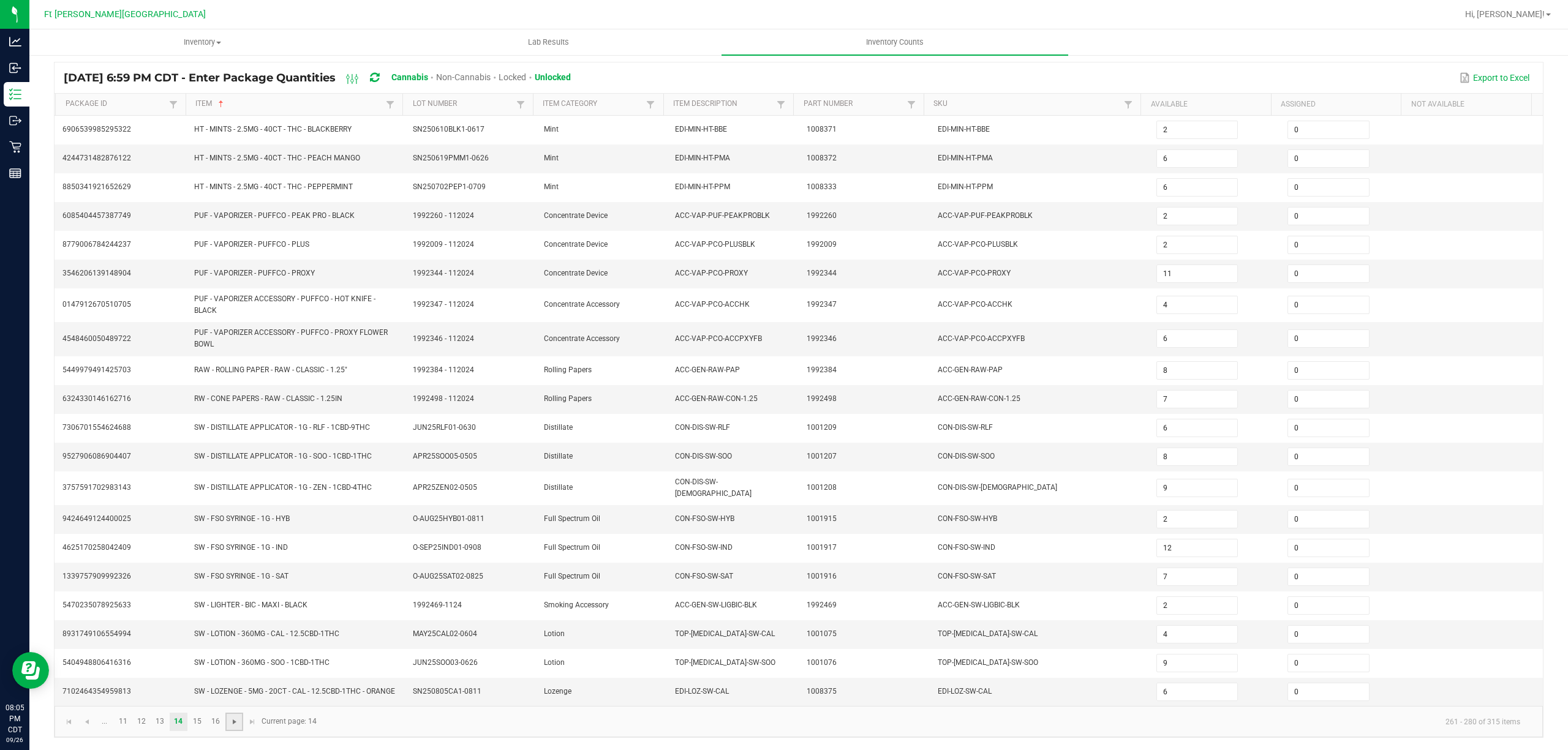
click at [235, 727] on span "Go to the next page" at bounding box center [235, 721] width 10 height 10
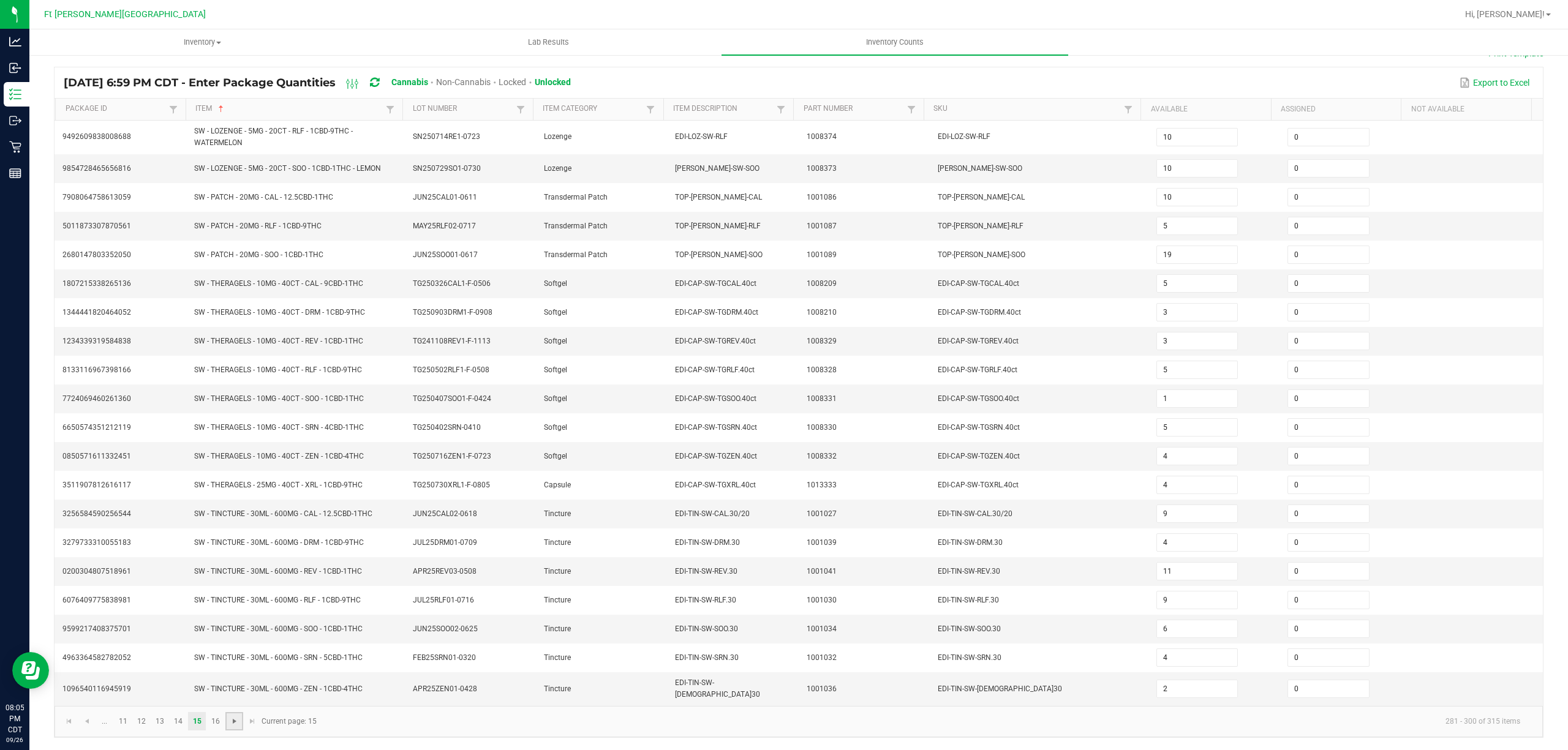
click at [239, 721] on span "Go to the next page" at bounding box center [235, 721] width 10 height 10
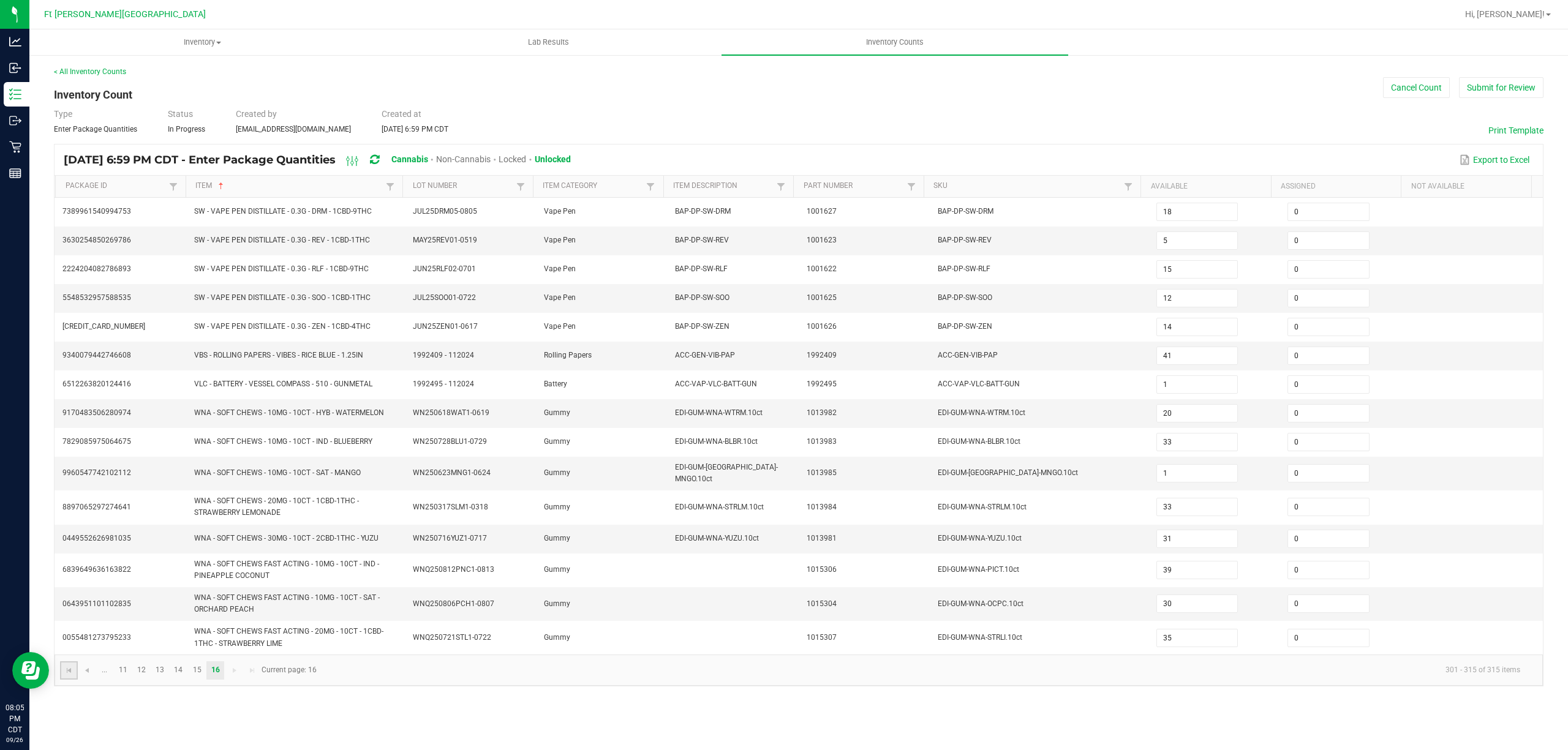
click at [74, 672] on link at bounding box center [69, 670] width 17 height 18
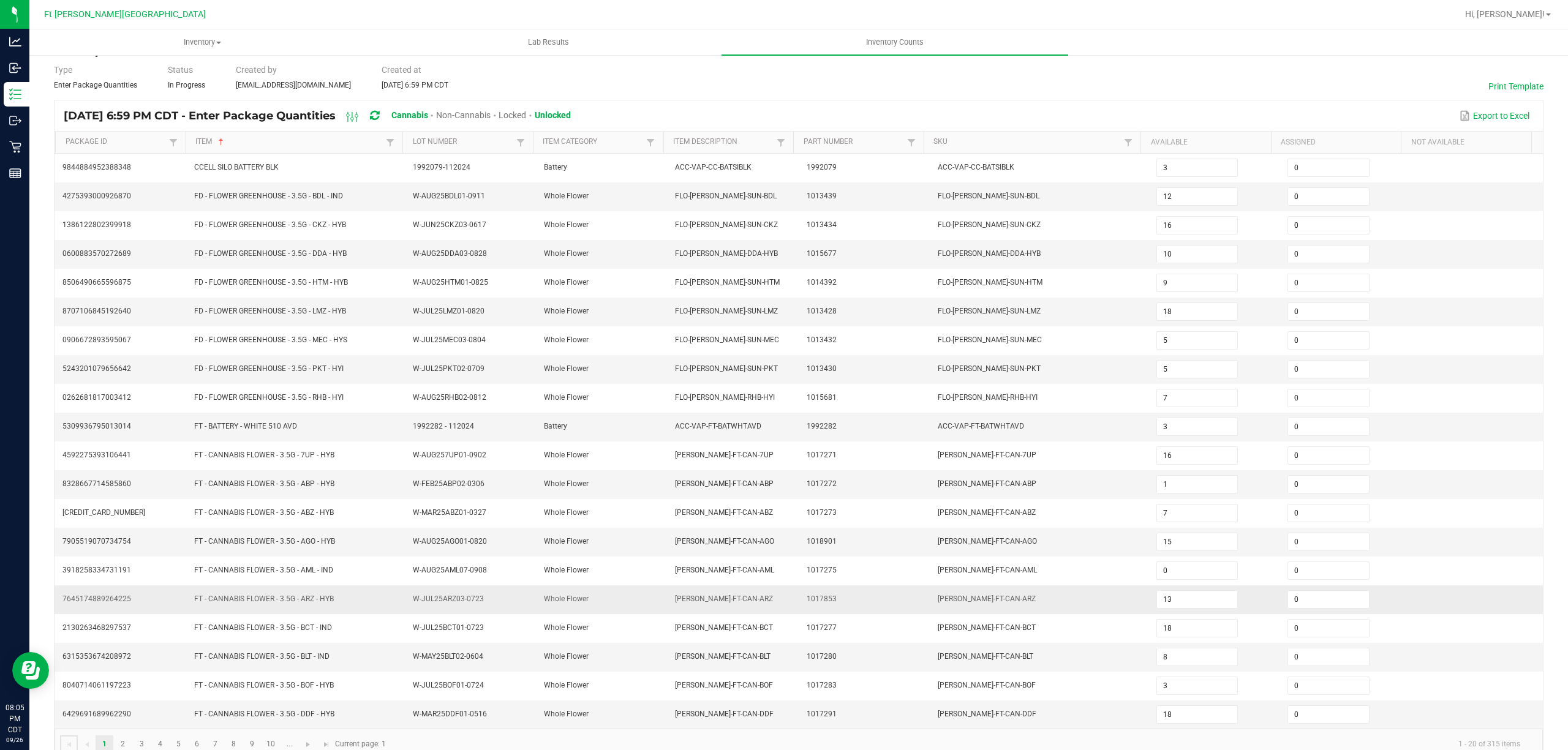
scroll to position [80, 0]
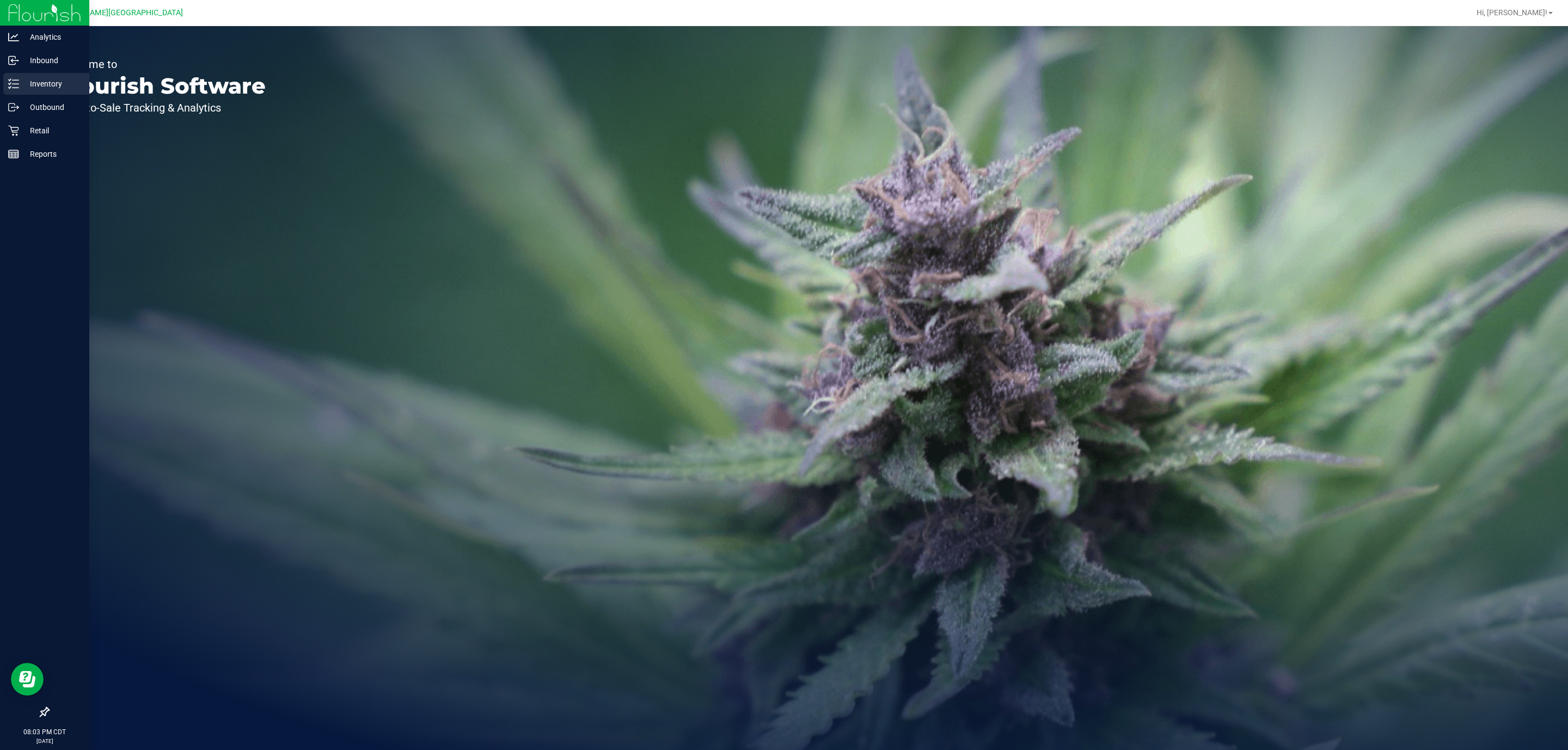
click at [8, 87] on icon at bounding box center [13, 83] width 11 height 11
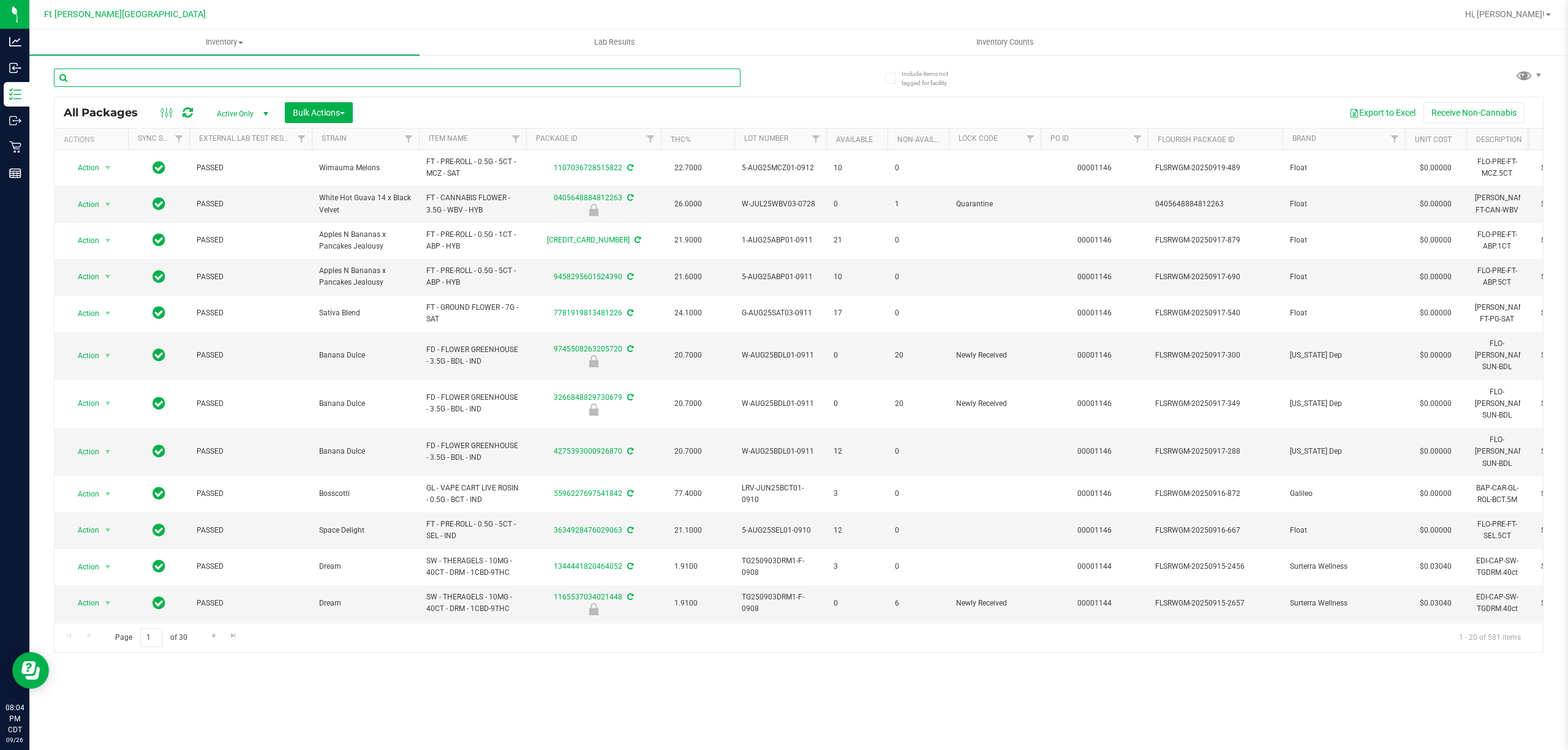
click at [85, 74] on input "text" at bounding box center [397, 78] width 687 height 18
paste input "FT - CANNABIS FLOWER - 7G - ABP - HYB"
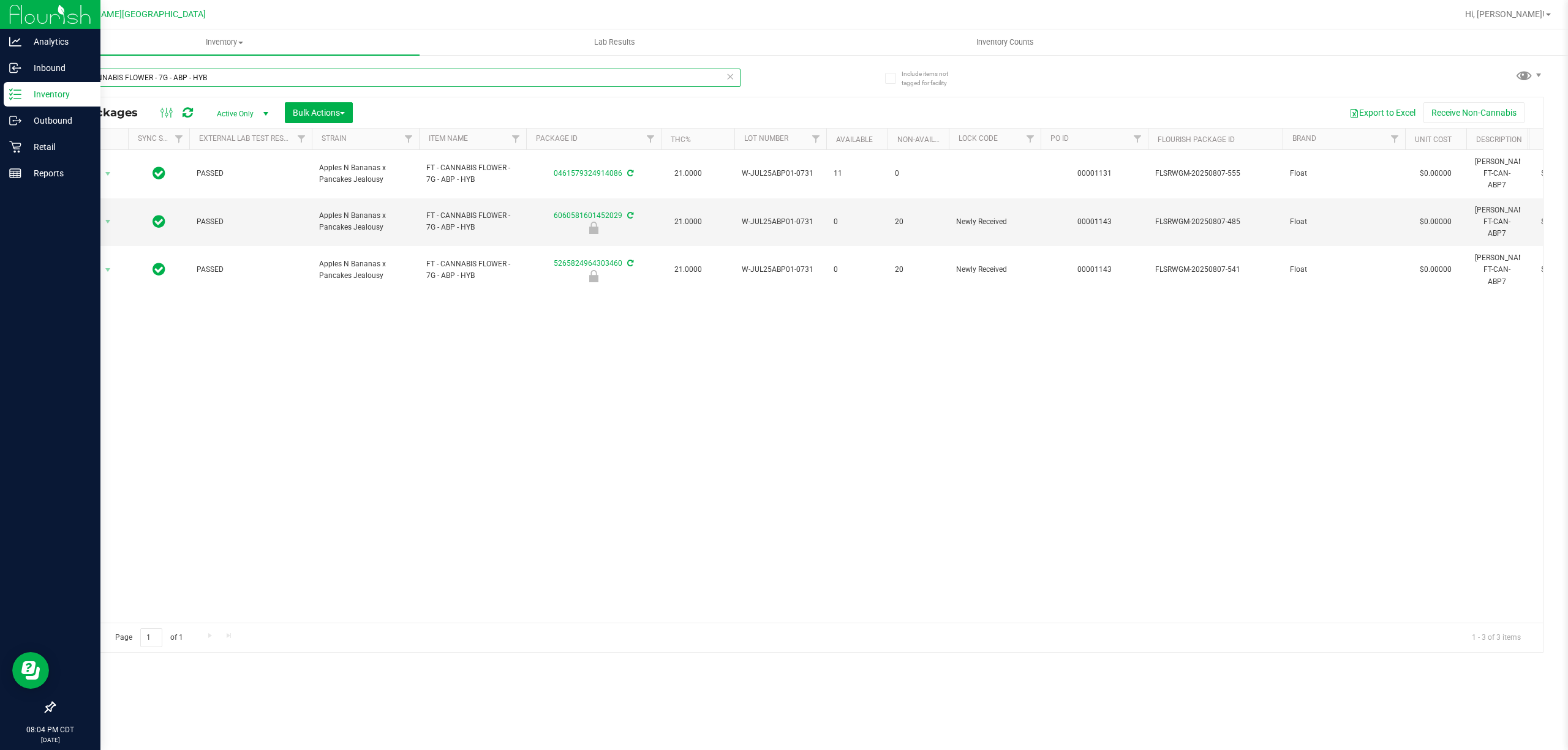
drag, startPoint x: 247, startPoint y: 77, endPoint x: 1, endPoint y: 83, distance: 246.1
click at [0, 83] on div "Analytics Inbound Inventory Outbound Retail Reports 08:04 PM CDT 09/26/2025 09/…" at bounding box center [784, 375] width 1568 height 750
paste input "FT - CANNABIS FLOWER - 7G - AML - IND"
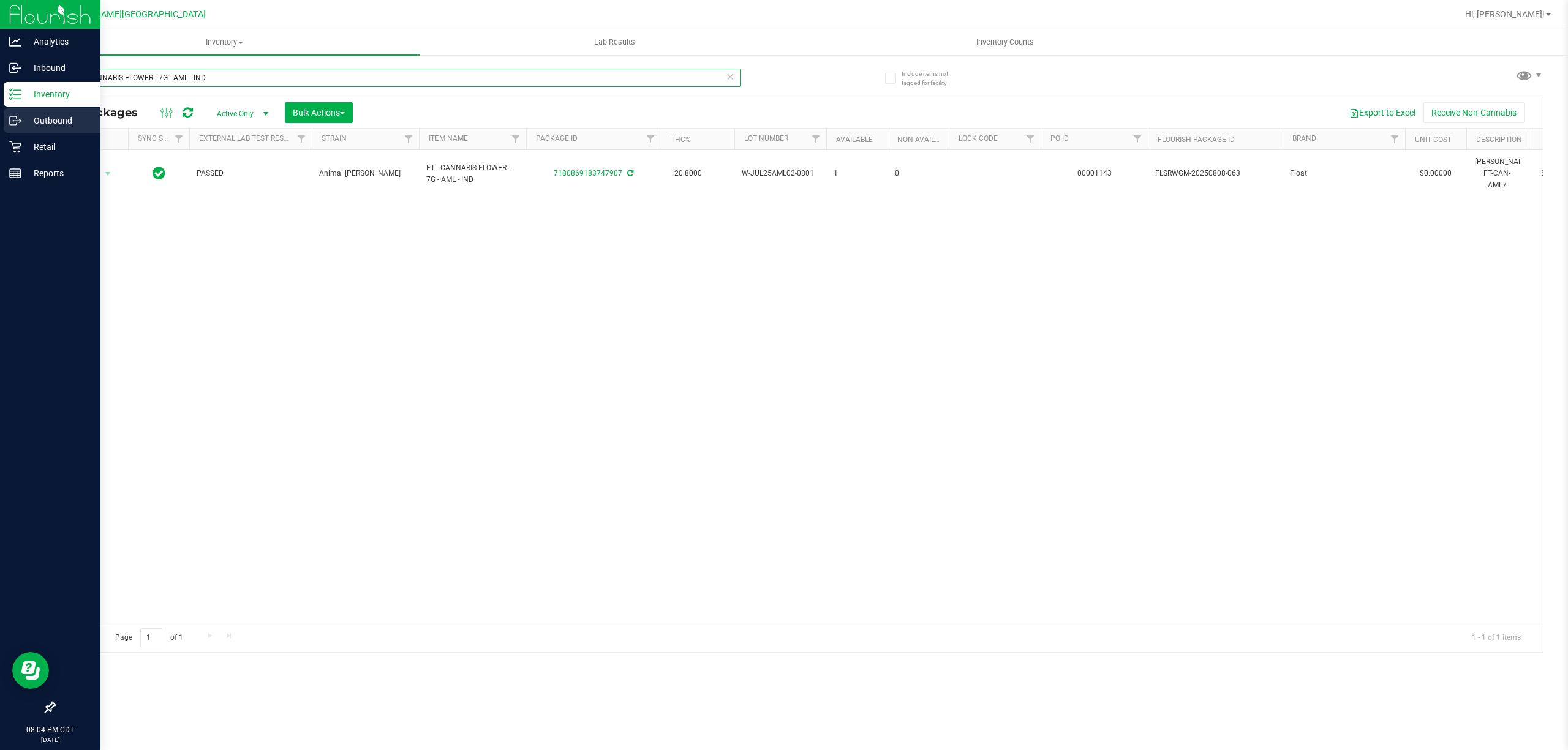
drag, startPoint x: 226, startPoint y: 74, endPoint x: 0, endPoint y: 114, distance: 229.5
click at [0, 114] on div "Analytics Inbound Inventory Outbound Retail Reports 08:04 PM CDT 09/26/2025 09/…" at bounding box center [784, 375] width 1568 height 750
paste input "FT - CANNABIS FLOWER - 7G - T16 - HYB"
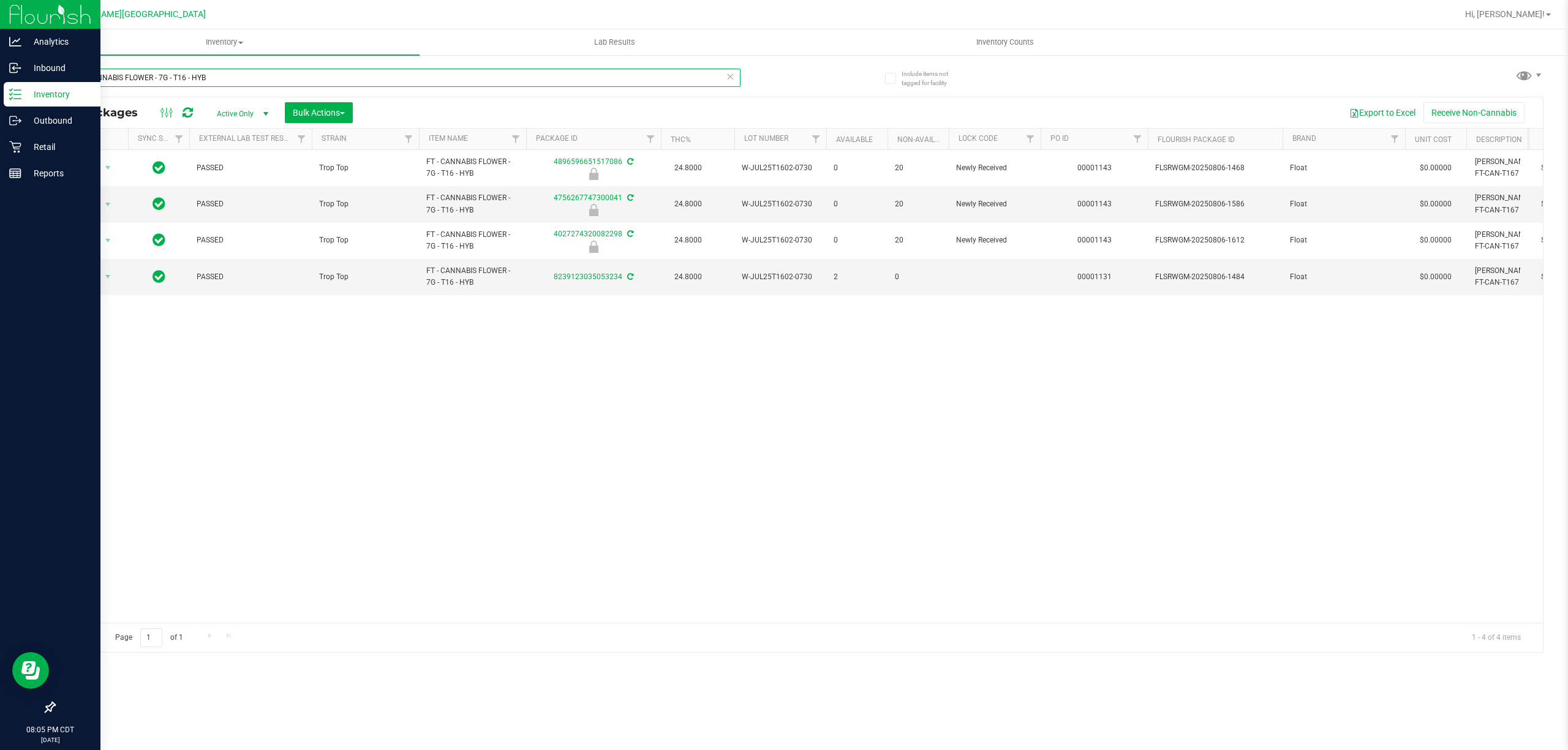
drag, startPoint x: 258, startPoint y: 74, endPoint x: 3, endPoint y: 98, distance: 256.1
click at [0, 98] on div "Analytics Inbound Inventory Outbound Retail Reports 08:05 PM CDT 09/26/2025 09/…" at bounding box center [784, 375] width 1568 height 750
paste input "GRV - BOWL - GRAV - SANDBLASTED SPOON - 4IN - GREEN"
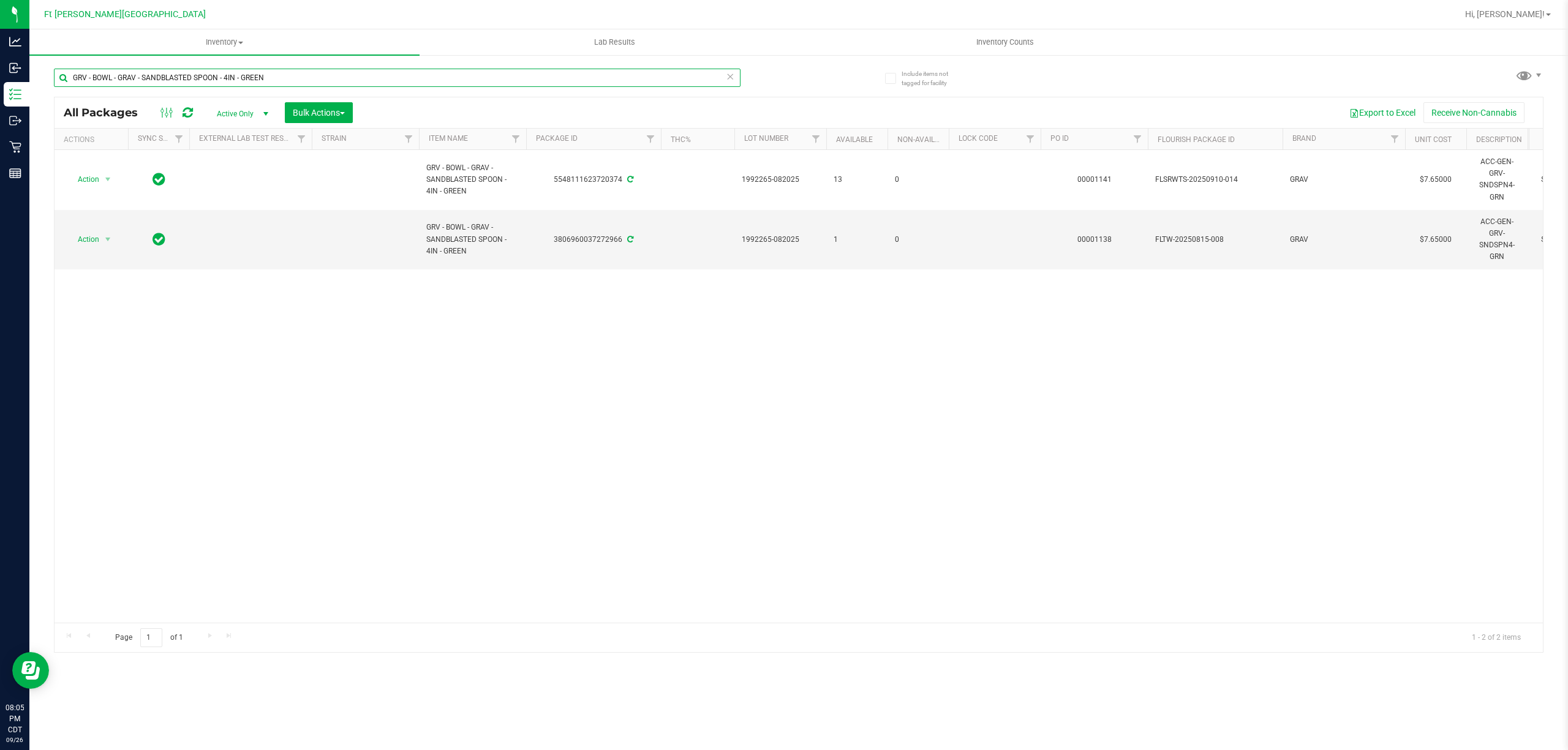
type input "GRV - BOWL - GRAV - SANDBLASTED SPOON - 4IN - GREEN"
